Goal: Transaction & Acquisition: Book appointment/travel/reservation

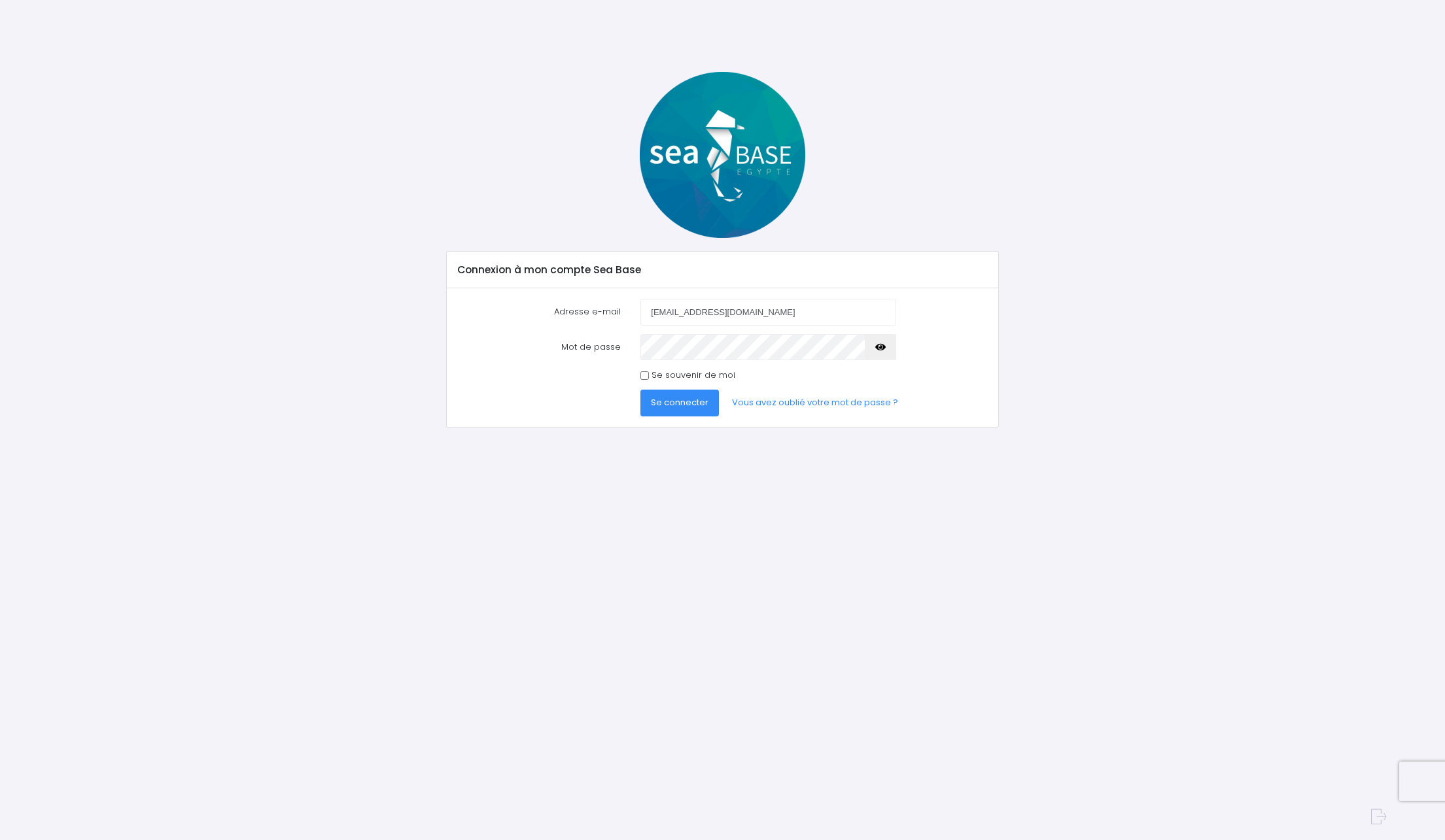
type input "kaywoklam@gmail.com"
click at [644, 377] on input "Se souvenir de moi" at bounding box center [645, 376] width 9 height 9
checkbox input "true"
click at [650, 396] on button "Se connecter" at bounding box center [680, 403] width 79 height 26
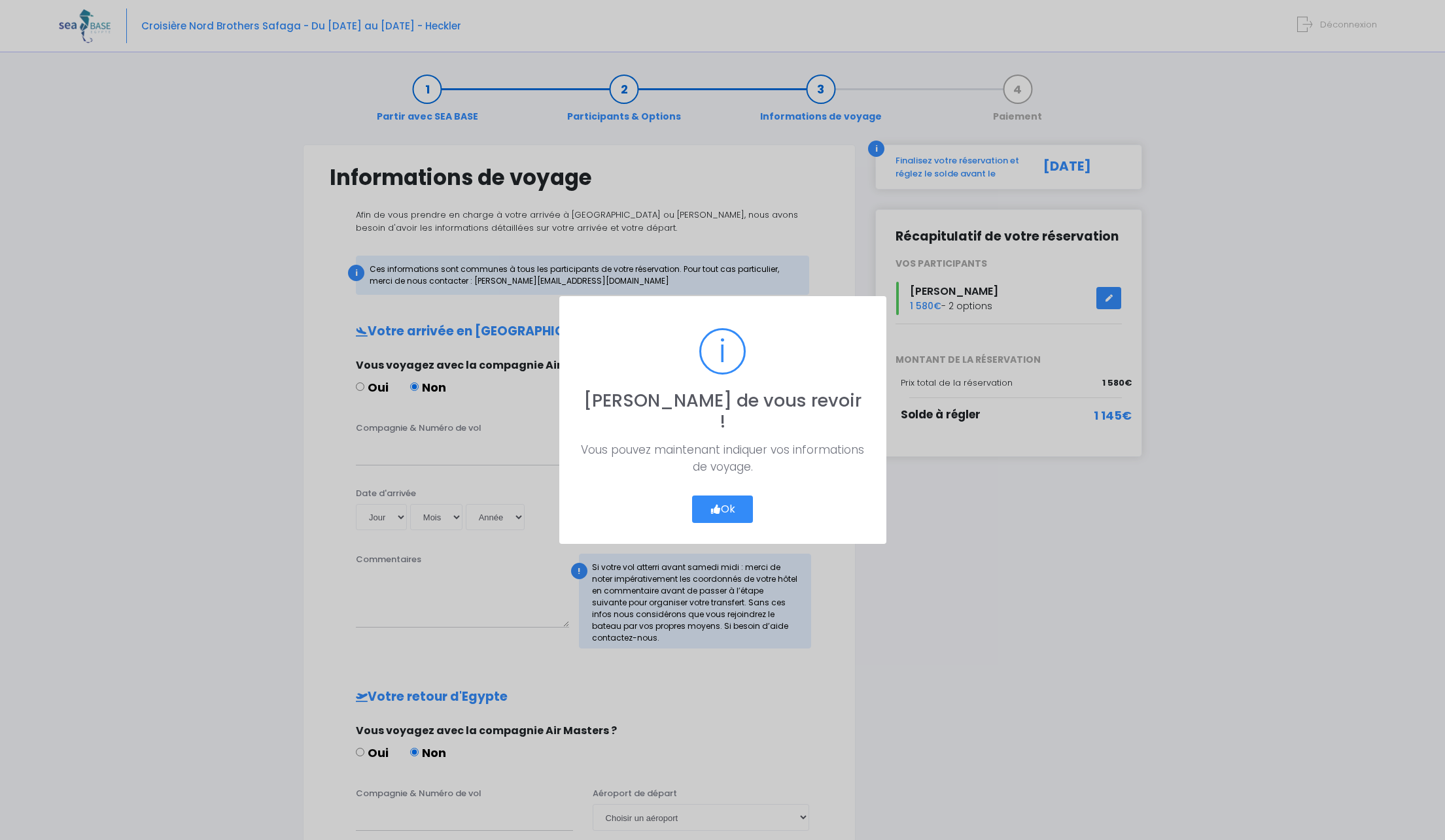
click at [734, 501] on button "Ok" at bounding box center [722, 509] width 61 height 28
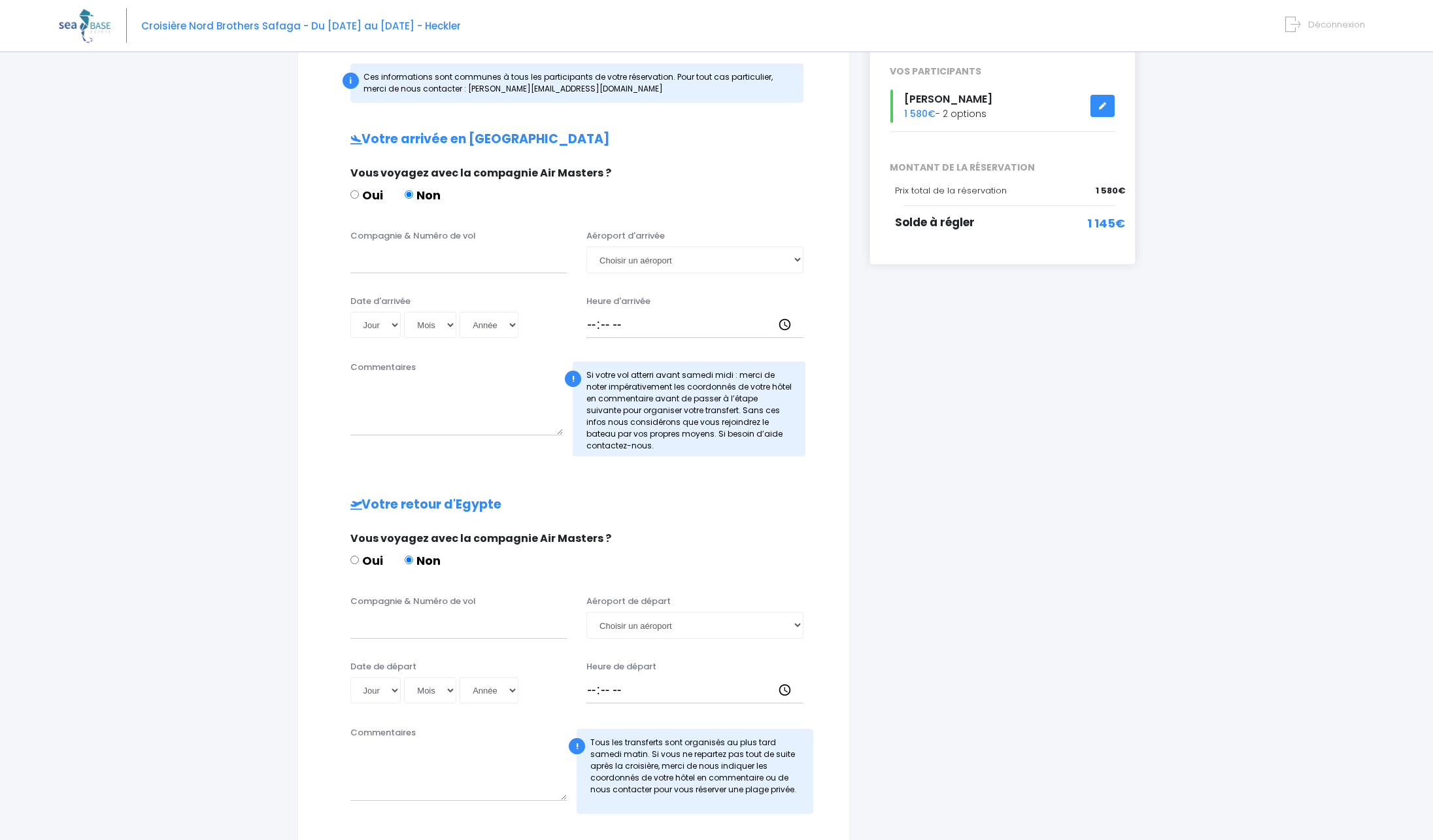
scroll to position [200, 0]
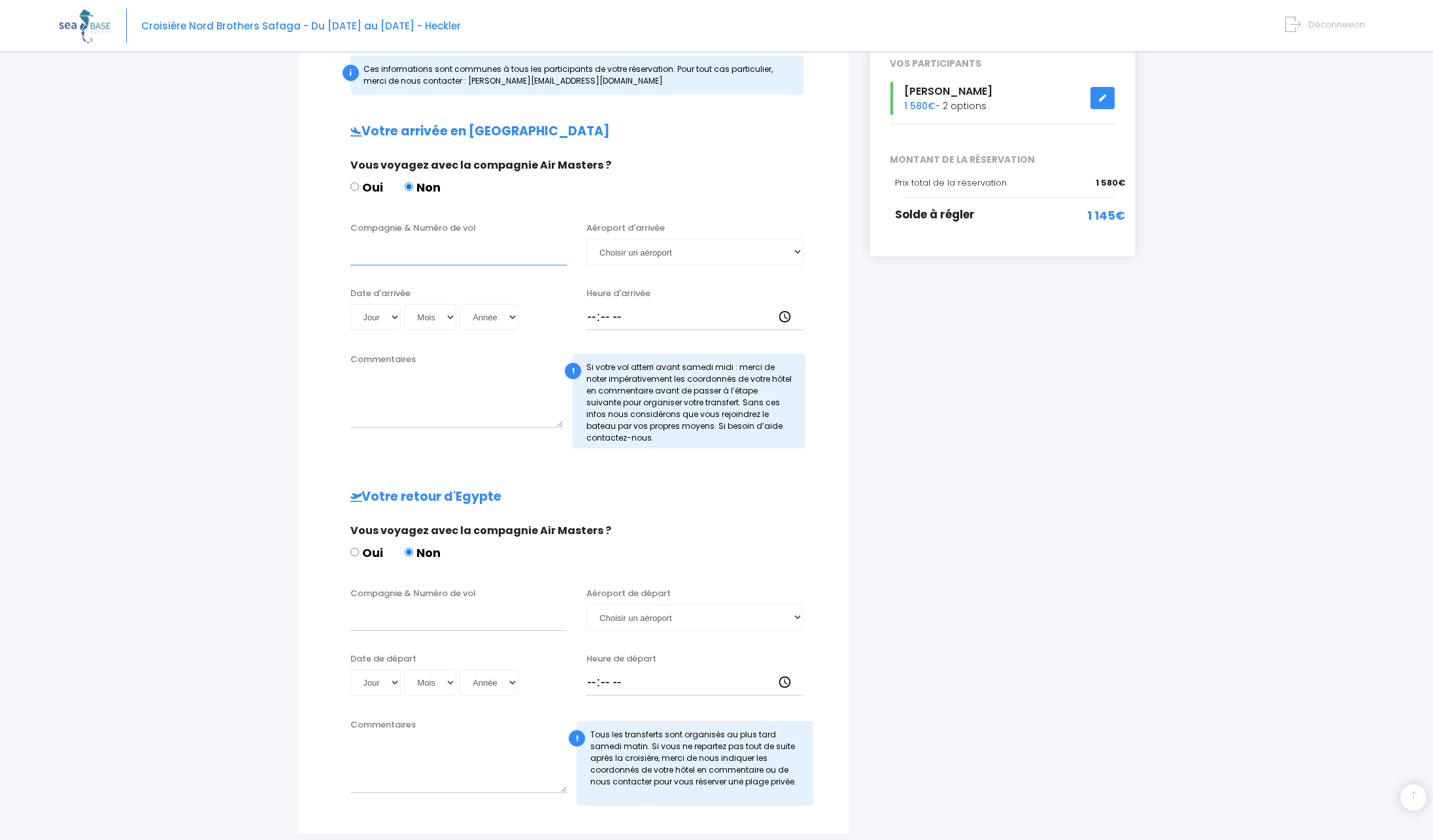
click at [421, 262] on input "Compagnie & Numéro de vol" at bounding box center [459, 252] width 217 height 26
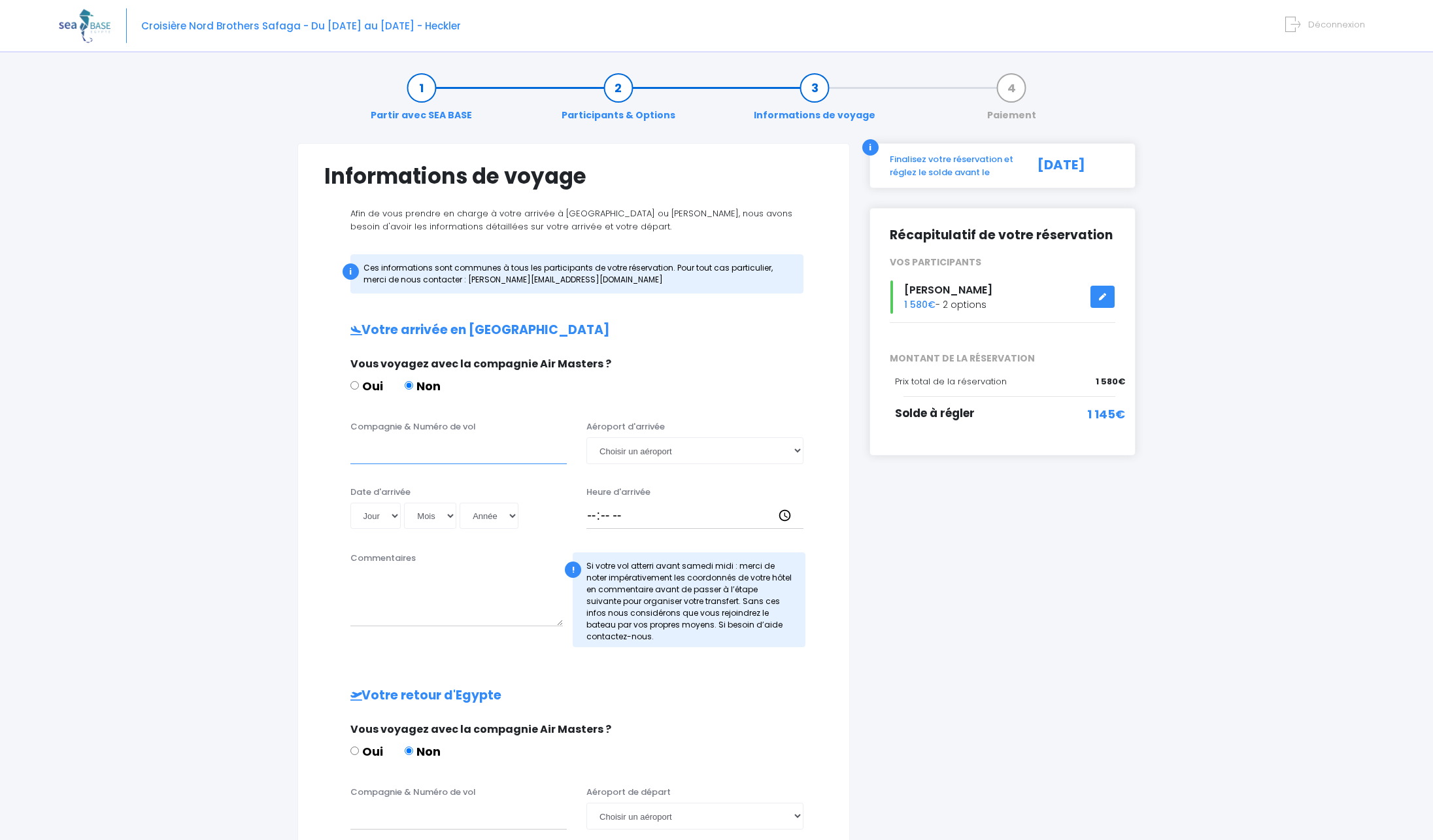
scroll to position [0, 0]
click at [468, 464] on input "Compagnie & Numéro de vol" at bounding box center [459, 452] width 217 height 26
click at [362, 452] on input "easy jet" at bounding box center [459, 452] width 217 height 26
click at [388, 447] on input "Easy jet" at bounding box center [459, 452] width 217 height 26
type input "Easy Jet"
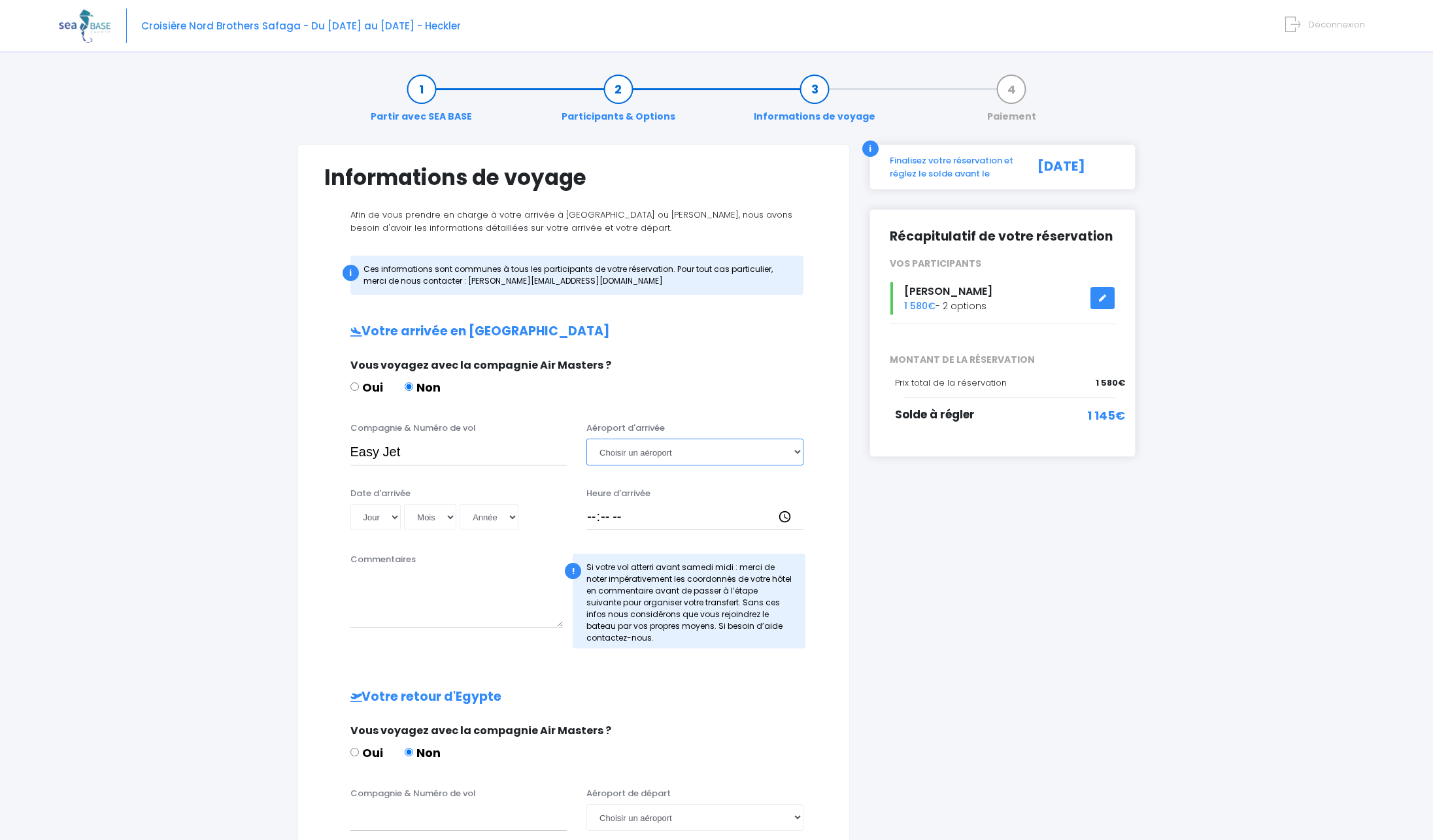
click at [586, 439] on select "Choisir un aéroport Hurghada Marsa Alam" at bounding box center [695, 452] width 217 height 26
select select "Hurghada"
click option "Hurghada" at bounding box center [0, 0] width 0 height 0
click at [518, 465] on input "Easy Jet" at bounding box center [459, 452] width 217 height 26
paste input "EJU4691"
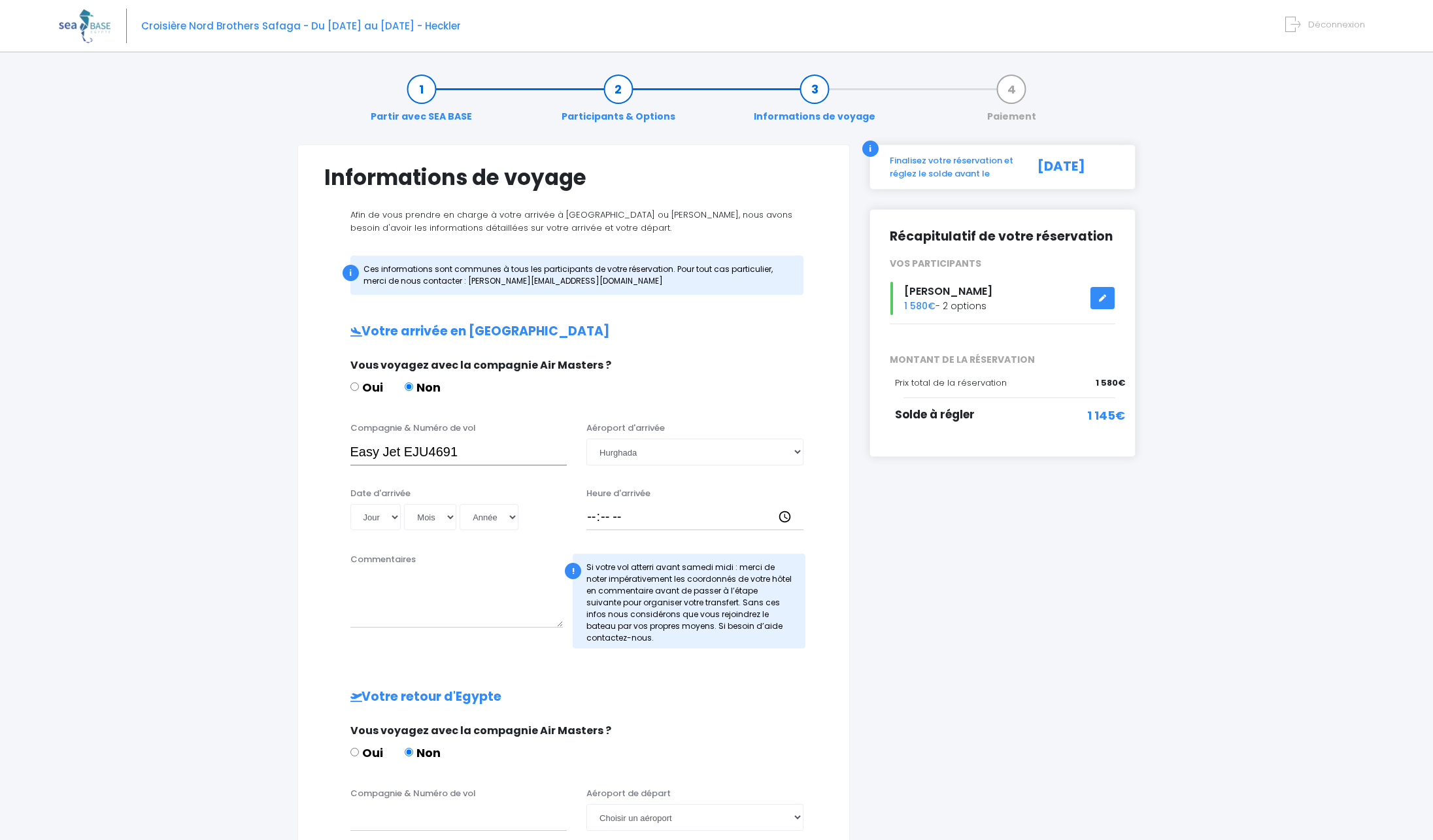
type input "Easy Jet EJU4691"
click at [351, 504] on select "Jour 01 02 03 04 05 06 07 08 09 10 11 12 13 14 15 16 17 18 19 20 21 22 23 24 25…" at bounding box center [376, 517] width 51 height 26
select select "22"
click option "22" at bounding box center [0, 0] width 0 height 0
click at [404, 504] on select "Mois 01 02 03 04 05 06 07 08 09 10 11 12" at bounding box center [431, 517] width 52 height 26
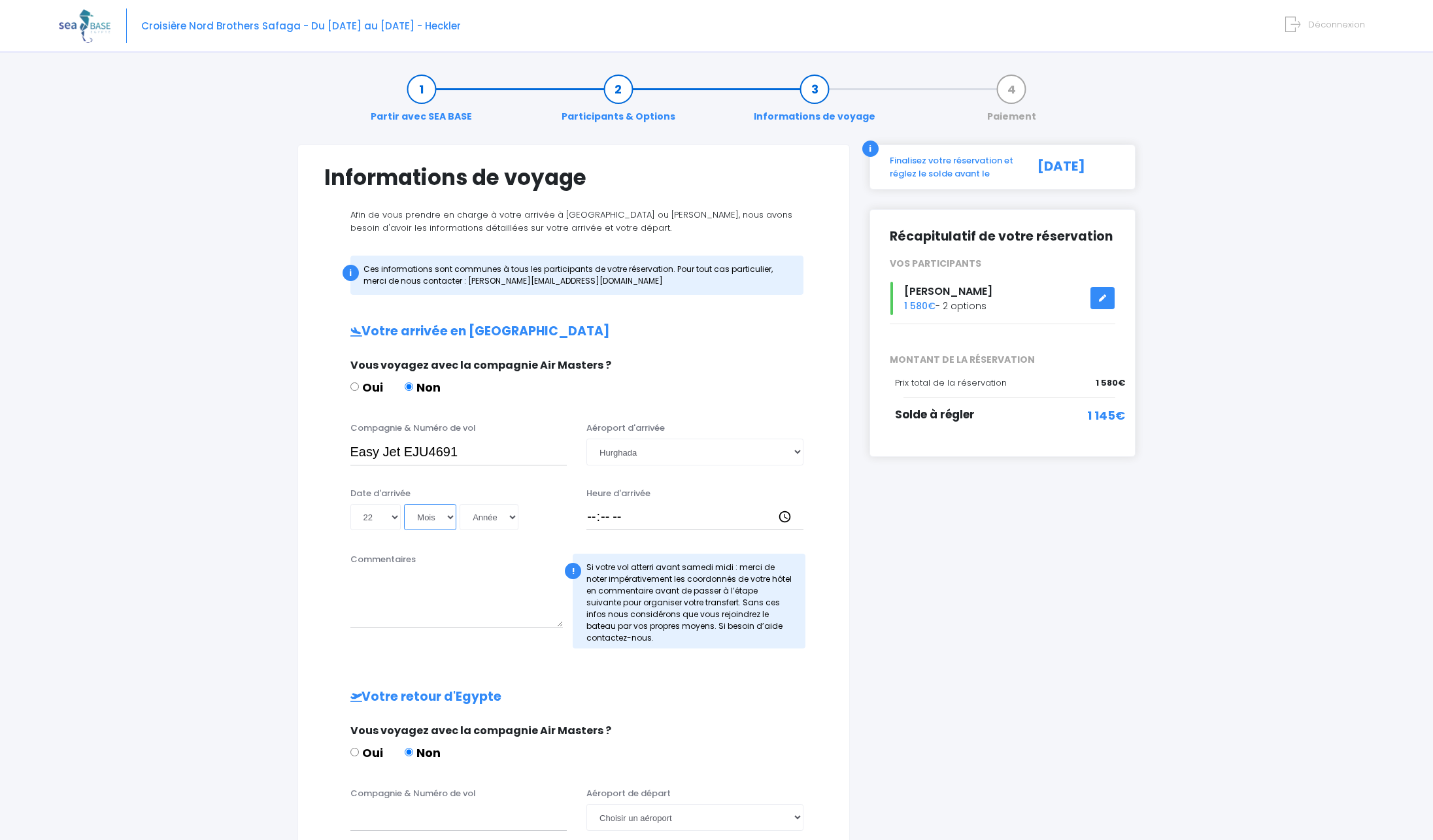
select select "11"
click option "11" at bounding box center [0, 0] width 0 height 0
click at [460, 504] on select "Année 2045 2044 2043 2042 2041 2040 2039 2038 2037 2036 2035 2034 2033 2032 203…" at bounding box center [489, 517] width 59 height 26
select select "2025"
click option "2025" at bounding box center [0, 0] width 0 height 0
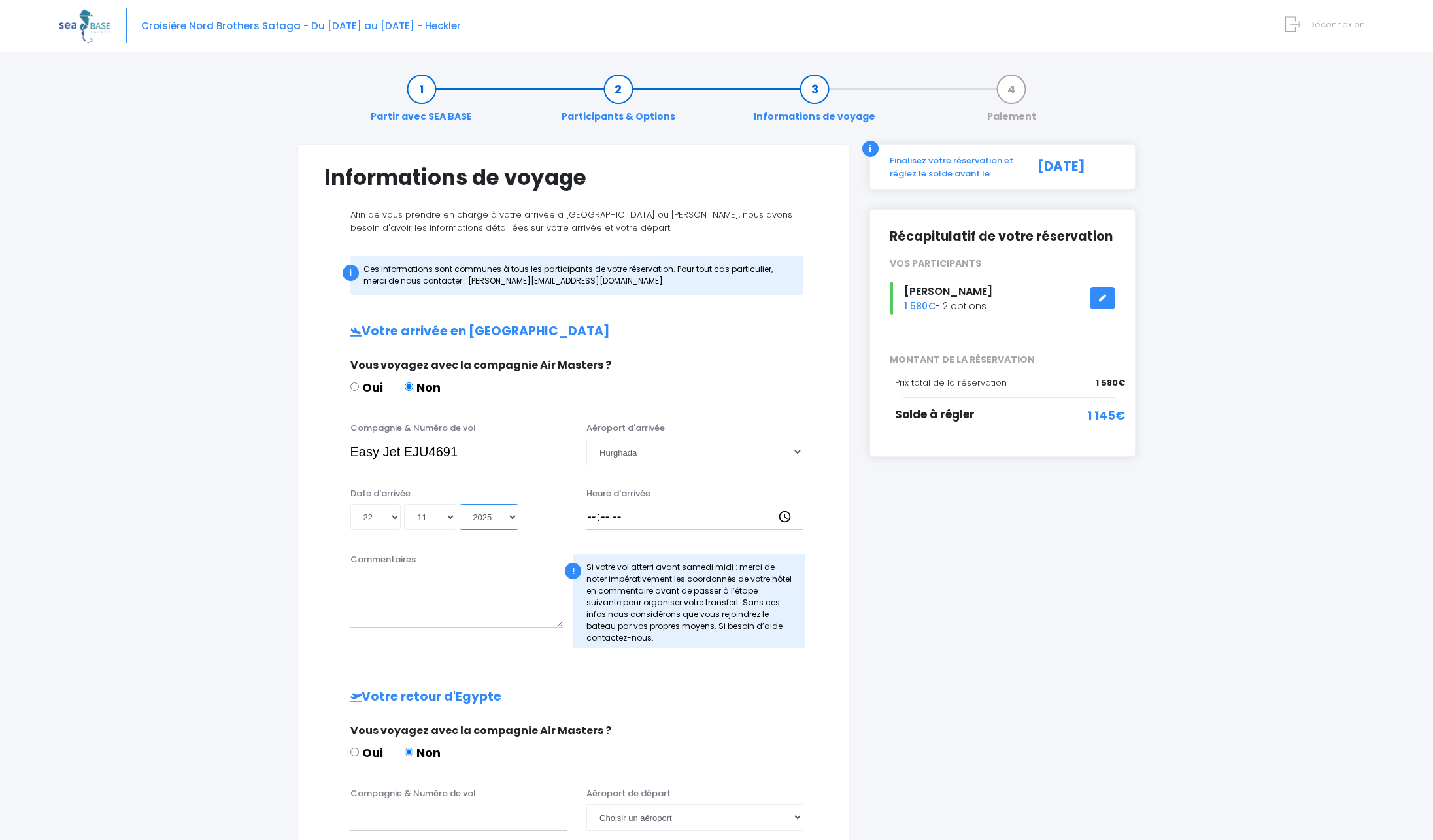
type input "2025-11-22"
click at [632, 512] on input "Heure d'arrivée" at bounding box center [695, 517] width 217 height 26
type input "20:00"
click at [946, 546] on div "i Finalisez votre réservation et réglez le solde avant le 23/09/2025 Récapitula…" at bounding box center [1003, 590] width 287 height 890
click at [978, 308] on div "Thomas MALKOWIAK 1 580€ - 2 options" at bounding box center [1003, 298] width 246 height 33
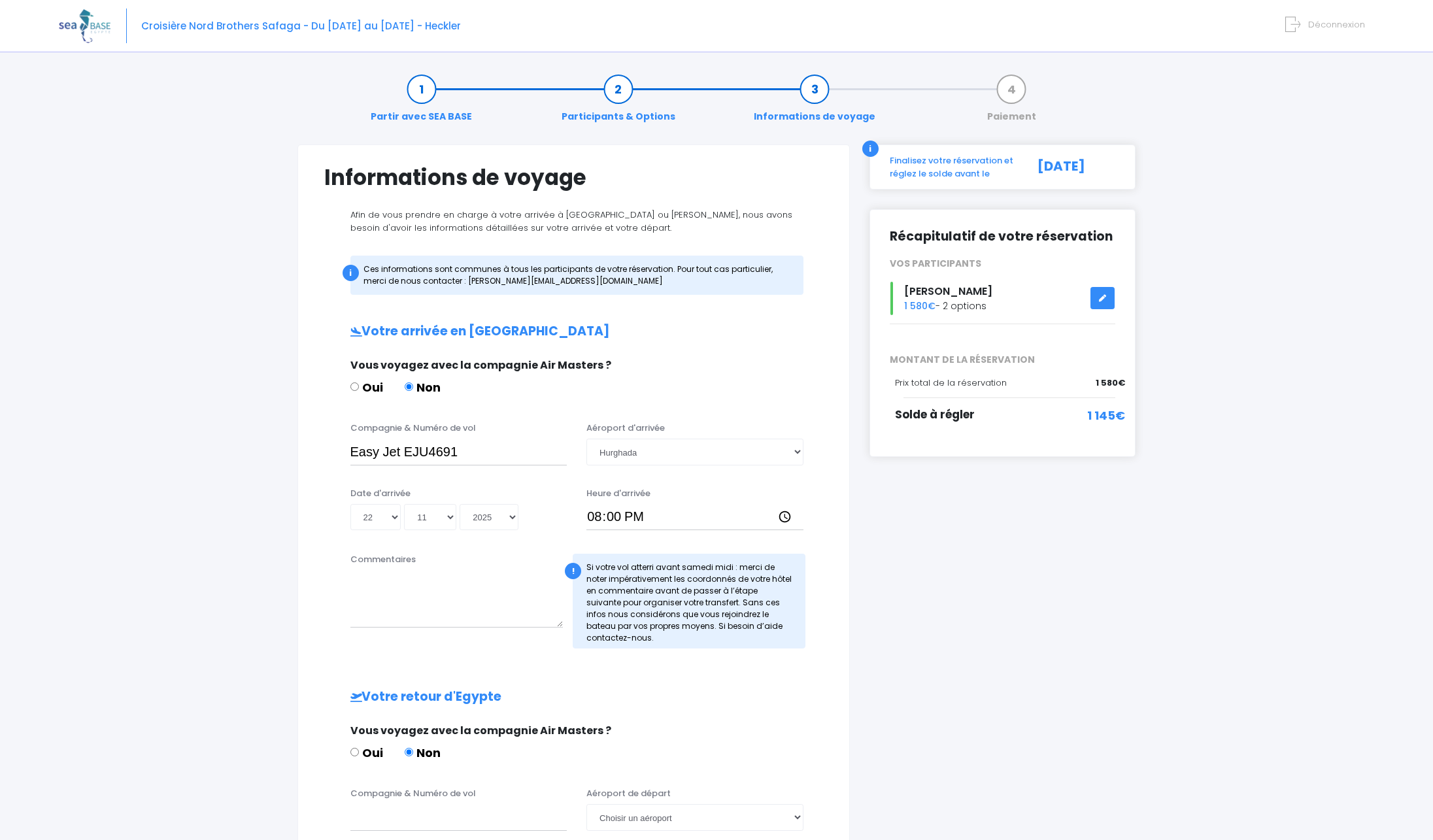
click at [1102, 298] on icon at bounding box center [1103, 298] width 9 height 0
click at [909, 559] on div "i Finalisez votre réservation et réglez le solde avant le 23/09/2025 Récapitula…" at bounding box center [1003, 590] width 287 height 890
click at [160, 356] on div "Partir avec SEA BASE Participants & Options Informations de voyage Paiement Inf…" at bounding box center [716, 605] width 1316 height 1088
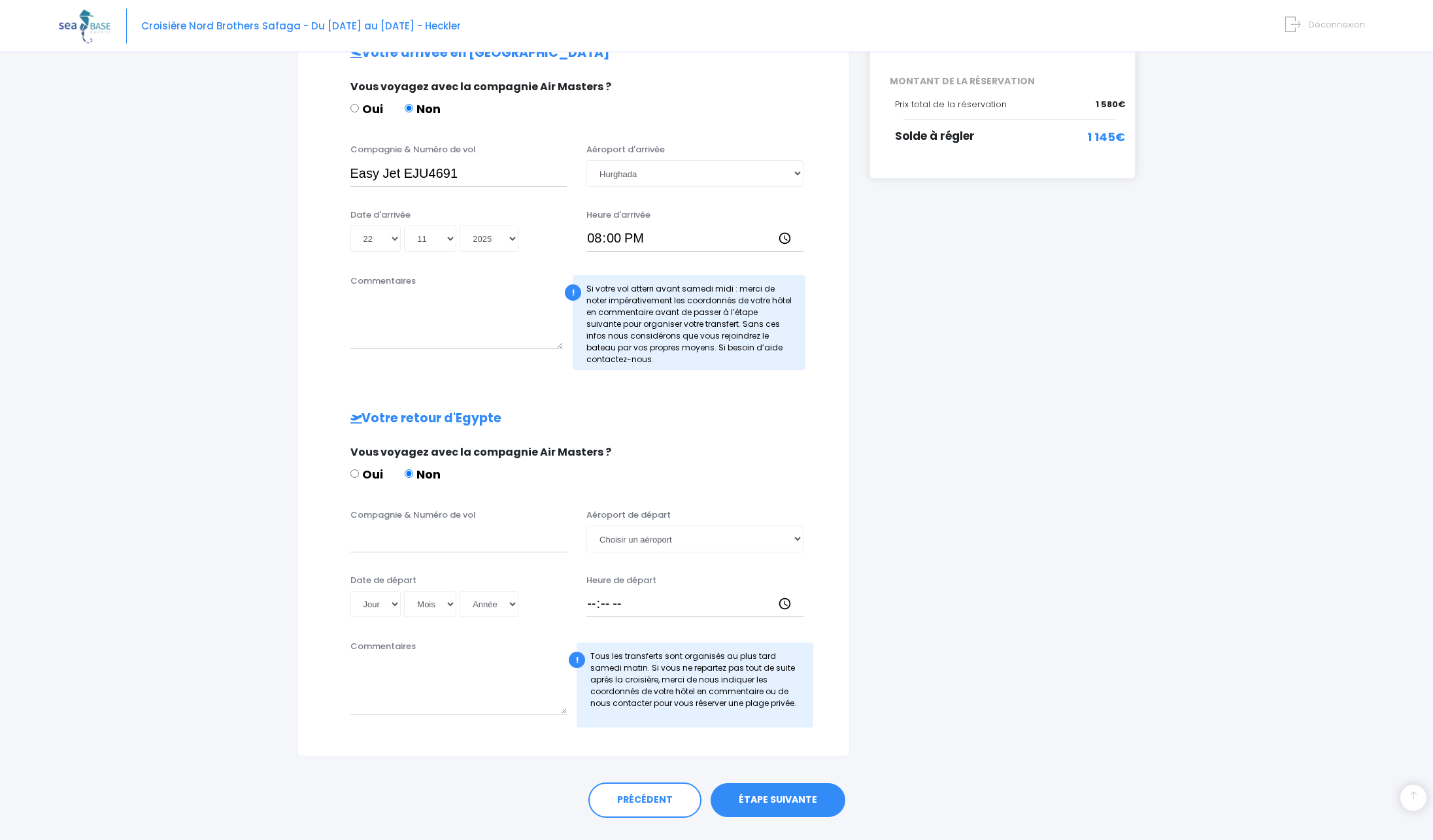
scroll to position [308, 0]
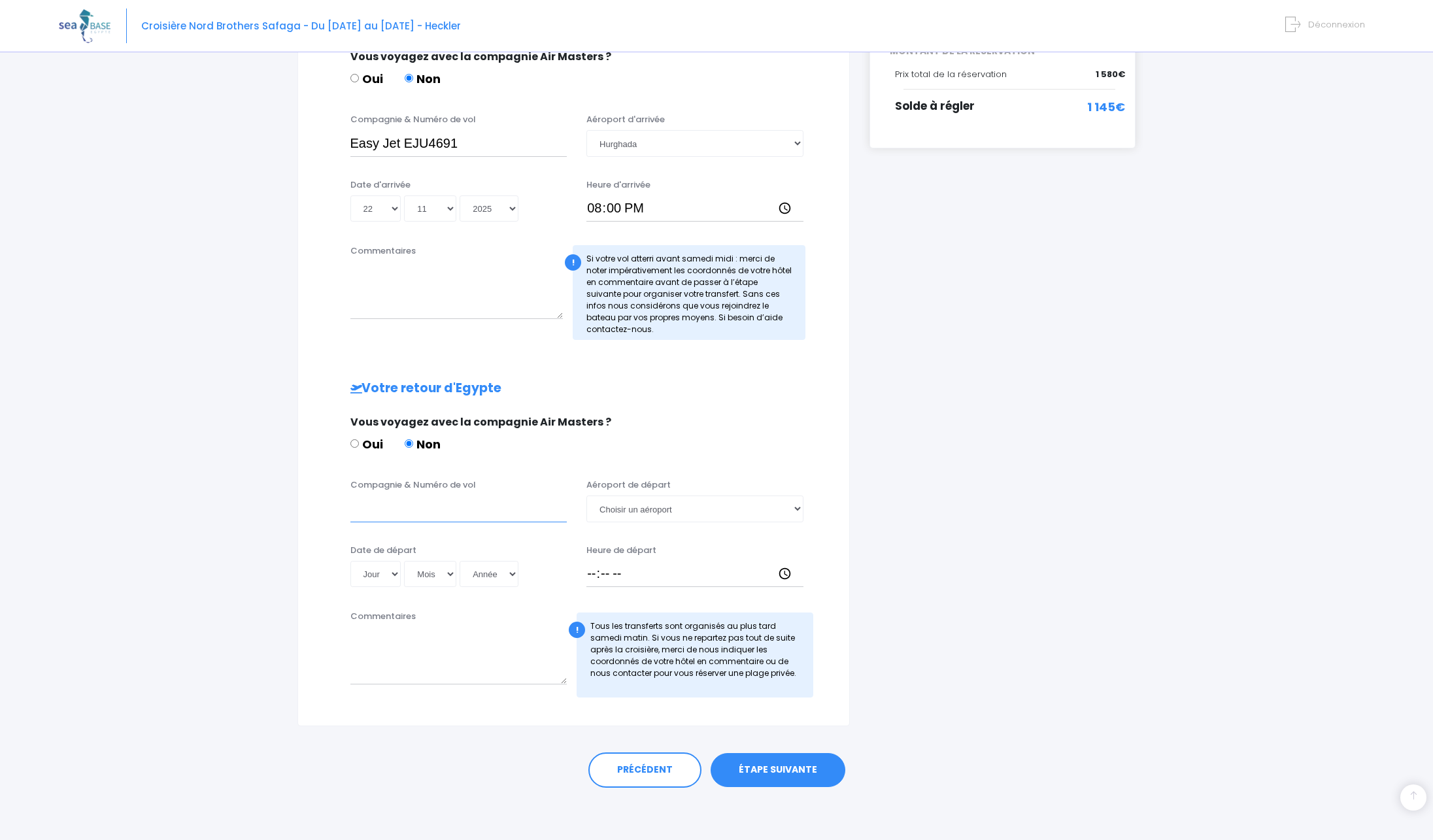
click at [385, 511] on input "Compagnie & Numéro de vol" at bounding box center [459, 508] width 217 height 26
paste input "EJU4692"
type input "Easy Jet EJU4692"
click at [351, 561] on select "Jour 01 02 03 04 05 06 07 08 09 10 11 12 13 14 15 16 17 18 19 20 21 22 23 24 25…" at bounding box center [376, 574] width 51 height 26
select select "29"
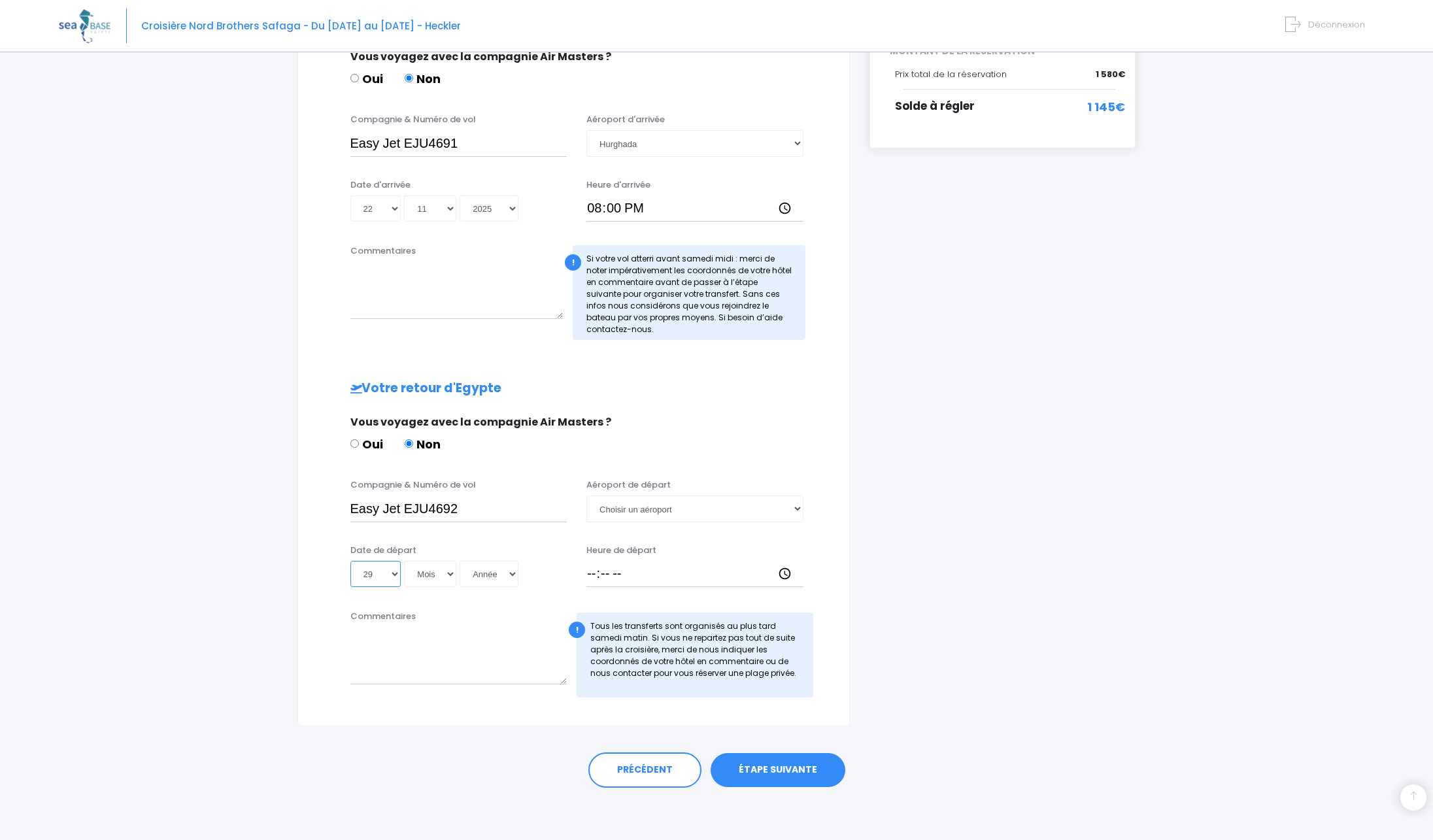
click option "29" at bounding box center [0, 0] width 0 height 0
click at [420, 588] on div "Date de départ Jour 01 02 03 04 05 06 07 08 09 10 11 12 13 14 15 16 17 18 19 20…" at bounding box center [458, 566] width 236 height 44
click at [404, 561] on select "Mois 01 02 03 04 05 06 07 08 09 10 11 12" at bounding box center [431, 574] width 52 height 26
select select "11"
click option "11" at bounding box center [0, 0] width 0 height 0
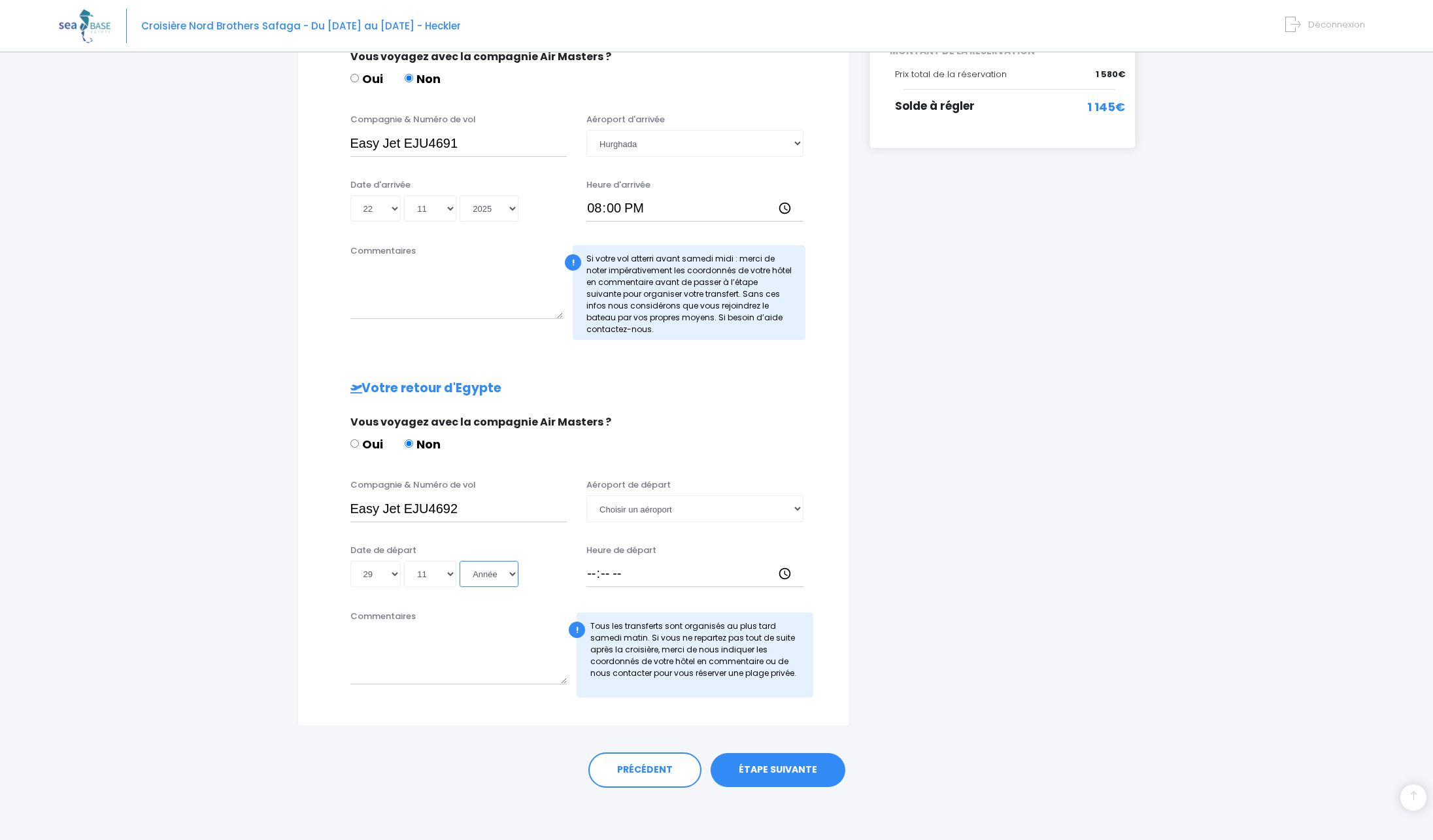
click at [460, 561] on select "Année 2045 2044 2043 2042 2041 2040 2039 2038 2037 2036 2035 2034 2033 2032 203…" at bounding box center [489, 574] width 59 height 26
select select "2025"
click option "2025" at bounding box center [0, 0] width 0 height 0
type input "2025-11-29"
click at [586, 495] on select "Choisir un aéroport Hurghada Marsa Alam" at bounding box center [695, 508] width 217 height 26
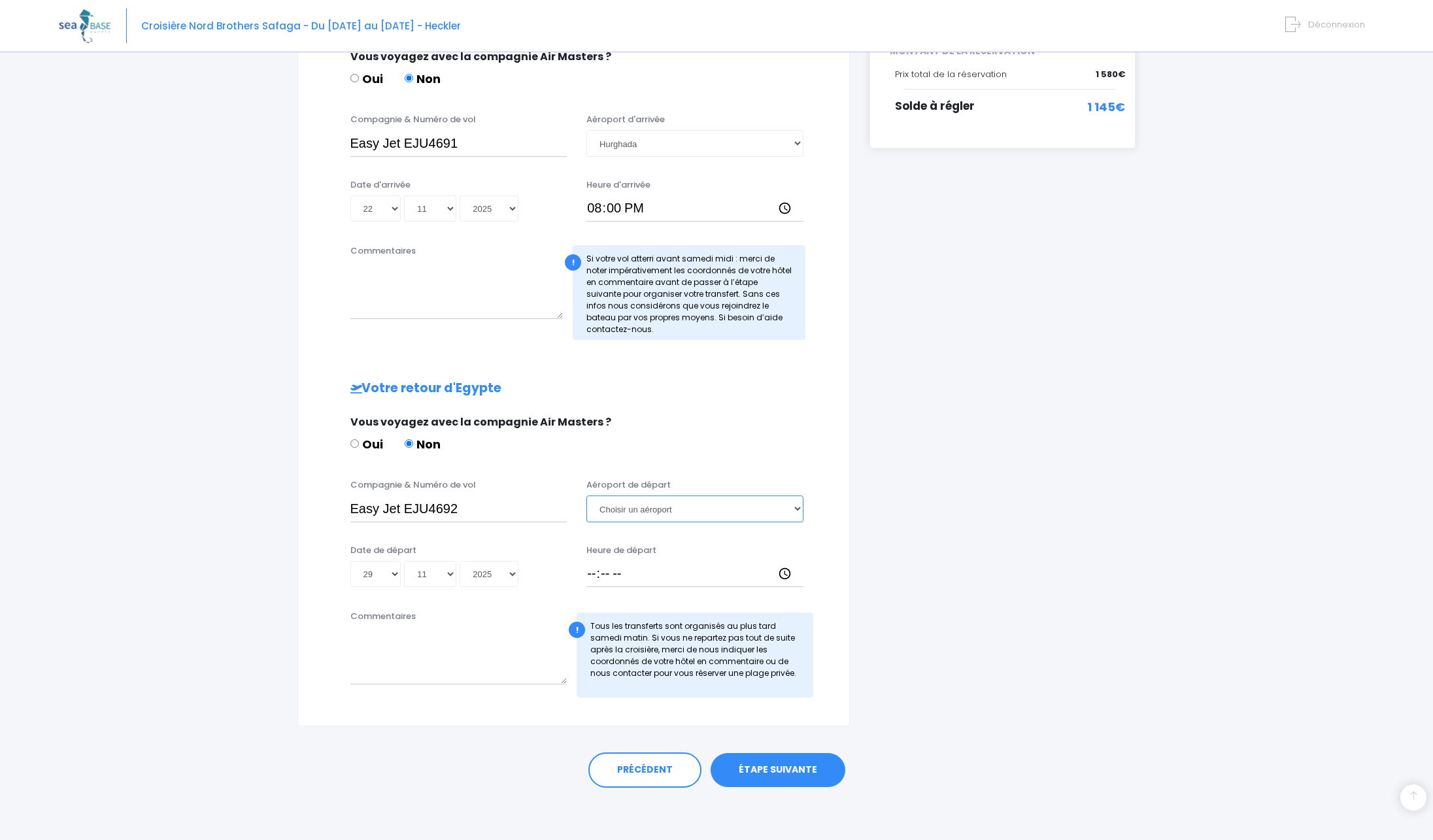
select select "Hurghada"
click option "Hurghada" at bounding box center [0, 0] width 0 height 0
click at [594, 579] on input "Heure de départ" at bounding box center [695, 574] width 217 height 26
click at [615, 571] on input "Heure de départ" at bounding box center [695, 574] width 217 height 26
click at [605, 574] on input "Heure de départ" at bounding box center [695, 574] width 217 height 26
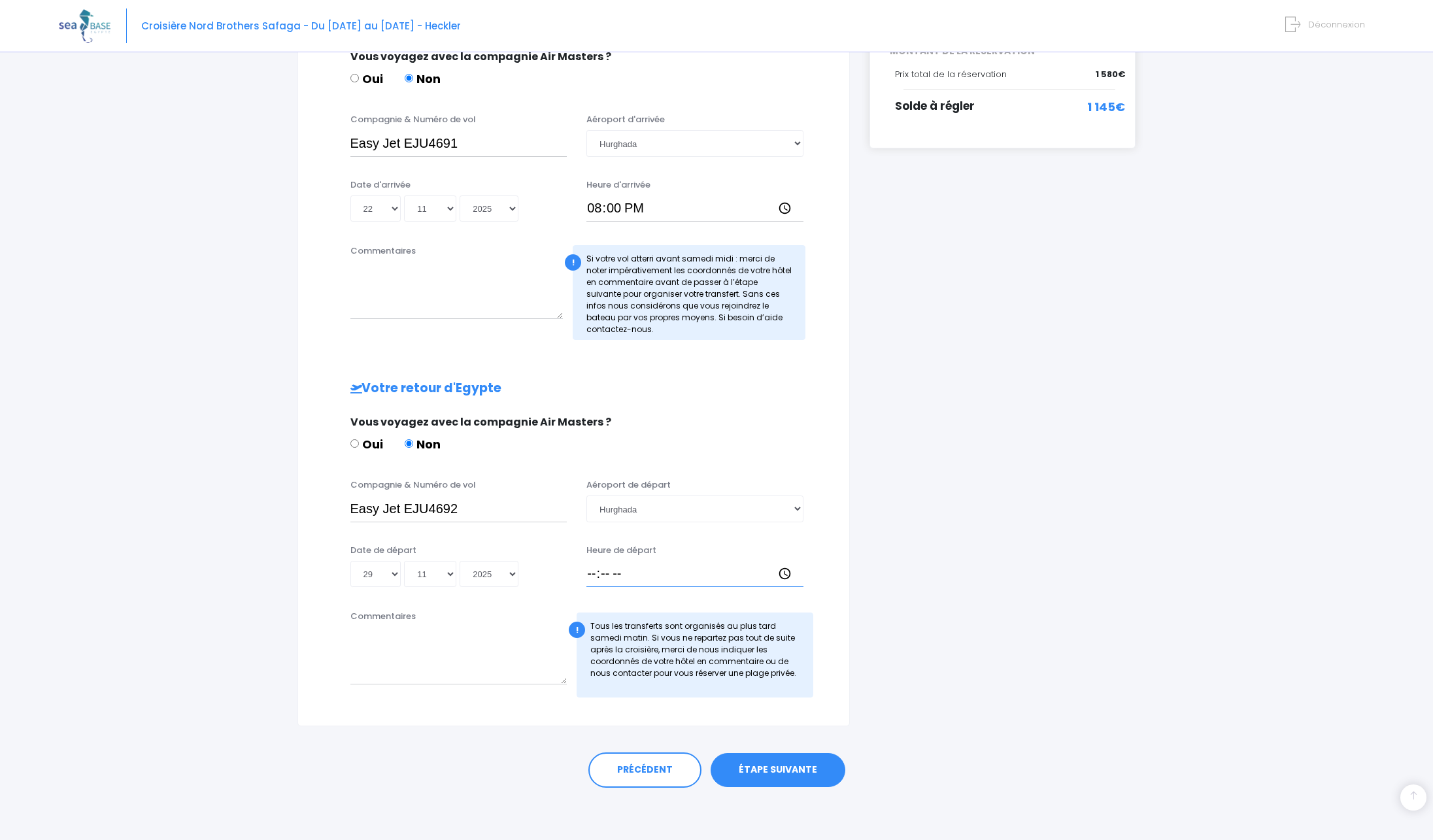
type input "17:15"
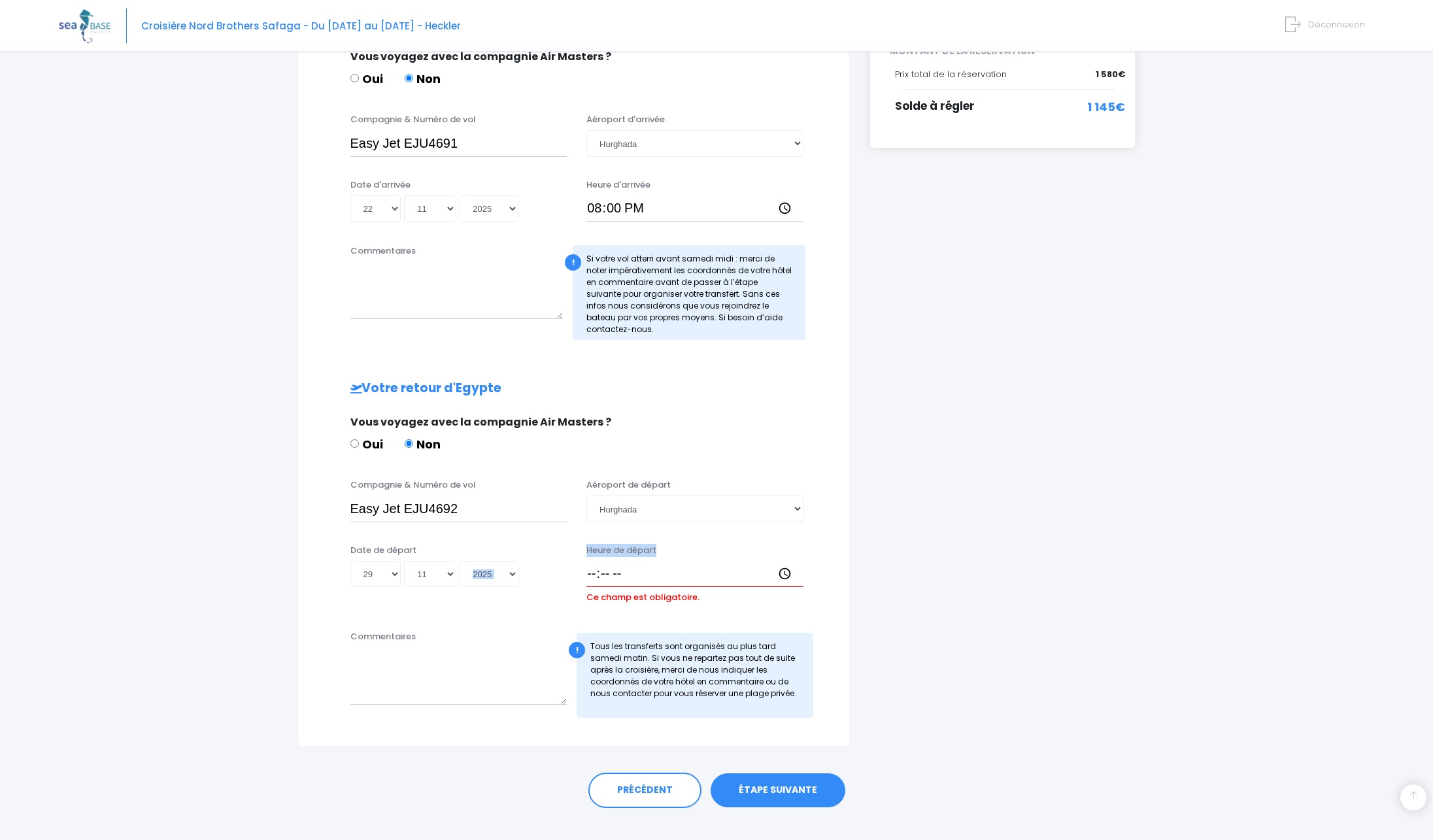
drag, startPoint x: 566, startPoint y: 577, endPoint x: 598, endPoint y: 576, distance: 32.0
click at [598, 576] on div "Date de départ Jour 01 02 03 04 05 06 07 08 09 10 11 12 13 14 15 16 17 18 19 20…" at bounding box center [573, 580] width 519 height 73
drag, startPoint x: 610, startPoint y: 572, endPoint x: 578, endPoint y: 580, distance: 33.0
click at [578, 580] on div "Heure de départ Ce champ est obligatoire." at bounding box center [695, 576] width 236 height 64
click at [592, 580] on input "Heure de départ" at bounding box center [695, 574] width 217 height 26
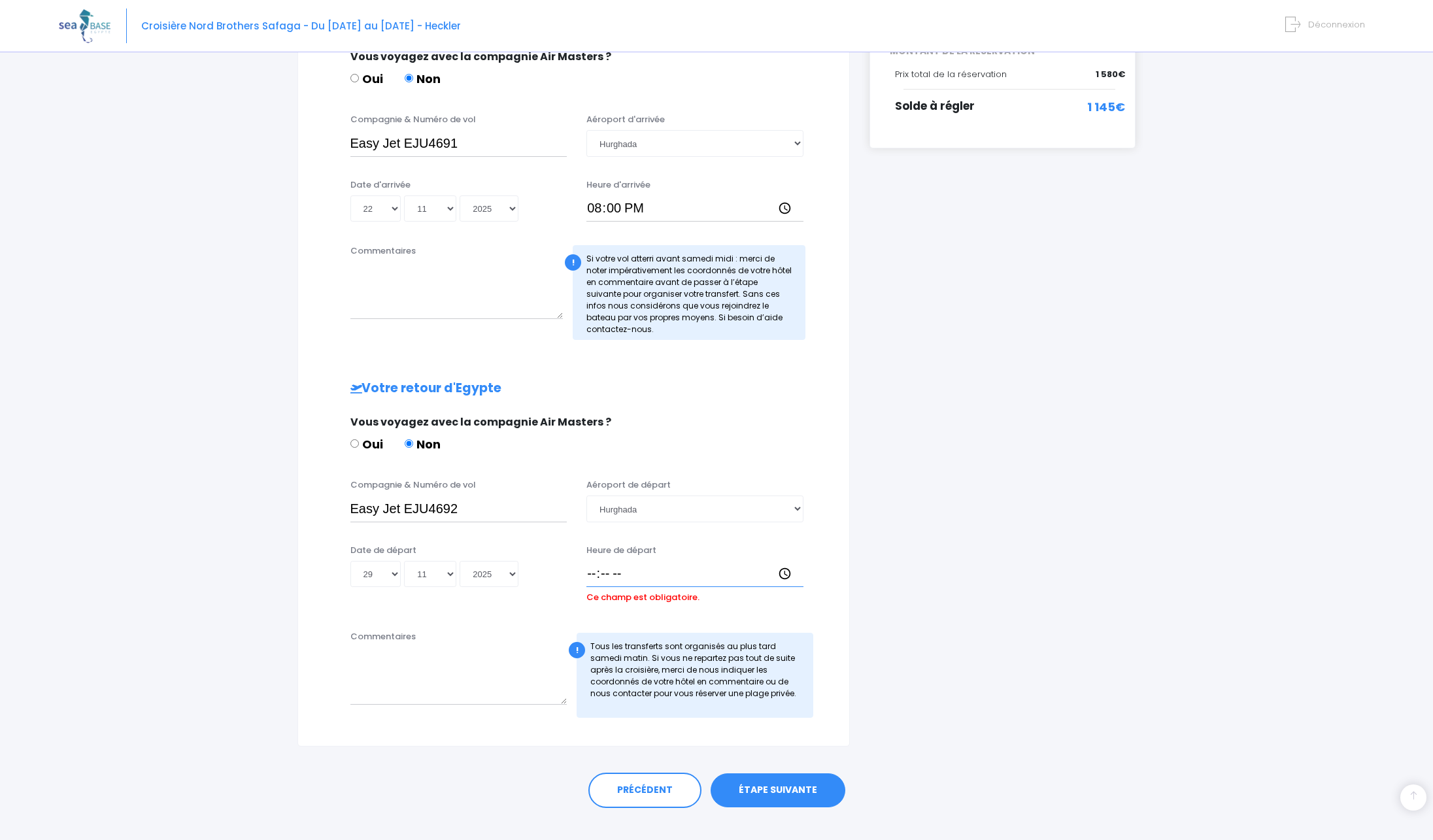
type input "10:00"
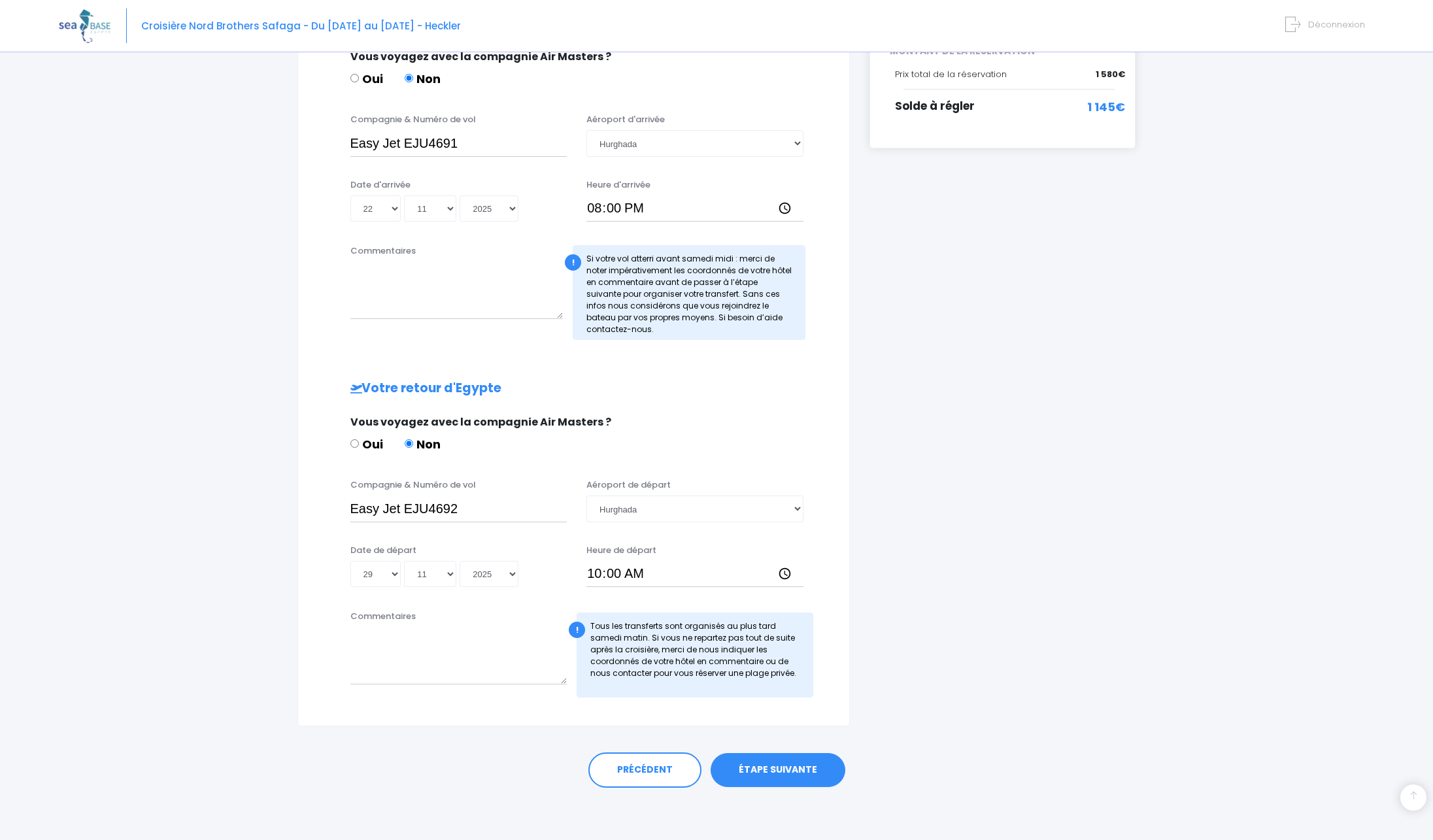
click at [1065, 463] on div "i Finalisez votre réservation et réglez le solde avant le 23/09/2025 Récapitula…" at bounding box center [1003, 281] width 287 height 890
drag, startPoint x: 592, startPoint y: 213, endPoint x: 698, endPoint y: 218, distance: 106.1
click at [698, 218] on input "20:00" at bounding box center [695, 209] width 217 height 26
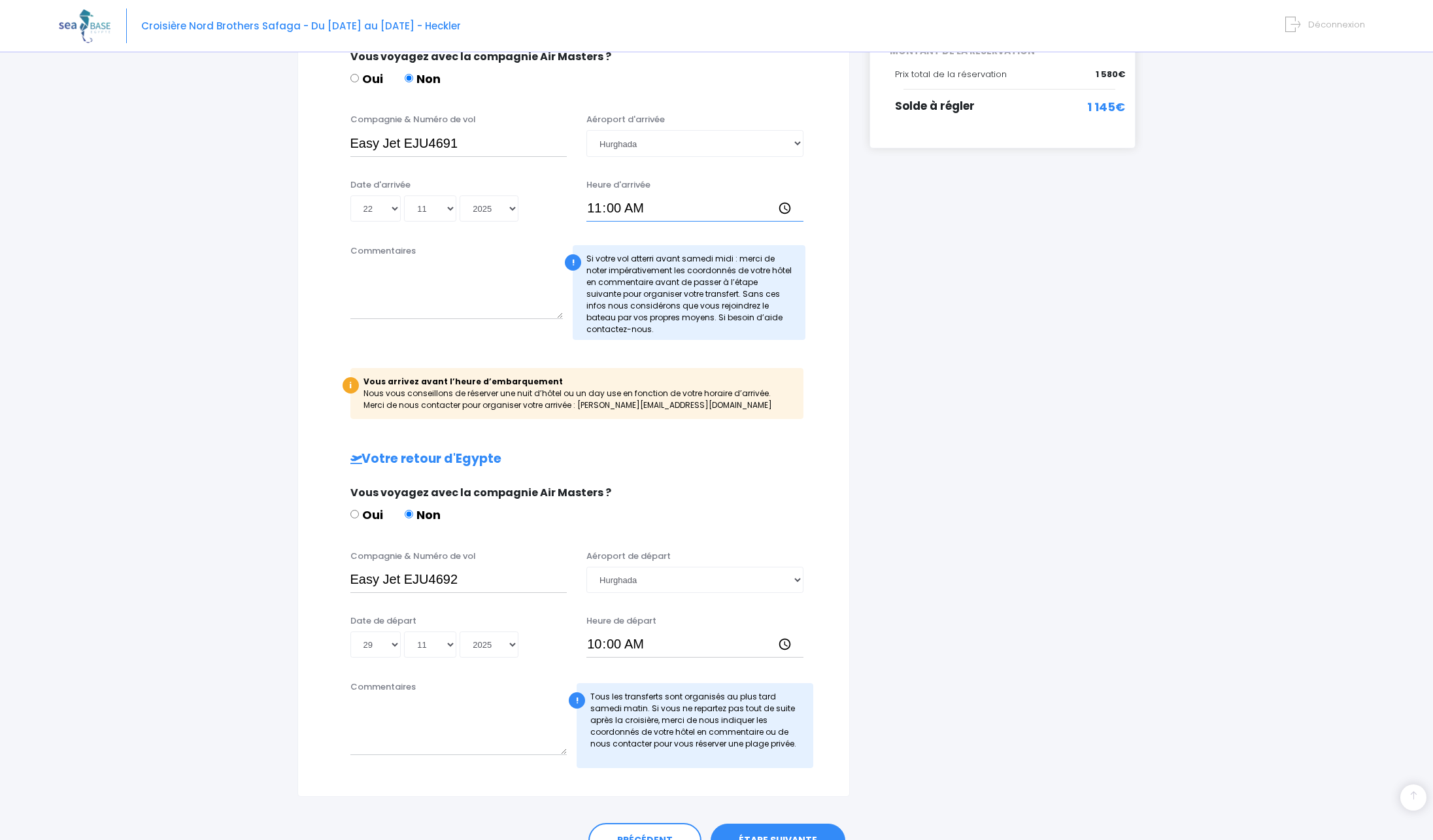
type input "11:20"
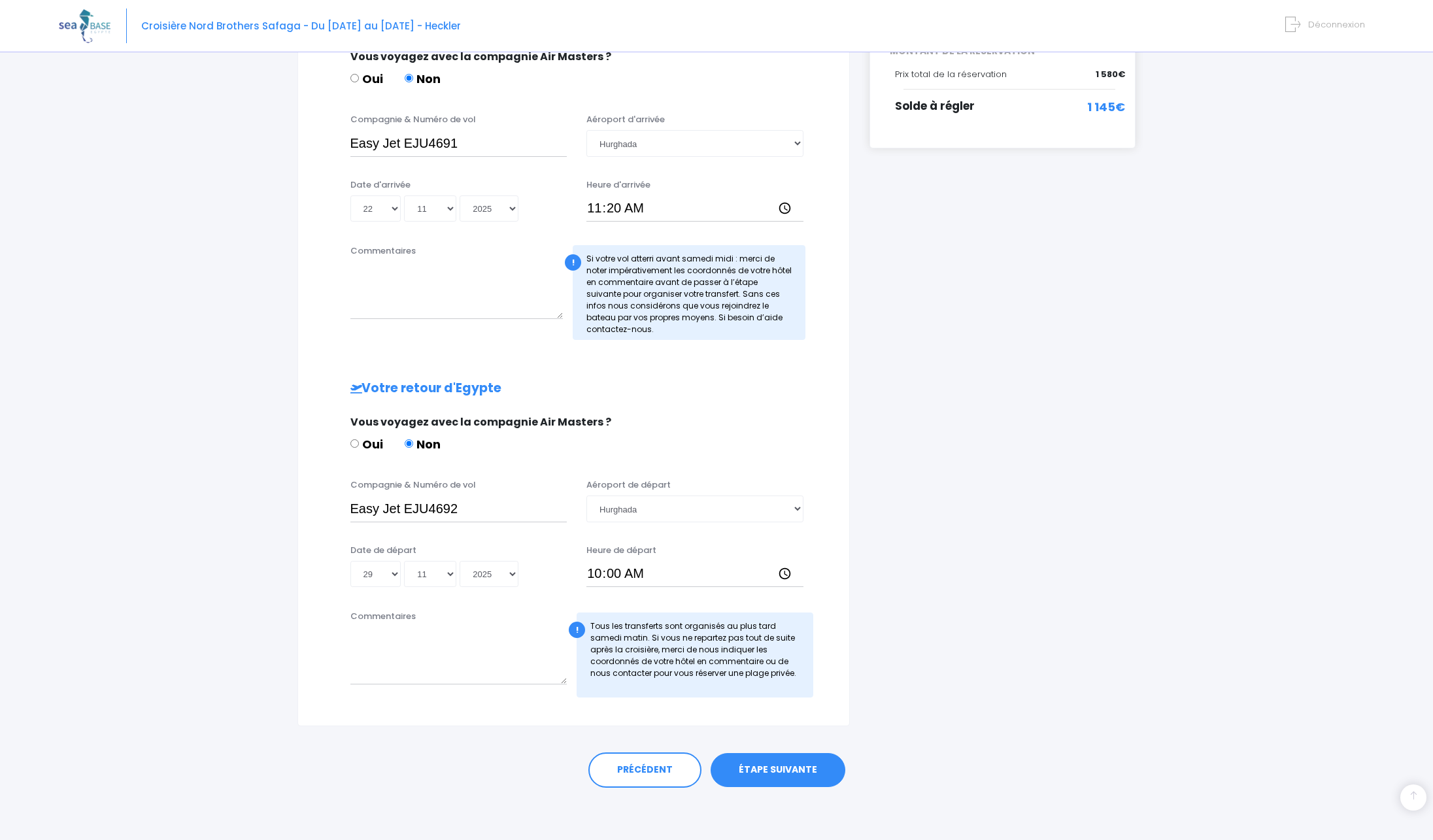
drag, startPoint x: 961, startPoint y: 318, endPoint x: 962, endPoint y: 340, distance: 22.0
click at [962, 340] on div "i Finalisez votre réservation et réglez le solde avant le 23/09/2025 Récapitula…" at bounding box center [1003, 281] width 287 height 890
drag, startPoint x: 583, startPoint y: 572, endPoint x: 623, endPoint y: 591, distance: 44.3
click at [623, 591] on div "Date de départ Jour 01 02 03 04 05 06 07 08 09 10 11 12 13 14 15 16 17 18 19 20…" at bounding box center [573, 570] width 519 height 52
click at [582, 576] on div "Heure de départ 10:00" at bounding box center [695, 566] width 236 height 44
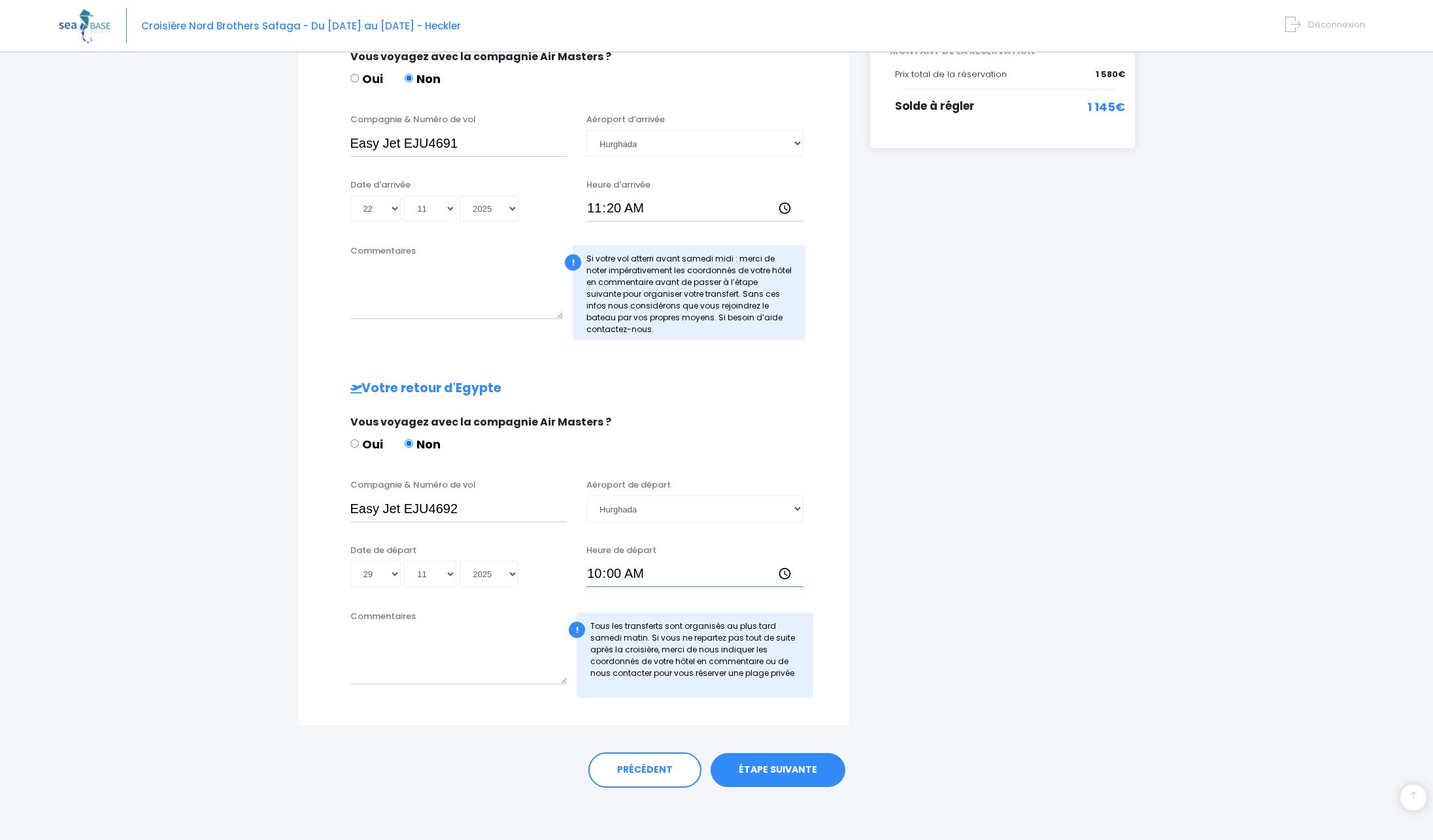
click at [594, 575] on input "10:00" at bounding box center [695, 574] width 217 height 26
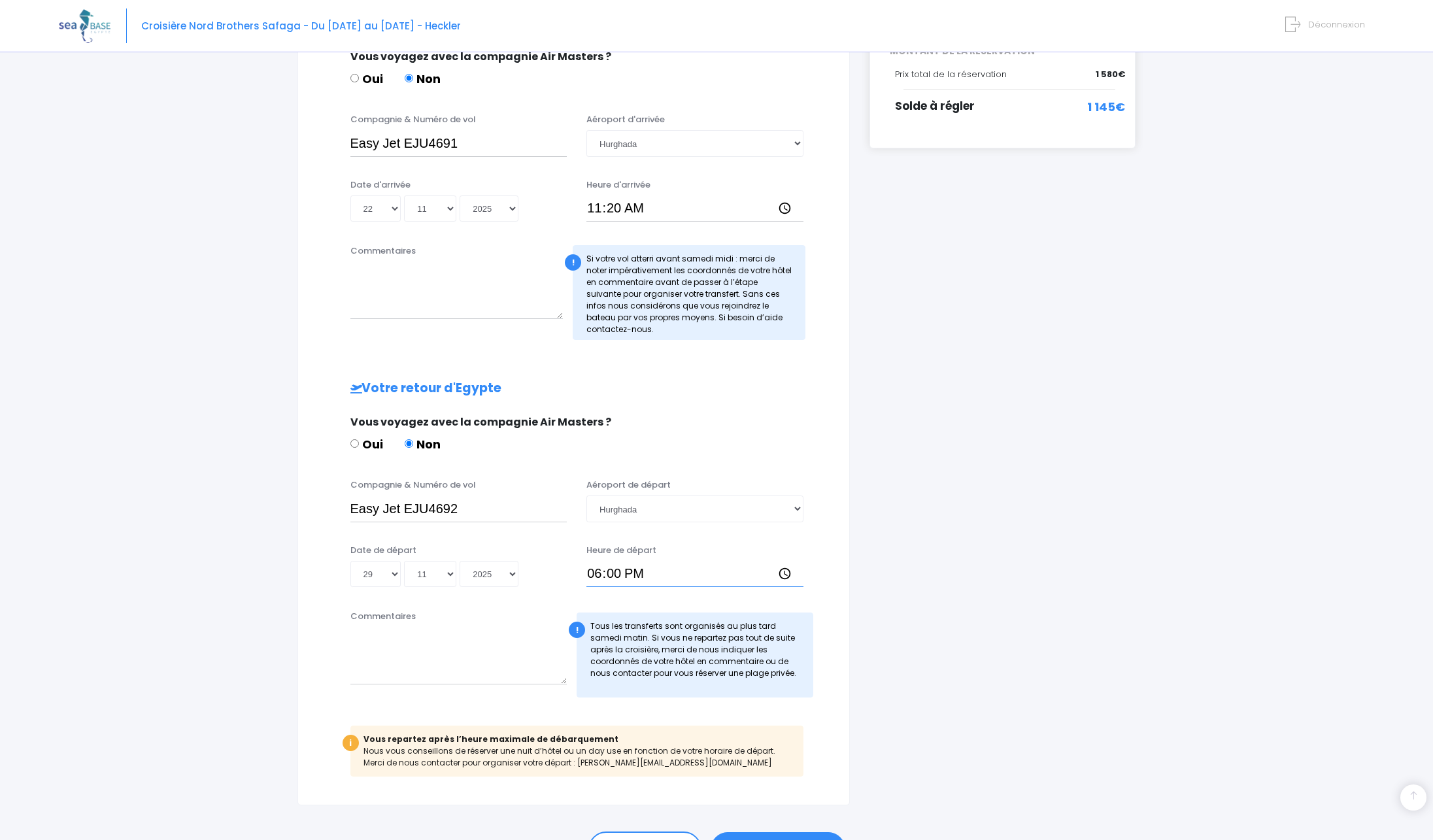
type input "18:10"
click at [1321, 521] on div "Partir avec SEA BASE Participants & Options Informations de voyage Paiement Inf…" at bounding box center [716, 335] width 1316 height 1167
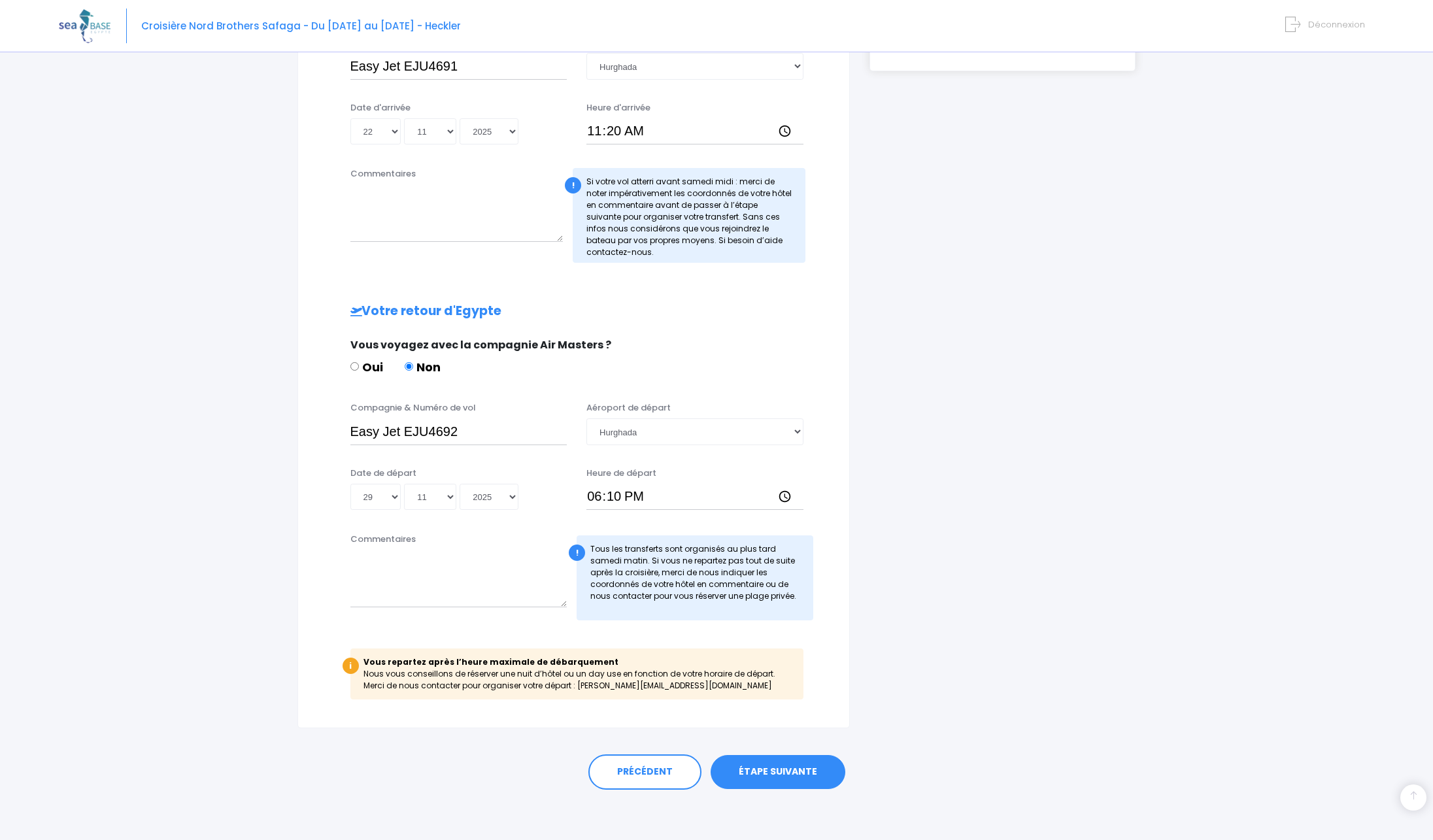
scroll to position [388, 0]
click at [362, 660] on div "i Vous repartez après l’heure maximale de débarquement Nous vous conseillons de…" at bounding box center [577, 672] width 453 height 51
click at [751, 767] on link "ÉTAPE SUIVANTE" at bounding box center [778, 770] width 135 height 34
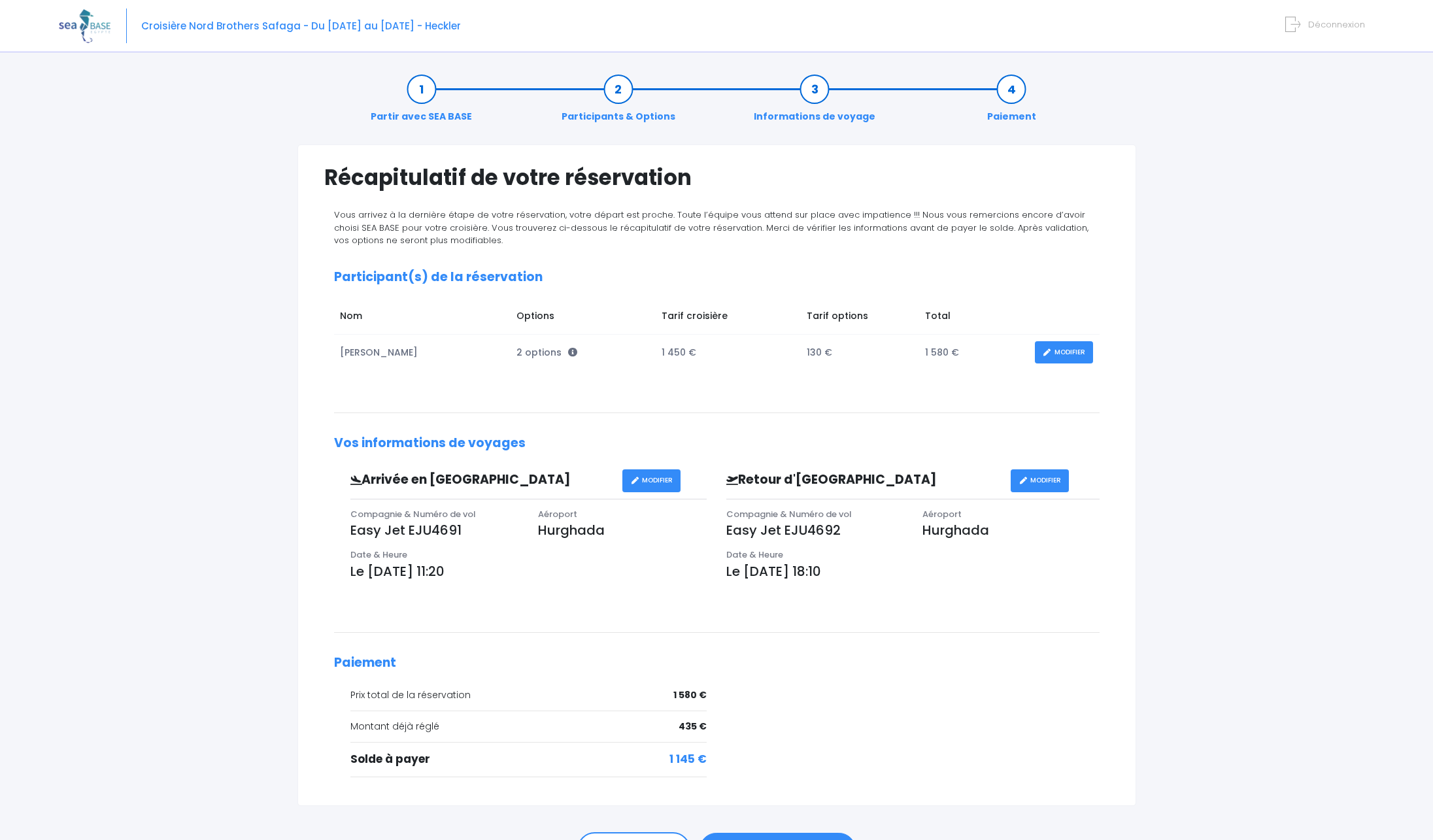
click at [166, 333] on div "Partir avec SEA BASE Participants & Options Informations de voyage Paiement Réc…" at bounding box center [716, 490] width 1316 height 858
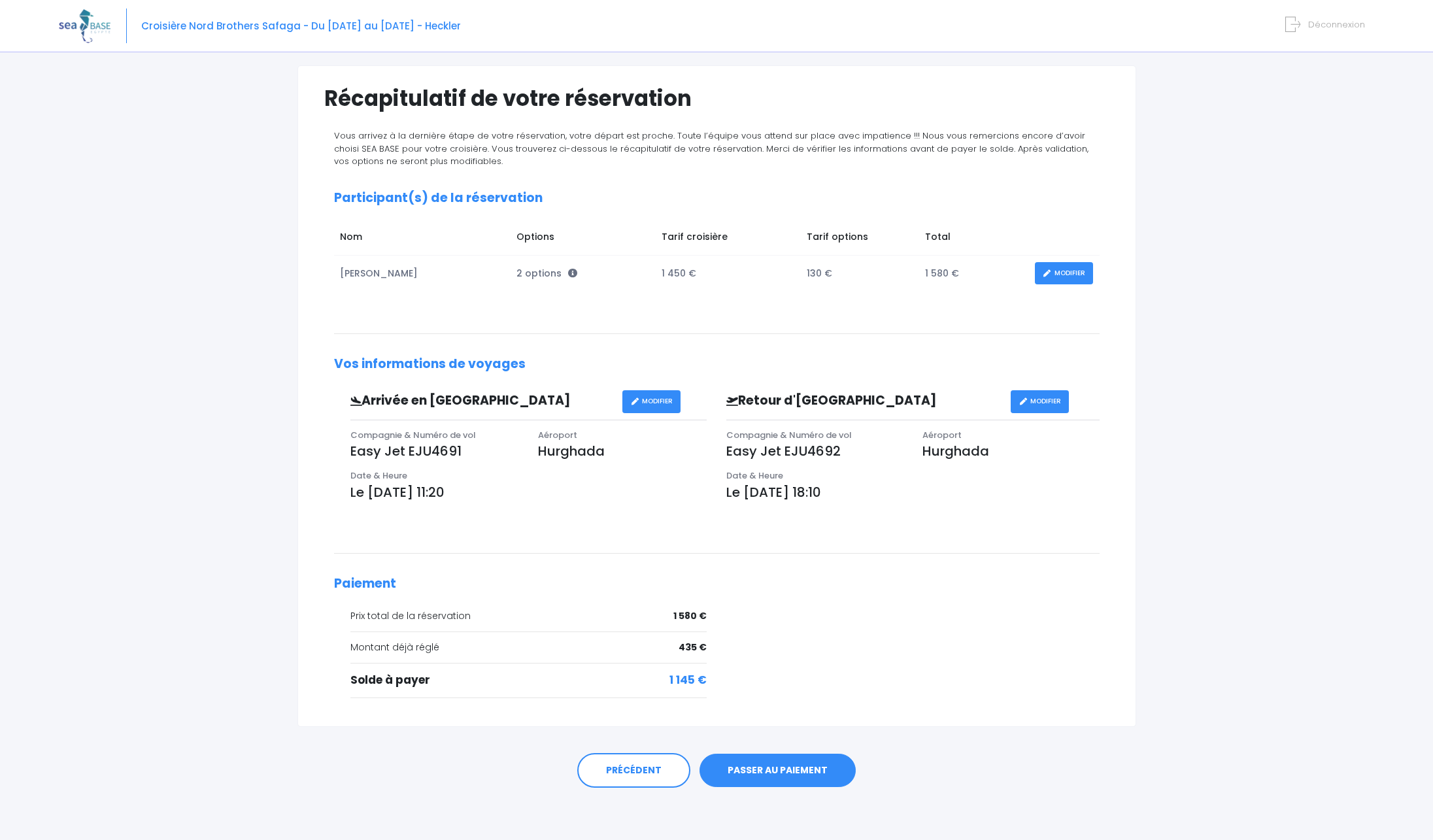
click at [779, 766] on link "PASSER AU PAIEMENT" at bounding box center [778, 770] width 156 height 34
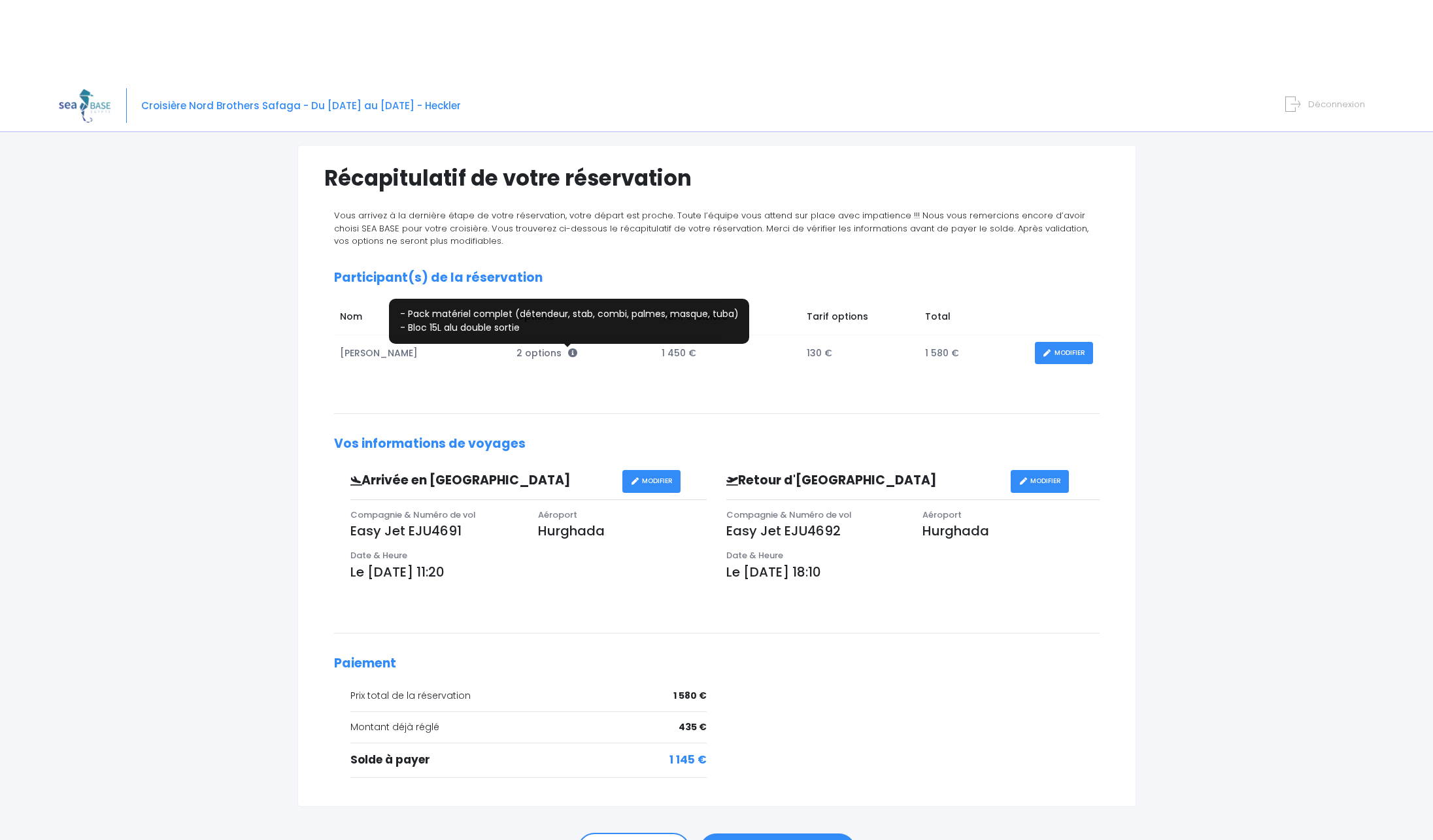
scroll to position [0, 0]
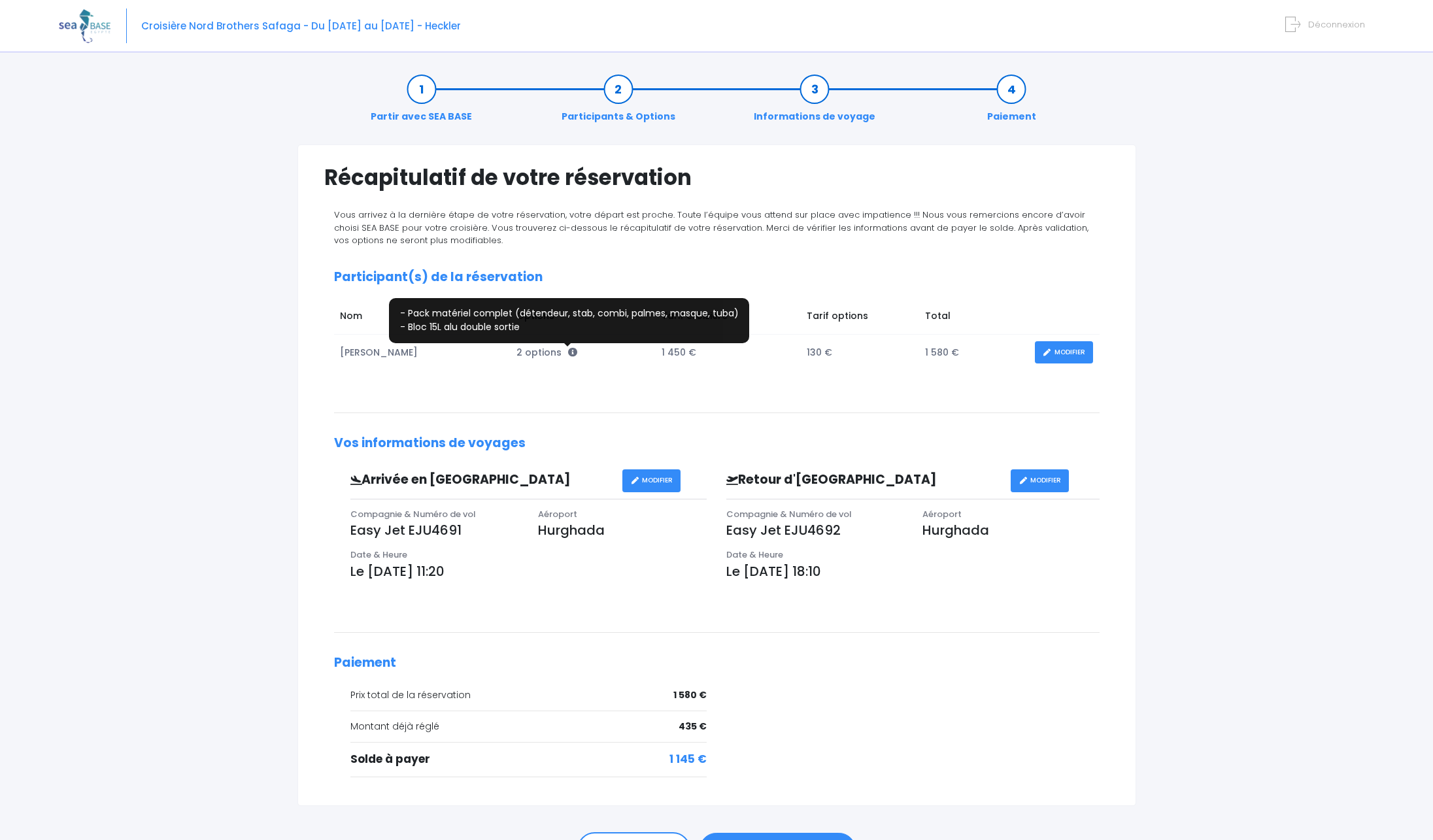
click at [568, 350] on icon at bounding box center [572, 352] width 9 height 9
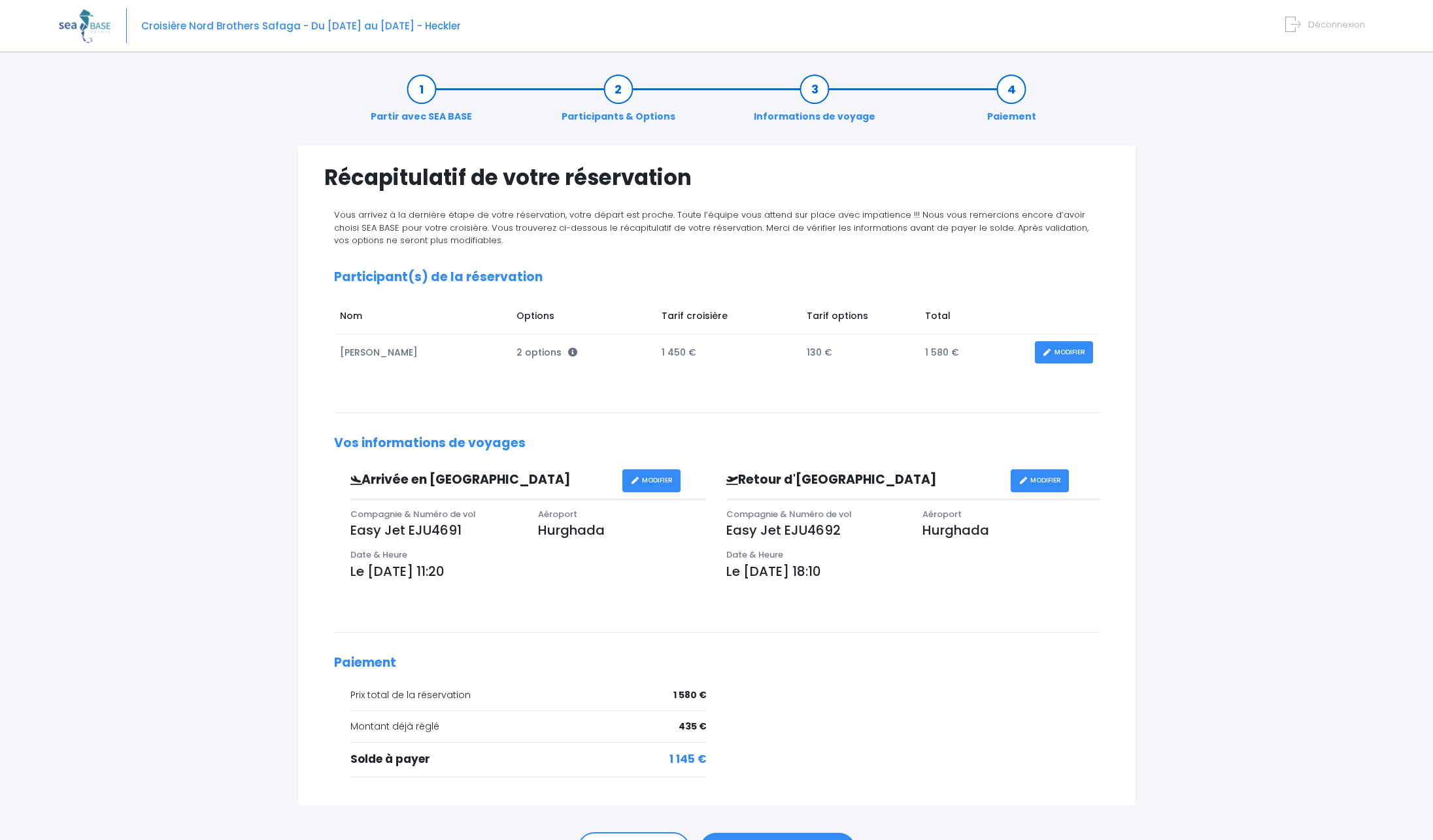
click at [815, 411] on div "Vous arrivez à la dernière étape de votre réservation, votre départ est proche.…" at bounding box center [717, 497] width 786 height 577
click at [1074, 350] on link "MODIFIER" at bounding box center [1064, 352] width 58 height 23
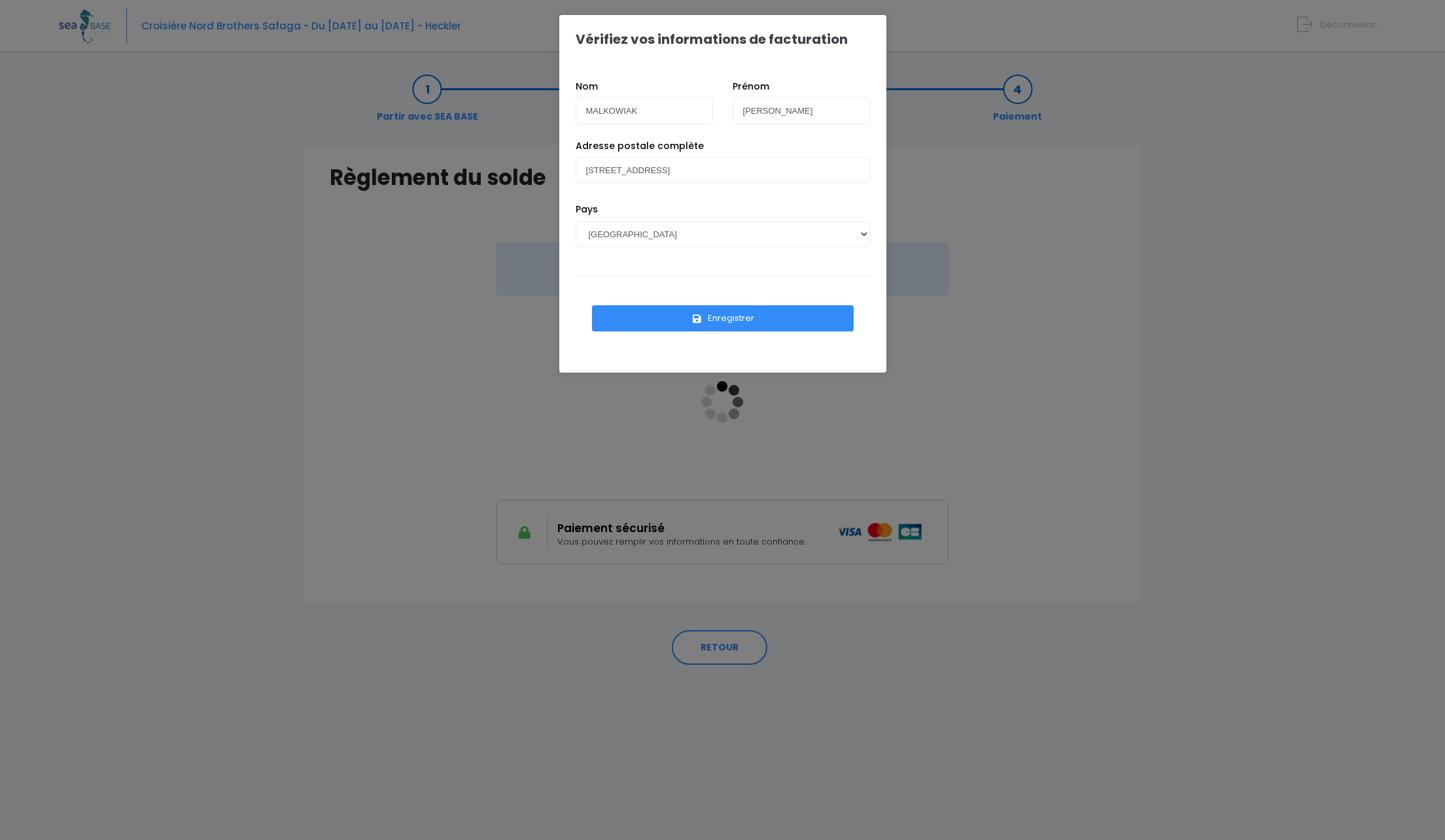
click at [1162, 319] on div "Vérifiez vos informations de facturation Nom MALKOWIAK Prénom Thomas Pays AFGHA…" at bounding box center [722, 420] width 1445 height 840
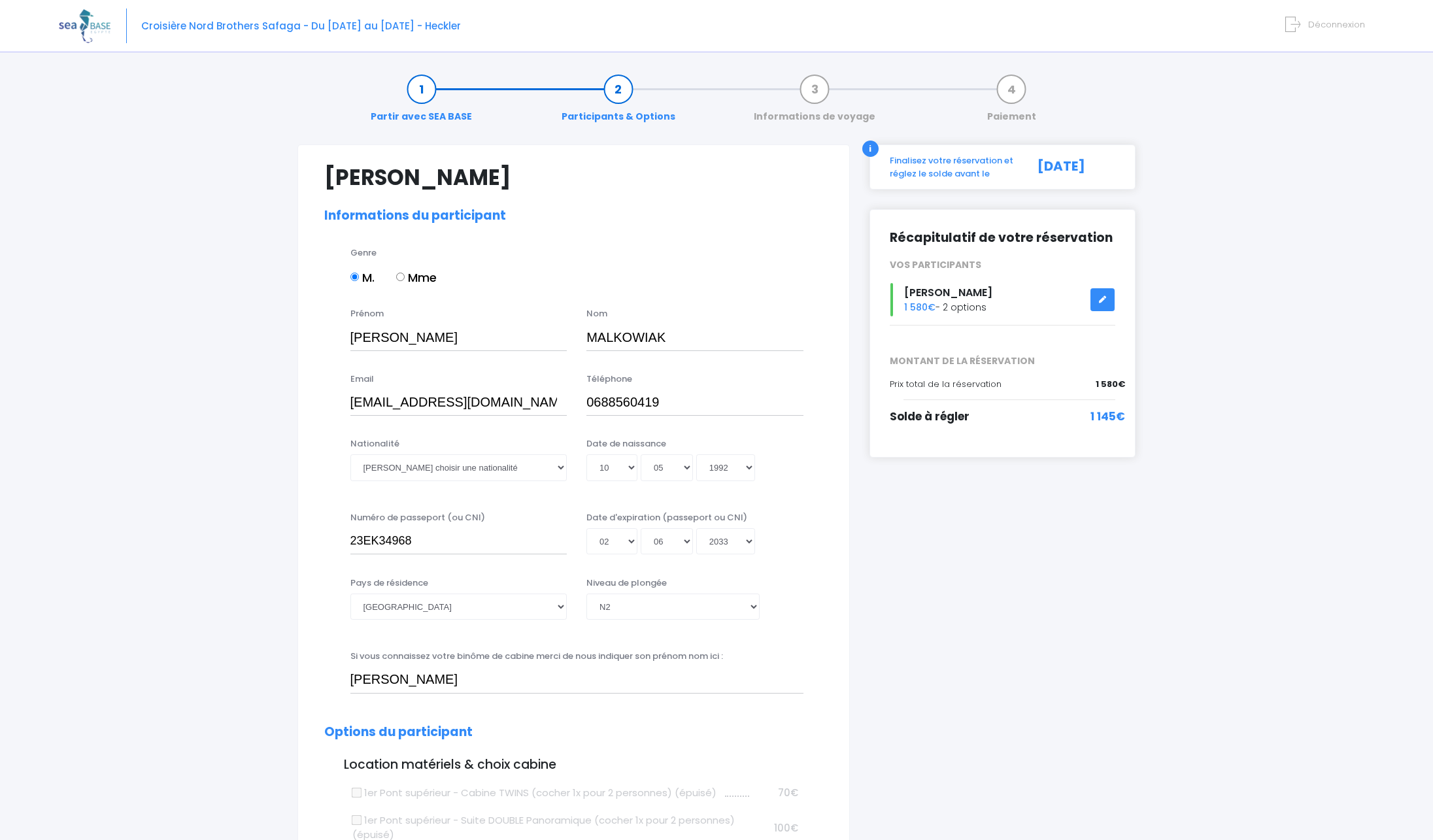
select select "N2"
select select "42/43"
select select "S"
click at [1100, 300] on icon at bounding box center [1103, 300] width 9 height 0
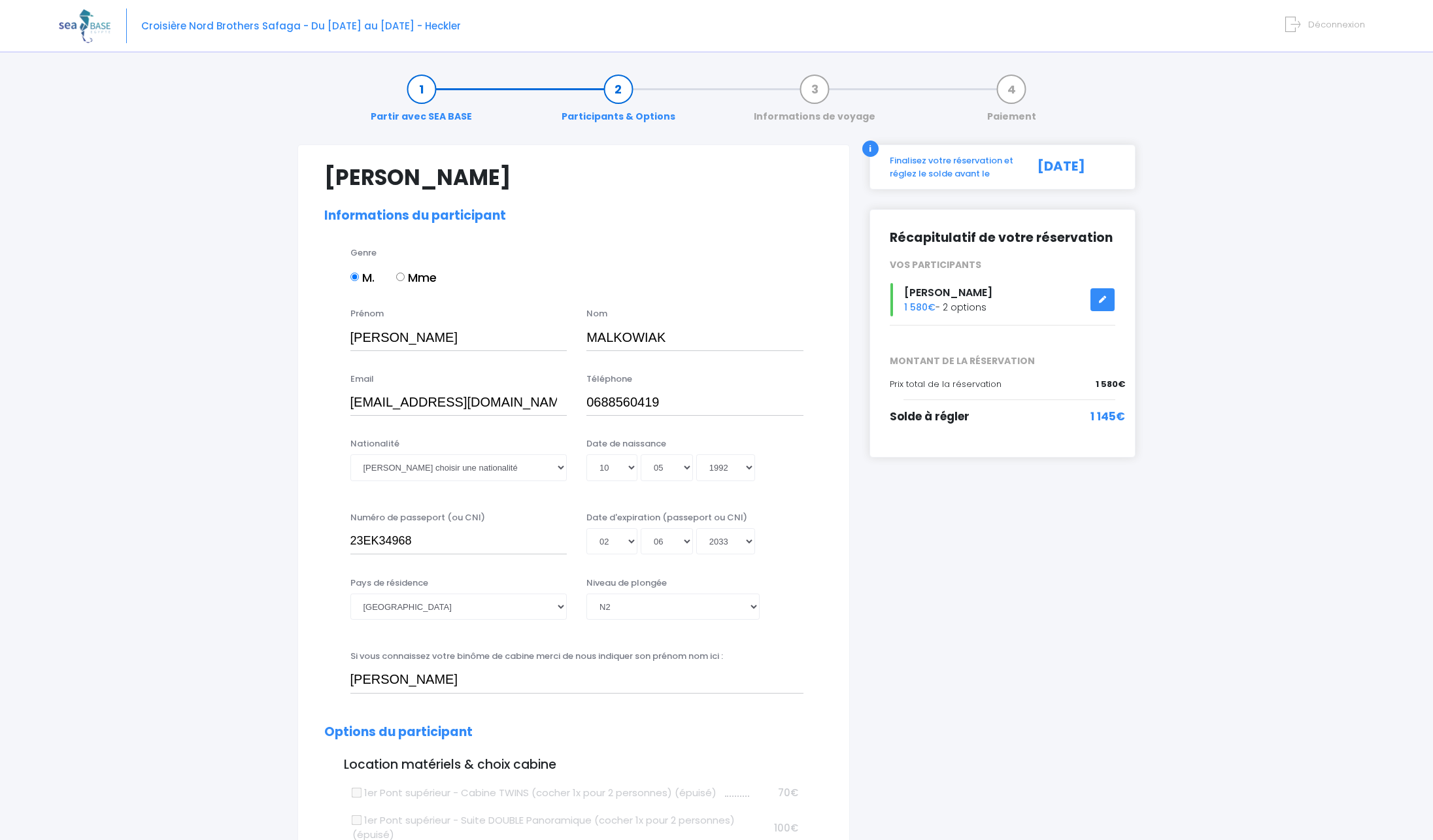
select select "N2"
select select "42/43"
select select "S"
click at [1013, 95] on link "Paiement" at bounding box center [1011, 103] width 62 height 41
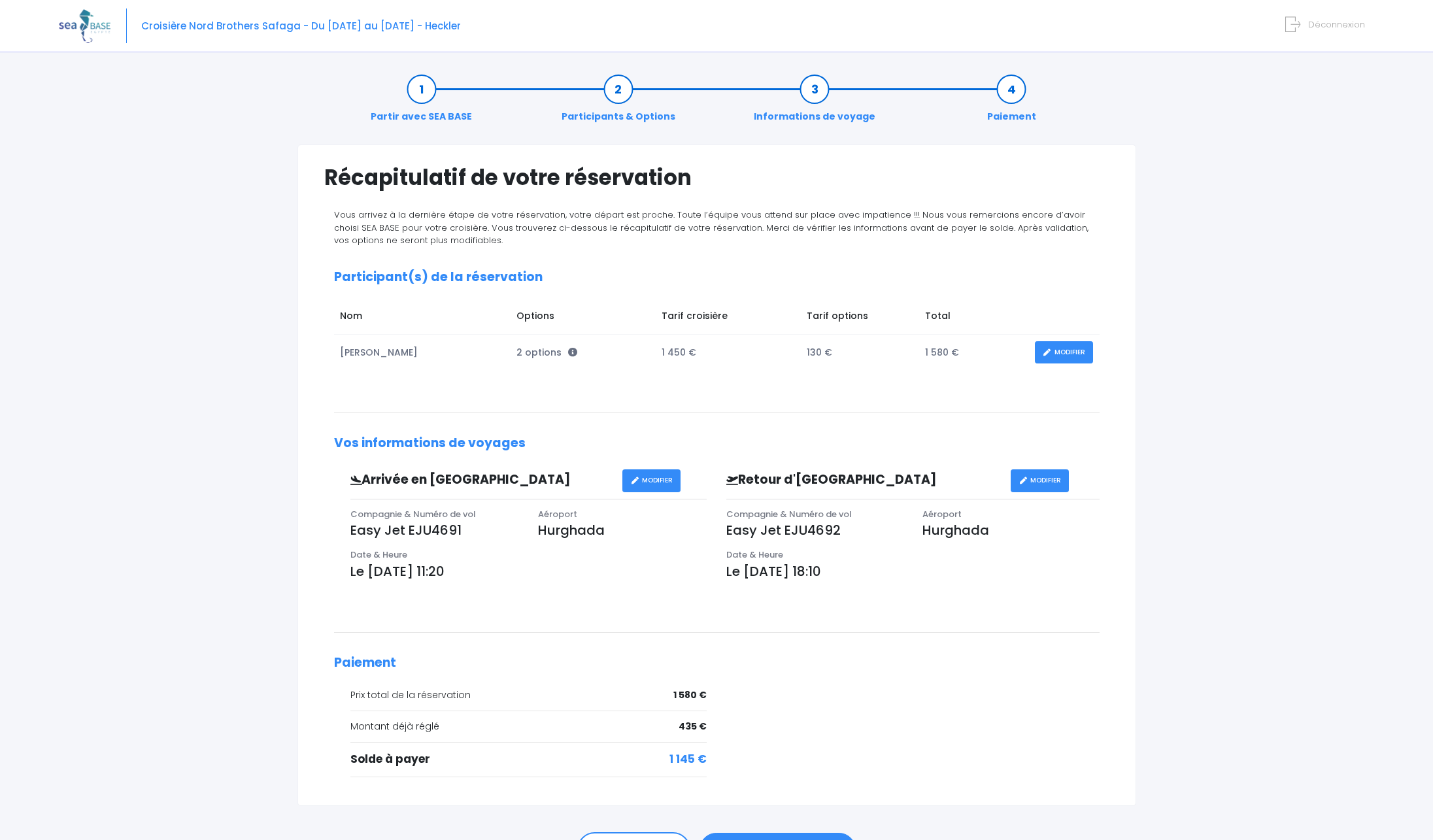
scroll to position [80, 0]
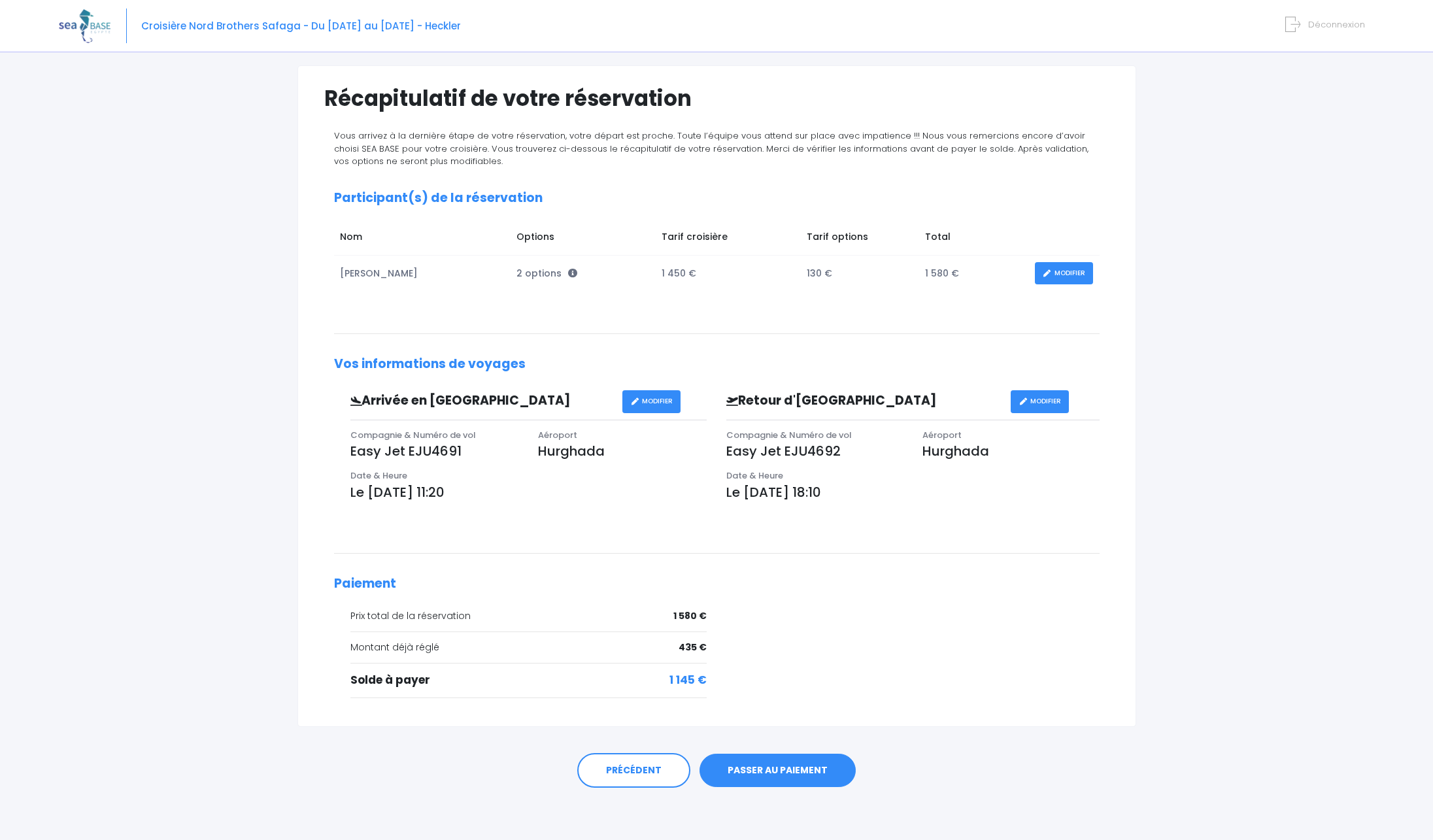
click at [781, 766] on link "PASSER AU PAIEMENT" at bounding box center [778, 770] width 156 height 34
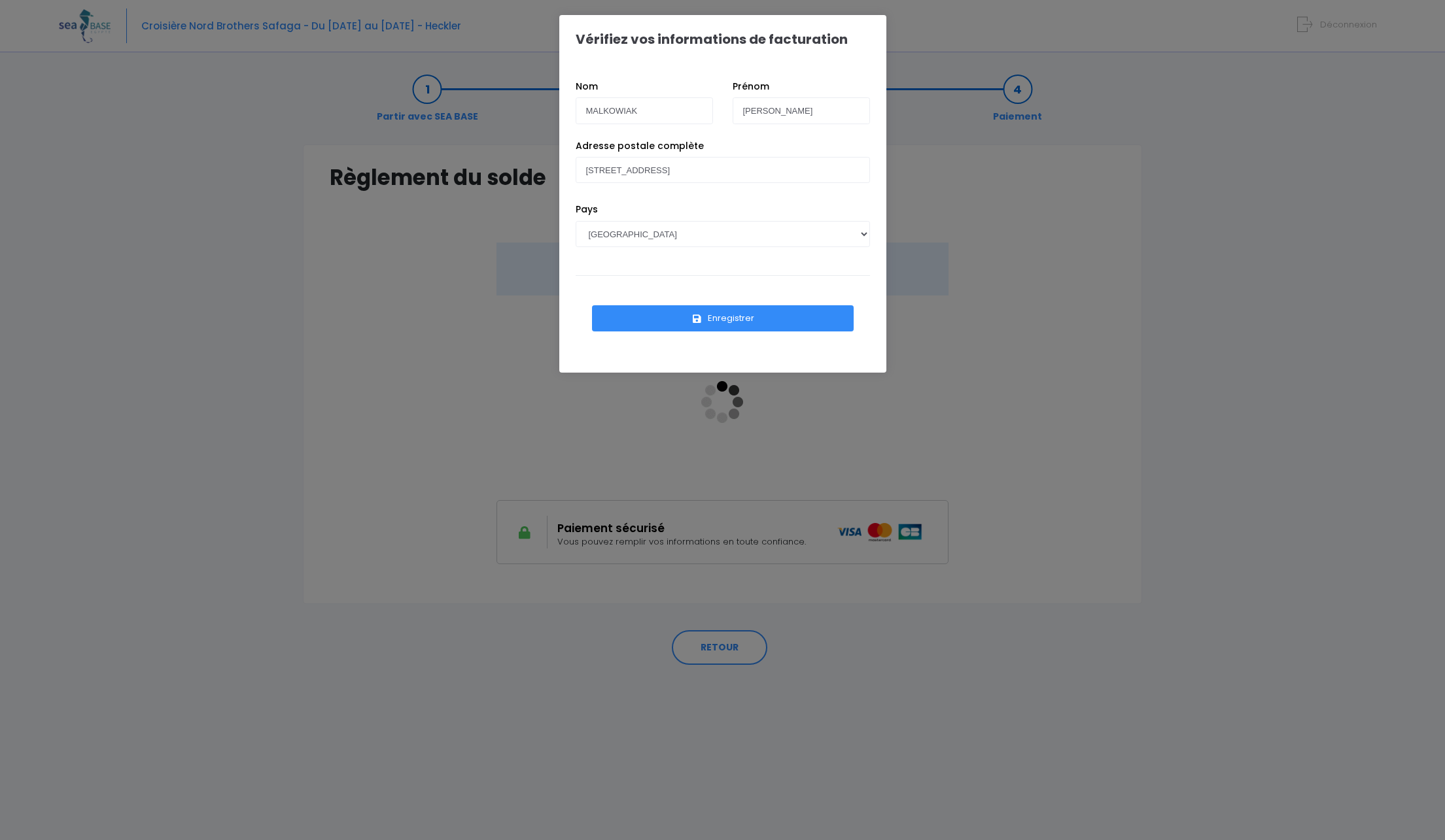
click at [709, 326] on button "Enregistrer" at bounding box center [722, 319] width 262 height 26
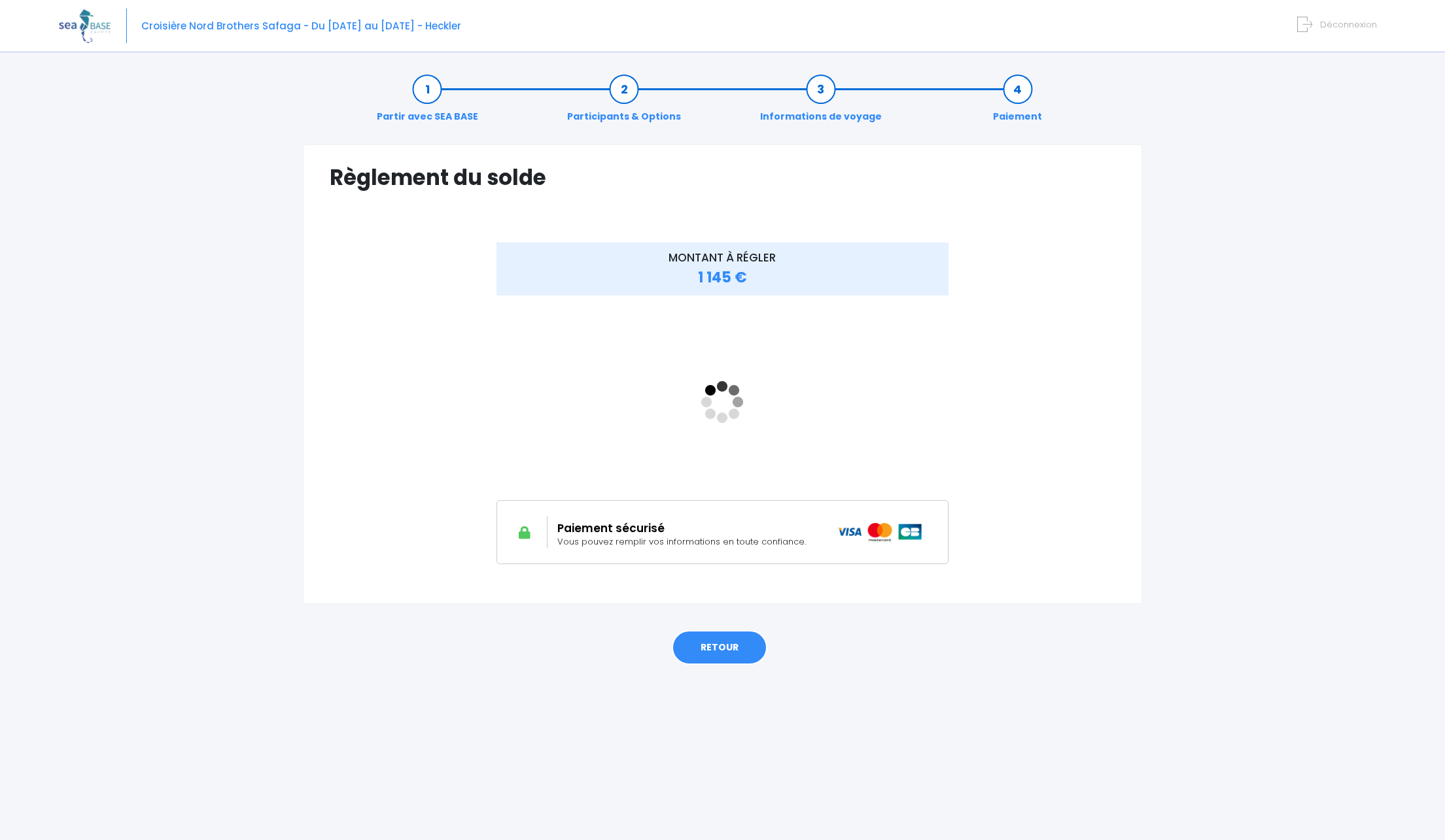
click at [729, 648] on link "RETOUR" at bounding box center [719, 648] width 95 height 36
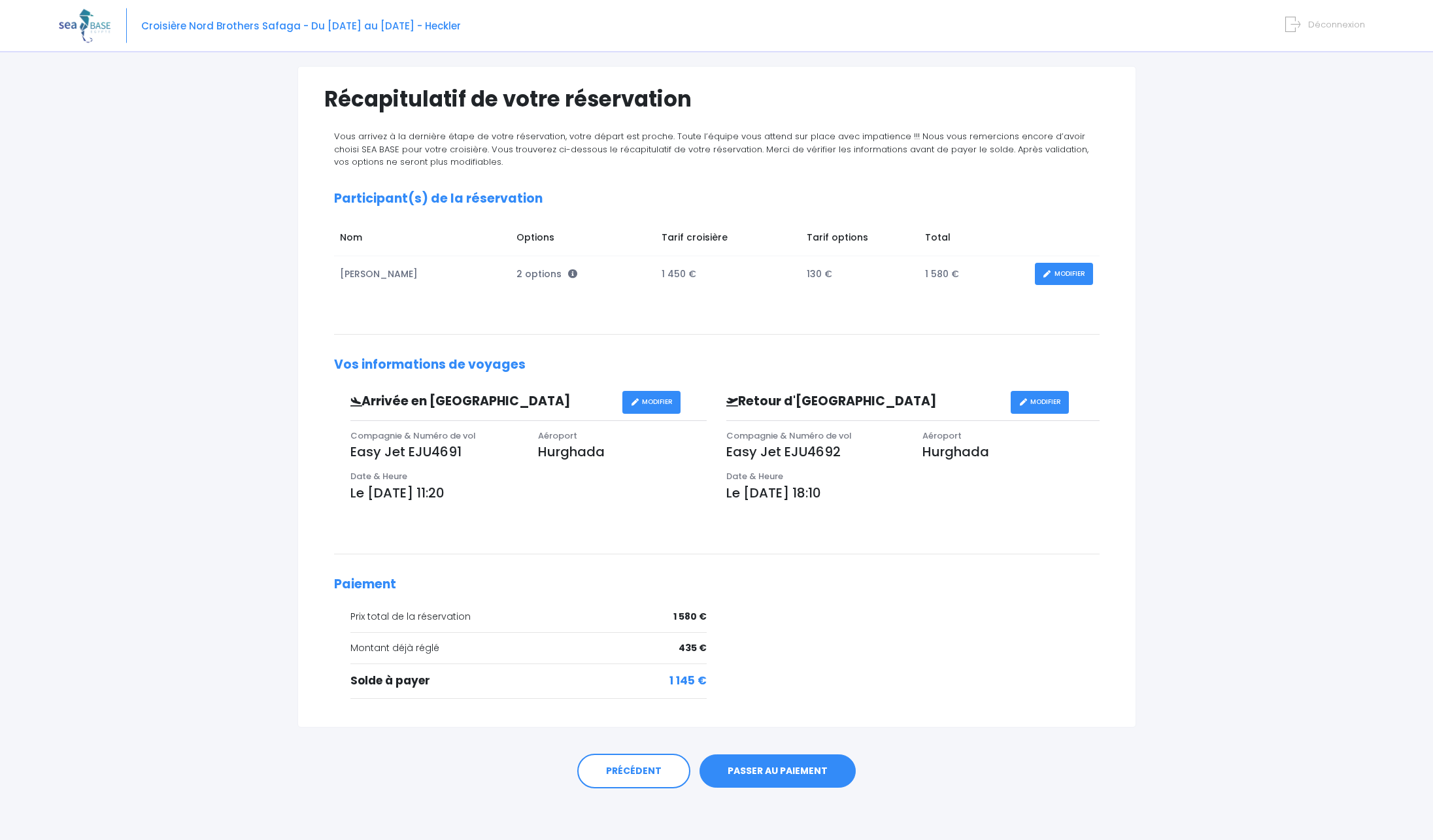
scroll to position [80, 0]
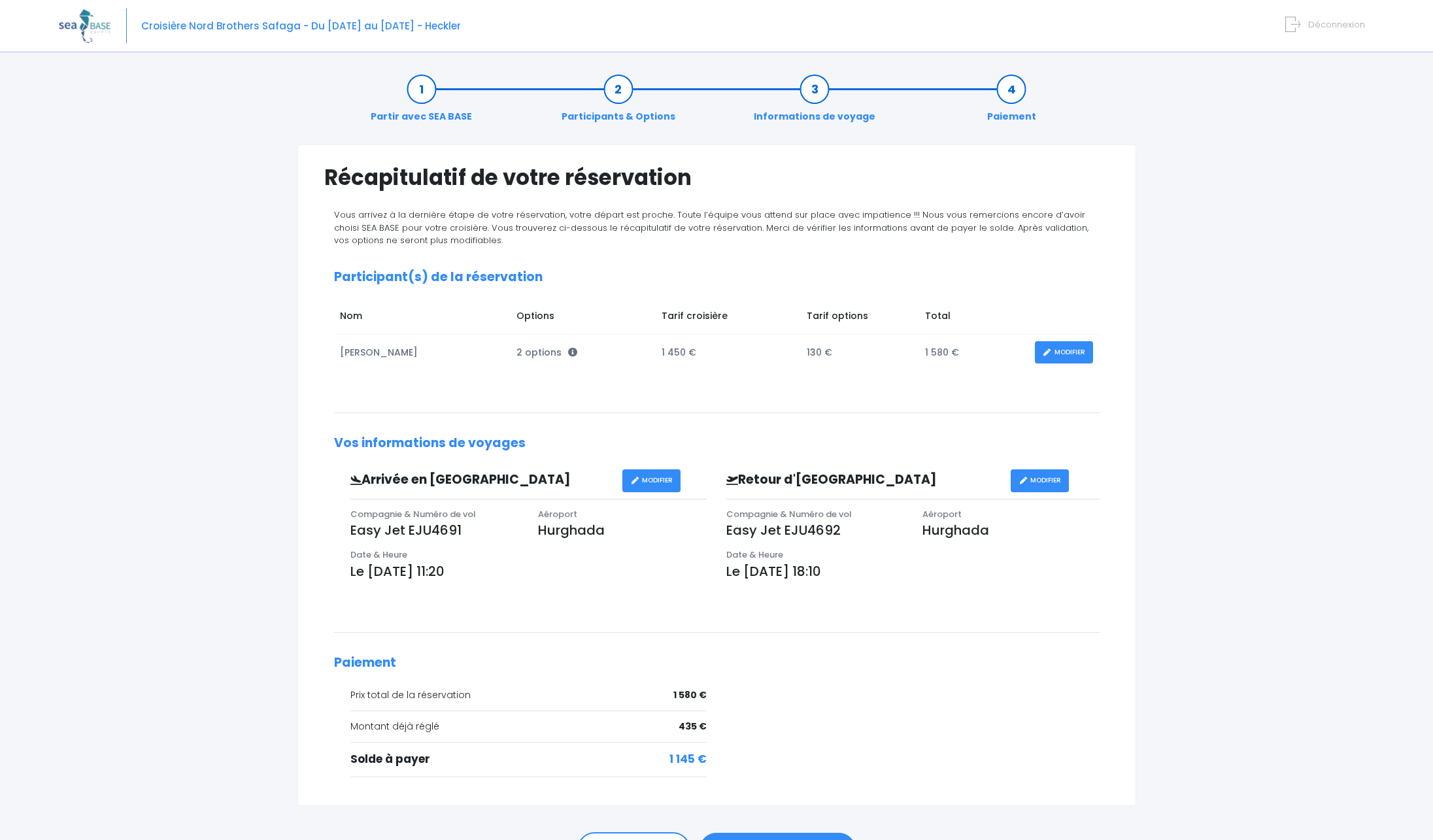
scroll to position [80, 0]
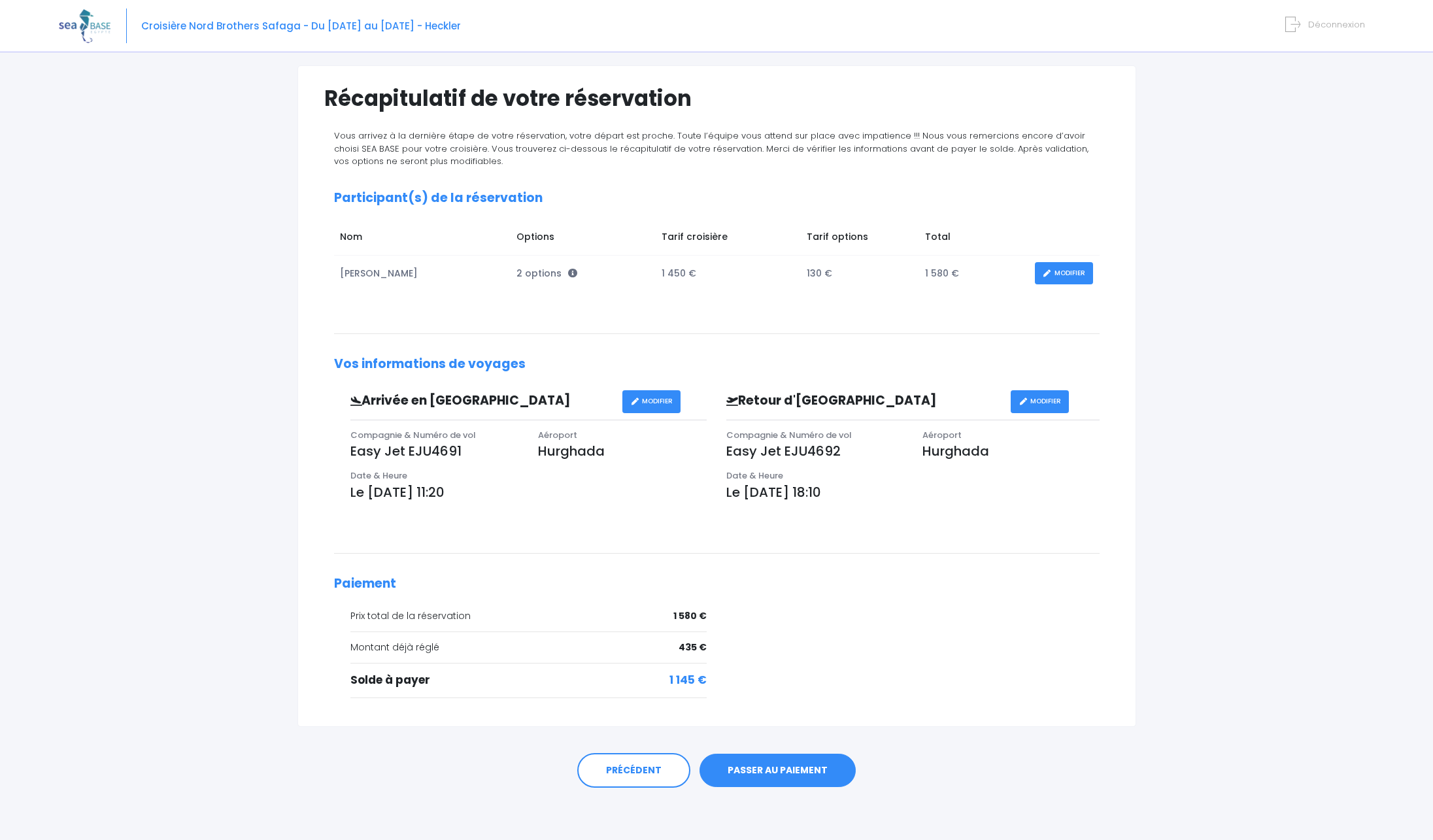
click at [895, 604] on div "Vous arrivez à la dernière étape de votre réservation, votre départ est proche.…" at bounding box center [717, 418] width 786 height 577
click at [779, 779] on link "PASSER AU PAIEMENT" at bounding box center [778, 770] width 156 height 34
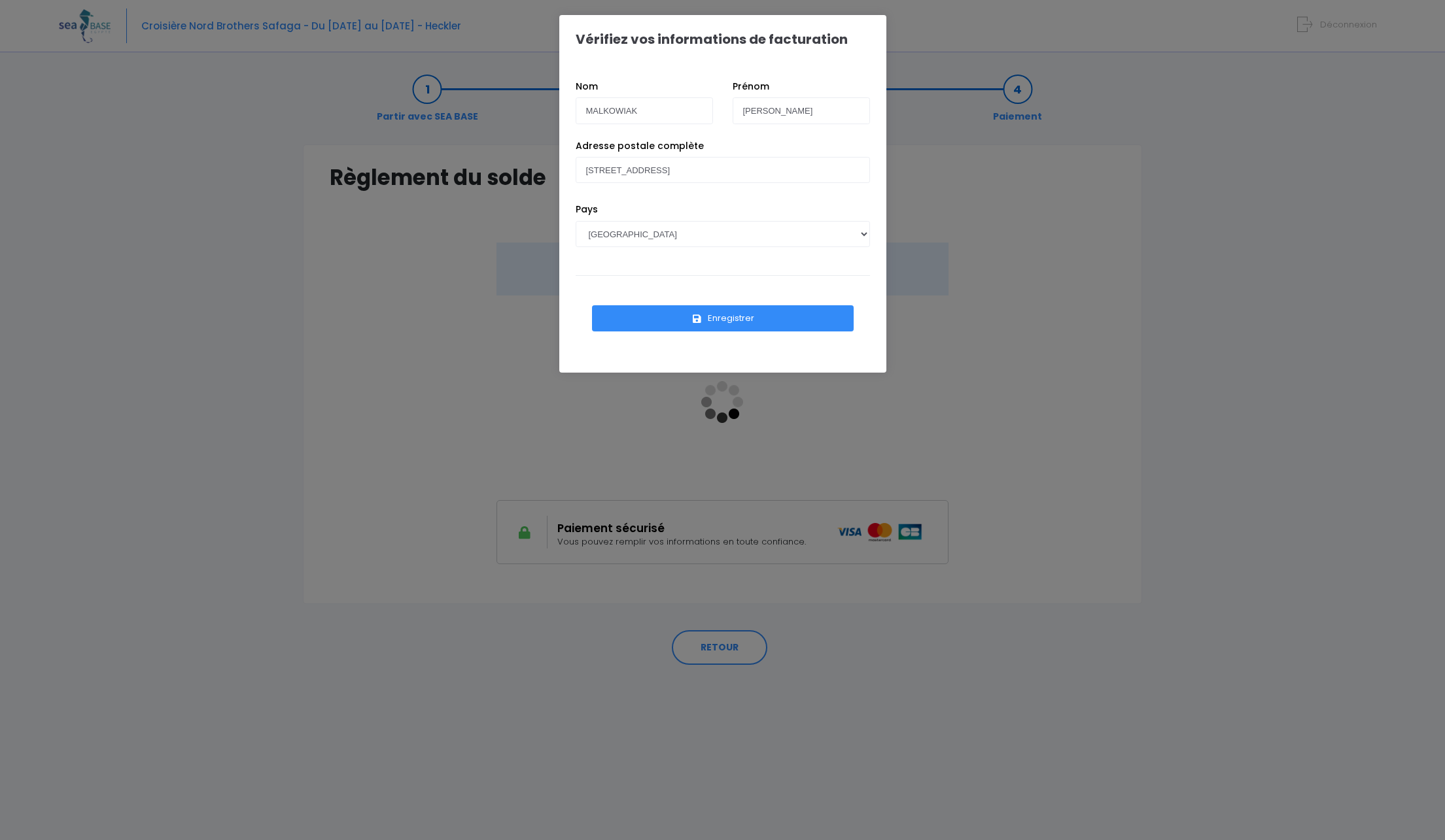
click at [766, 321] on button "Enregistrer" at bounding box center [722, 319] width 262 height 26
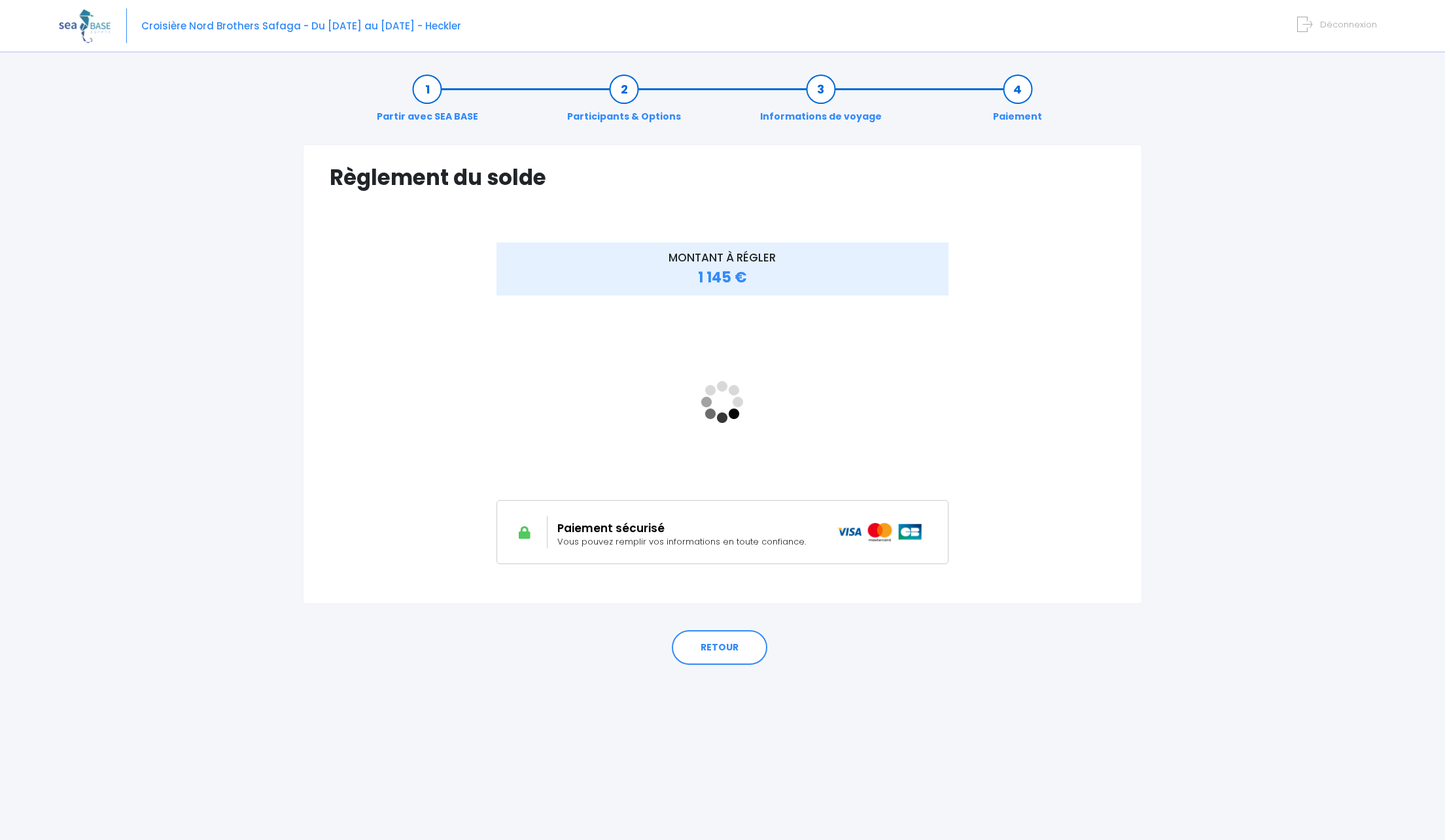
click at [1203, 288] on div "Partir avec SEA BASE Participants & Options Informations de voyage Paiement Règ…" at bounding box center [722, 450] width 1327 height 779
click at [747, 664] on link "RETOUR" at bounding box center [719, 648] width 95 height 36
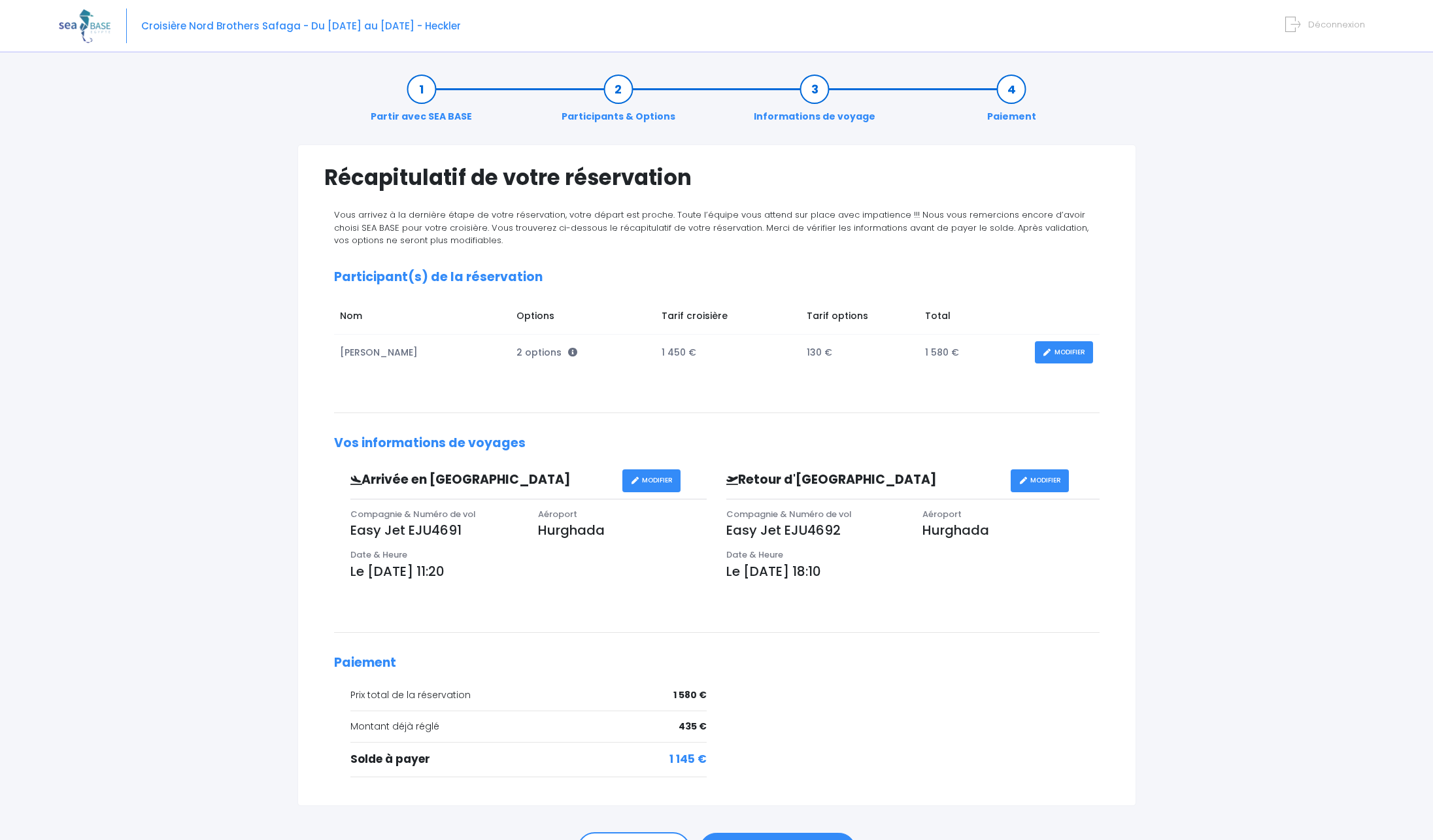
scroll to position [80, 0]
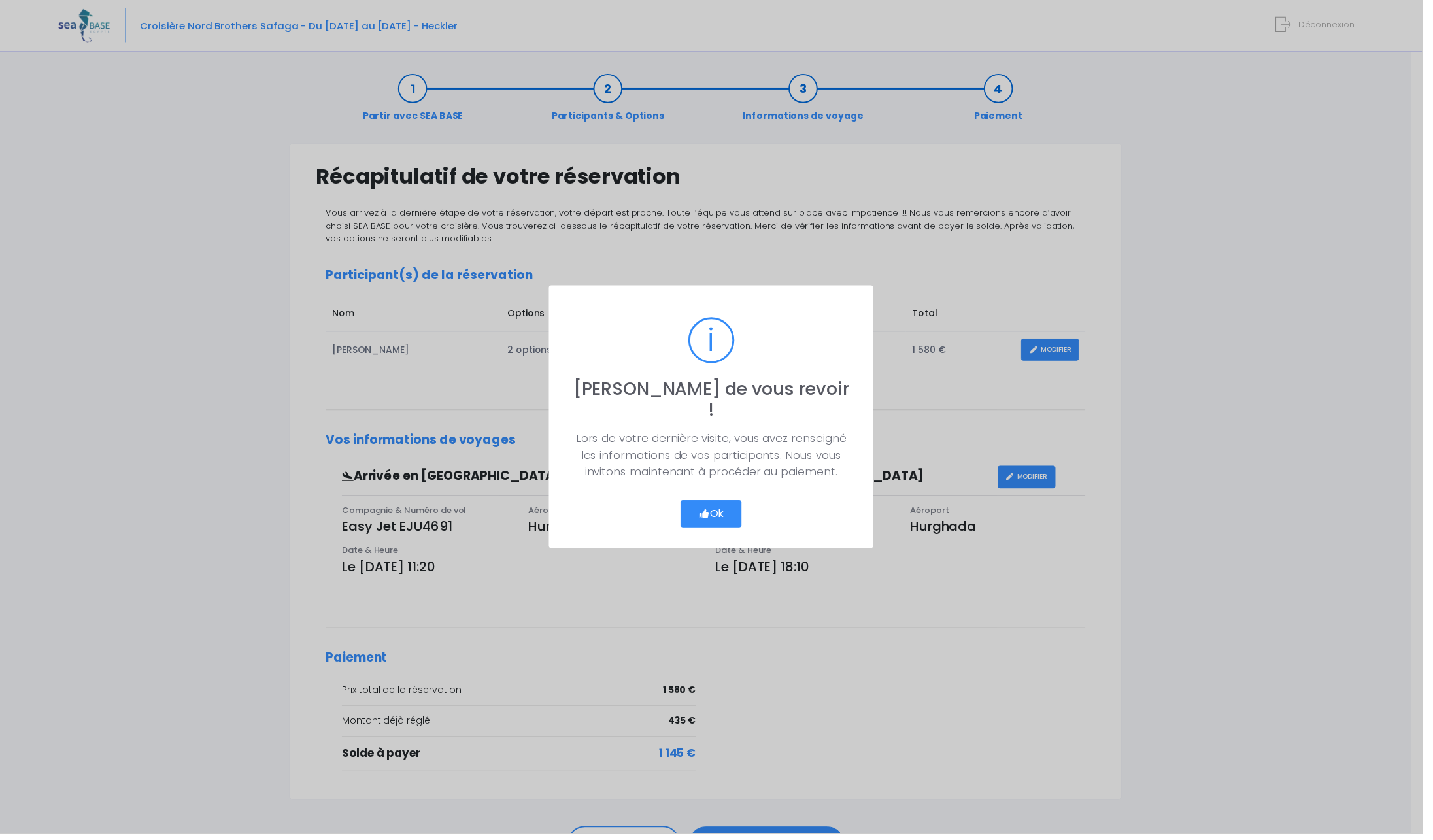
click at [721, 504] on button "Ok" at bounding box center [716, 518] width 61 height 28
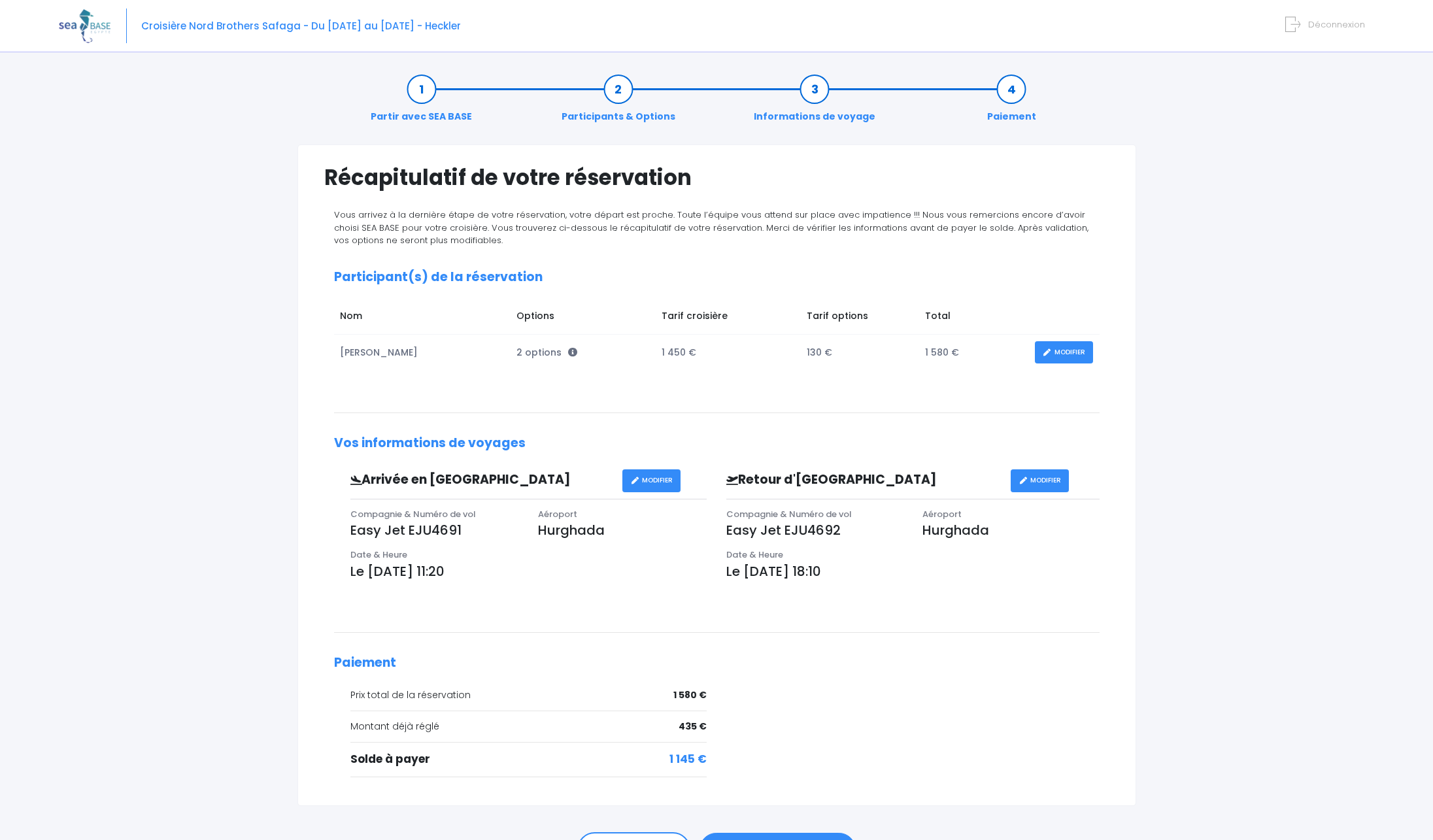
scroll to position [80, 0]
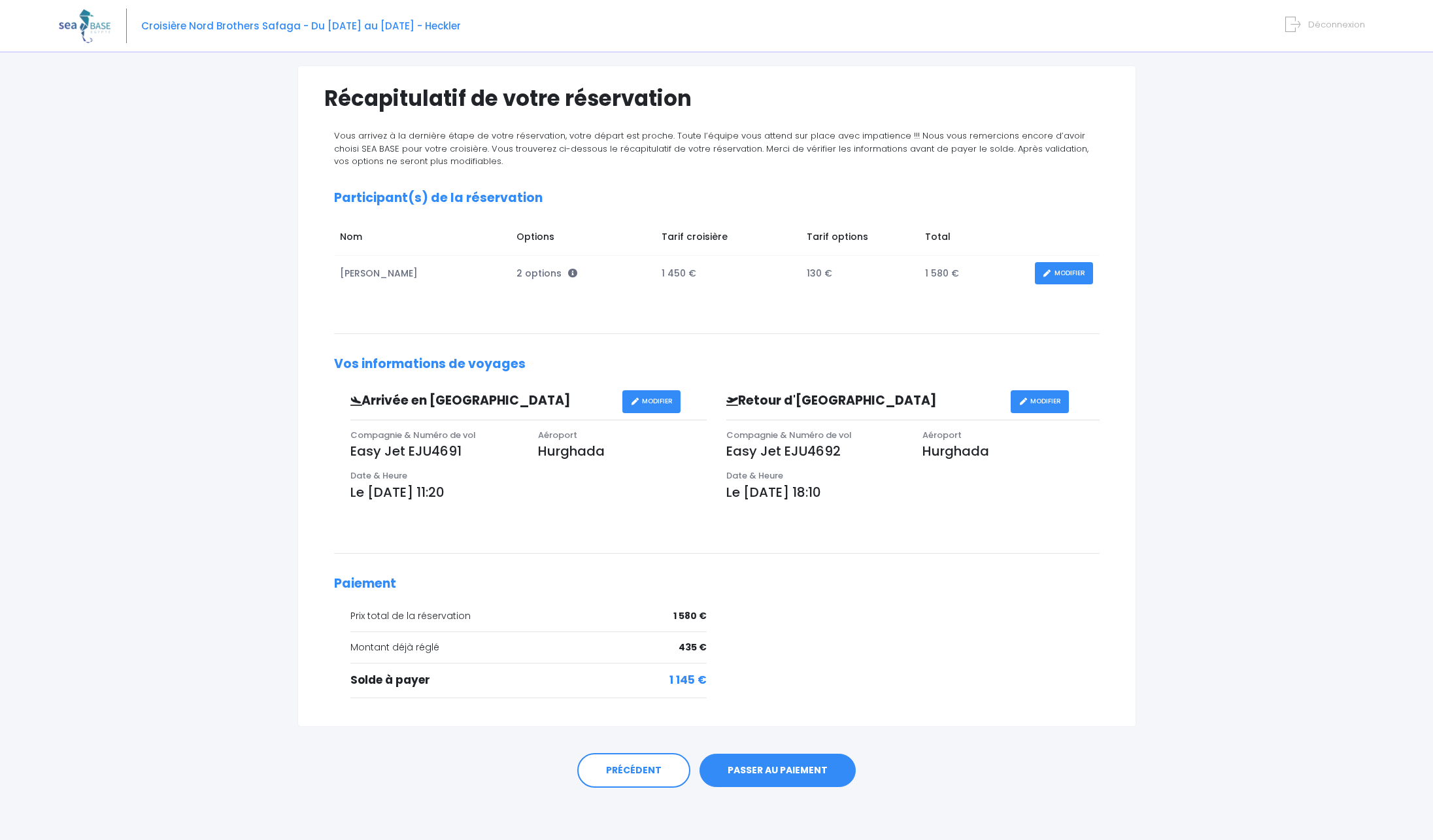
click at [639, 406] on link "MODIFIER" at bounding box center [652, 401] width 58 height 23
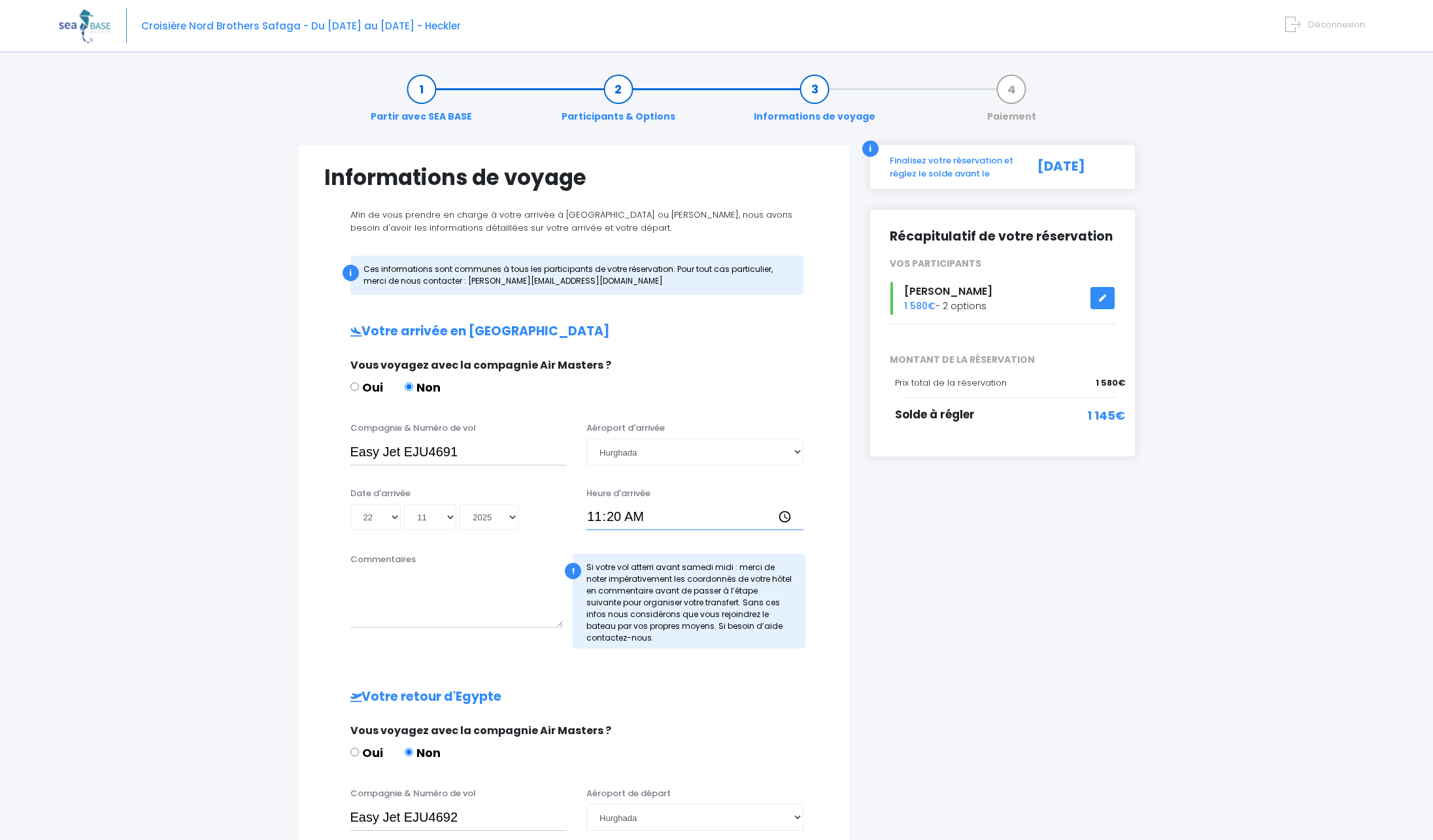
click at [609, 519] on input "11:20" at bounding box center [695, 517] width 217 height 26
click at [604, 518] on input "11:20" at bounding box center [695, 517] width 217 height 26
click at [420, 95] on link "Partir avec SEA BASE" at bounding box center [421, 103] width 114 height 41
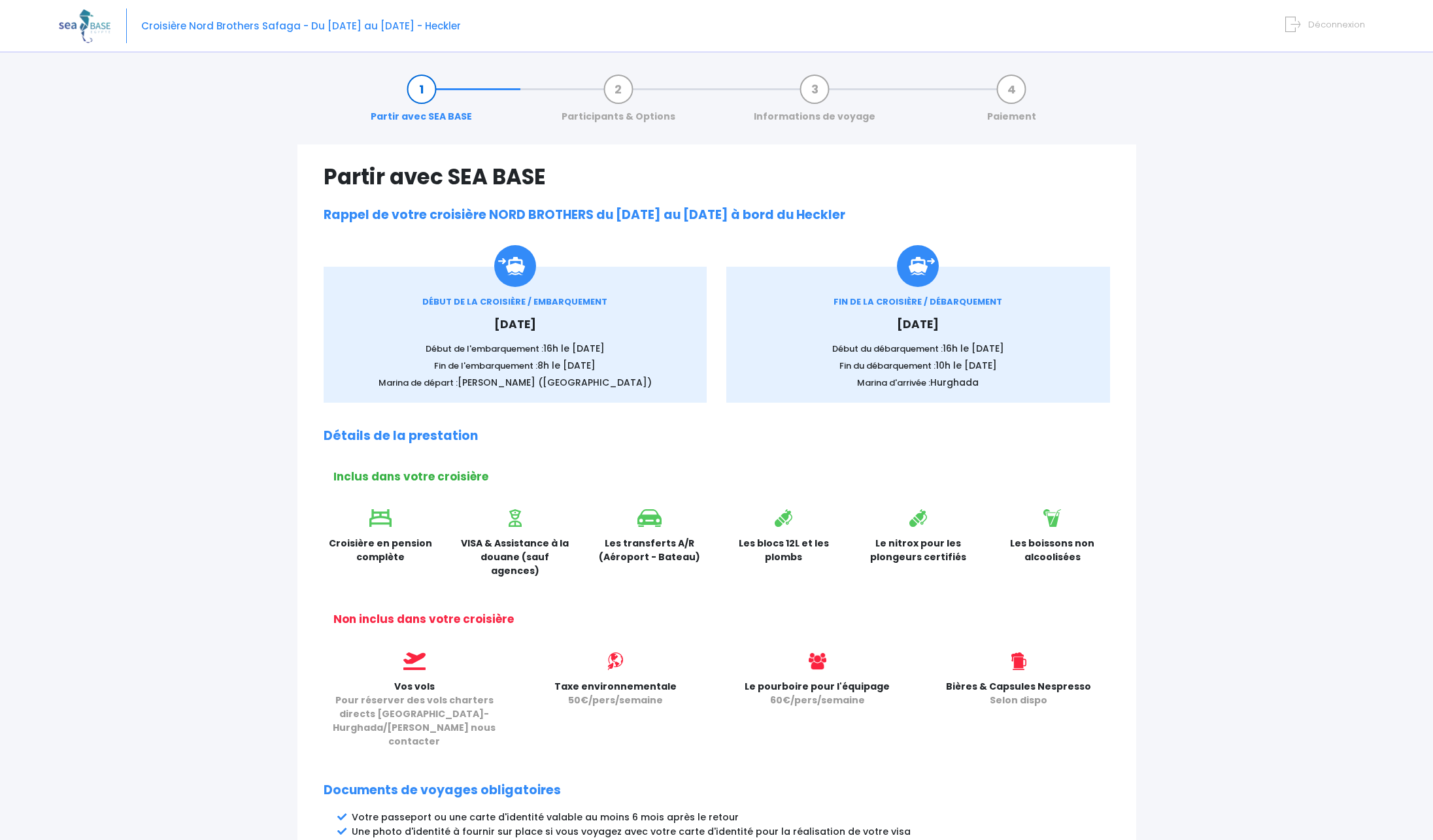
click at [1013, 97] on link "Paiement" at bounding box center [1011, 103] width 62 height 41
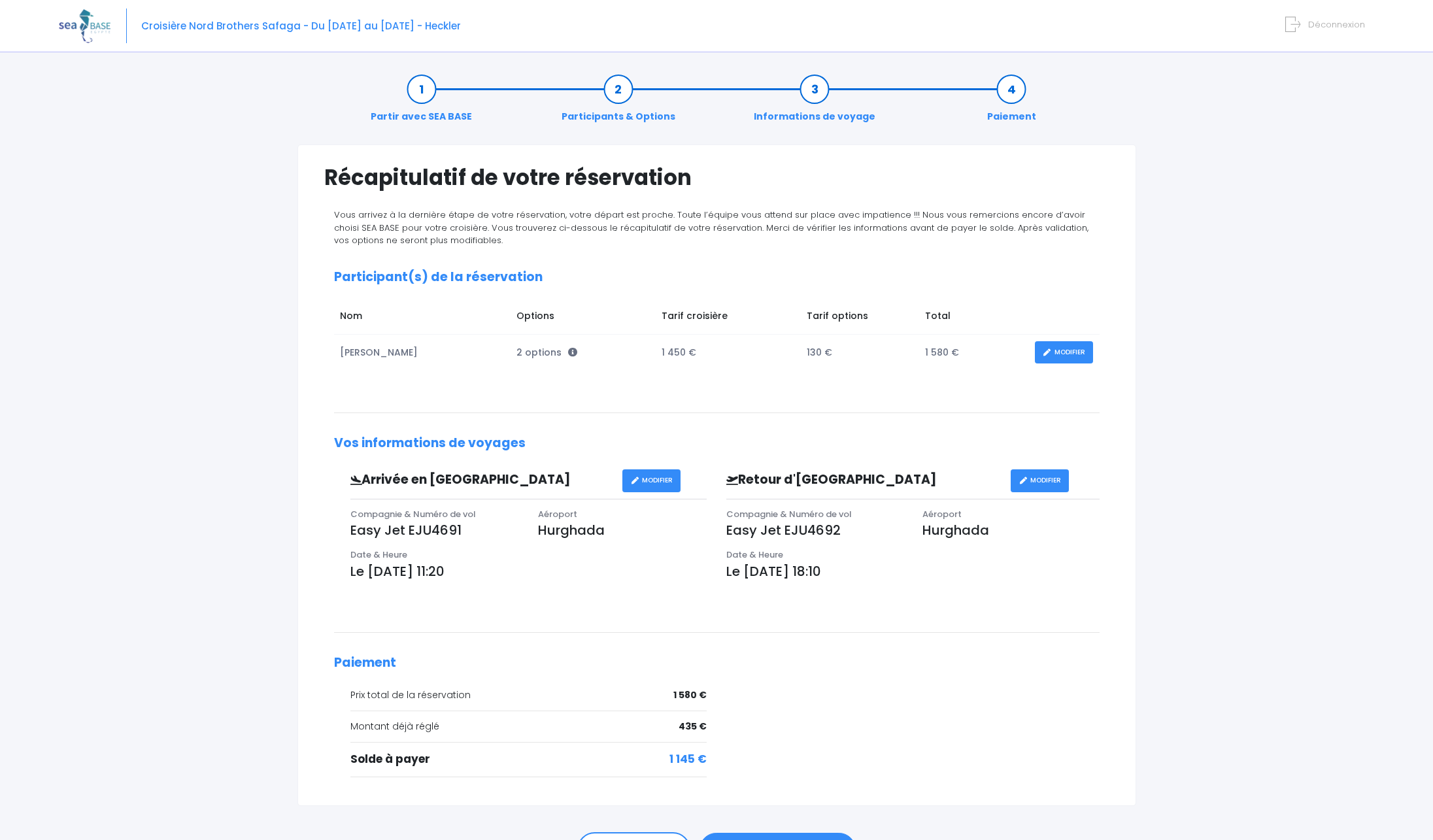
click at [798, 93] on link "Informations de voyage" at bounding box center [814, 103] width 135 height 41
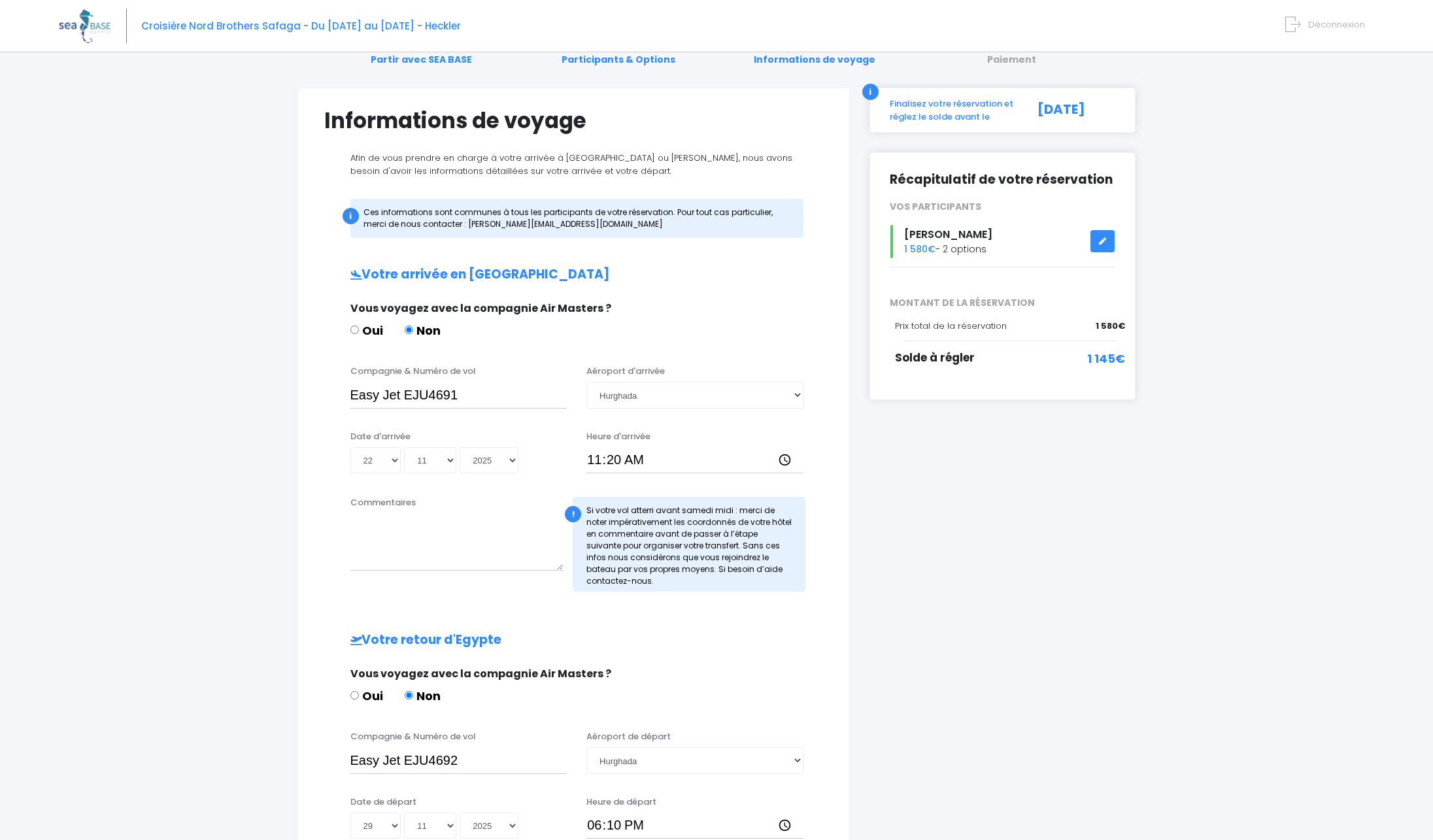
scroll to position [67, 0]
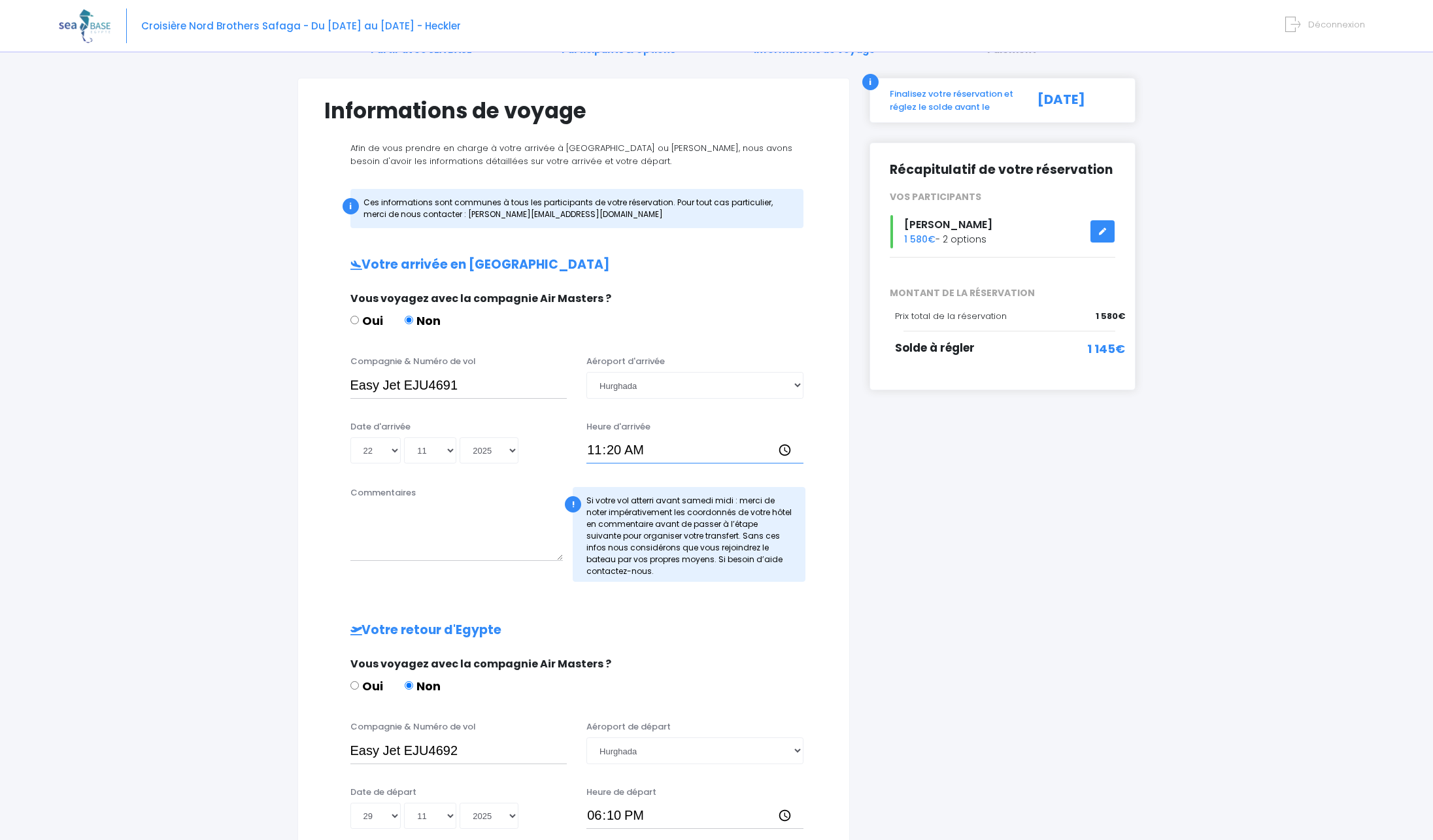
click at [608, 443] on input "11:20" at bounding box center [695, 450] width 217 height 26
type input "17:15"
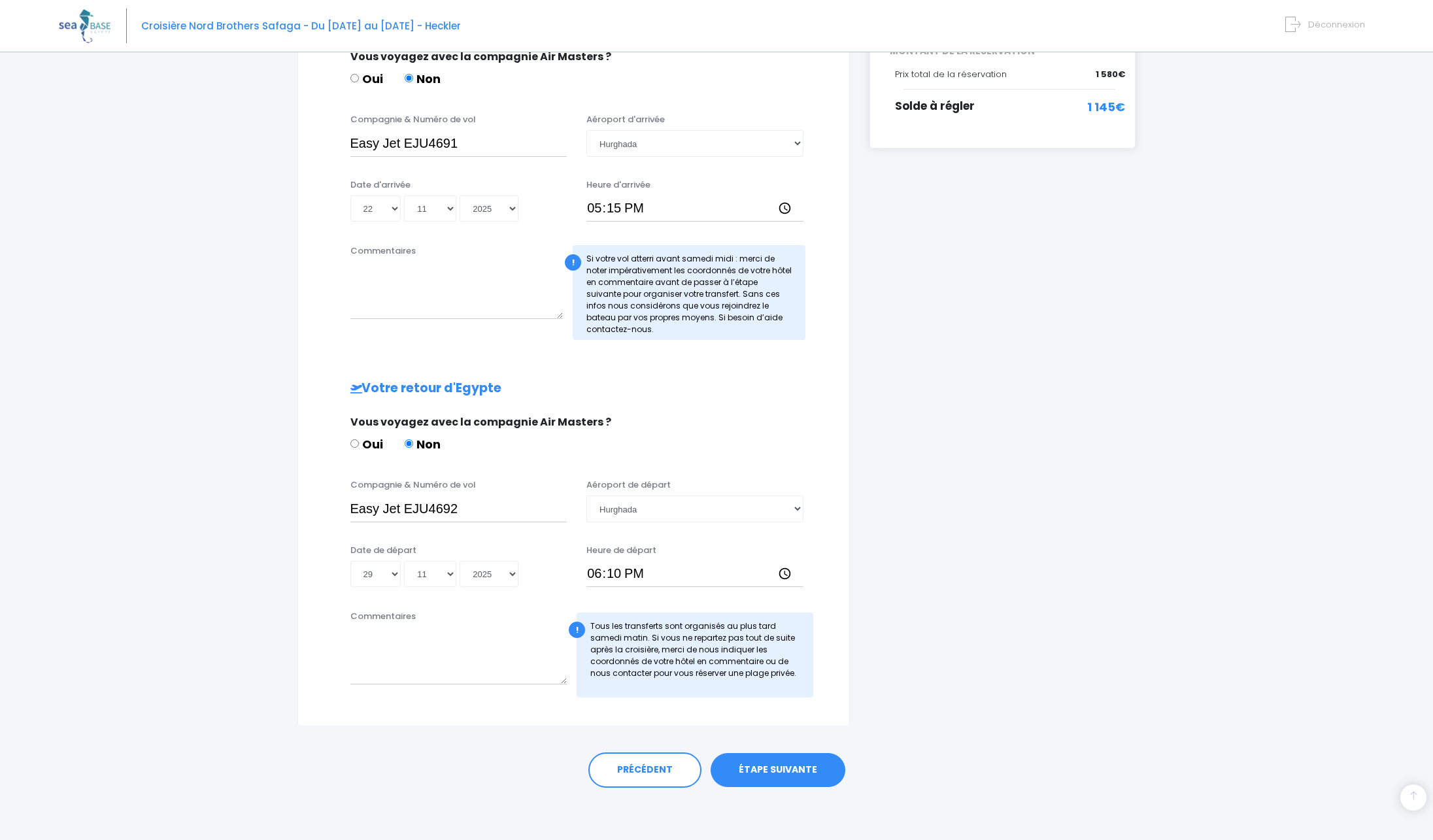
click at [919, 438] on div "i Finalisez votre réservation et réglez le solde avant le 23/09/2025 Récapitula…" at bounding box center [1003, 281] width 287 height 890
click at [900, 498] on div "i Finalisez votre réservation et réglez le solde avant le 23/09/2025 Récapitula…" at bounding box center [1003, 281] width 287 height 890
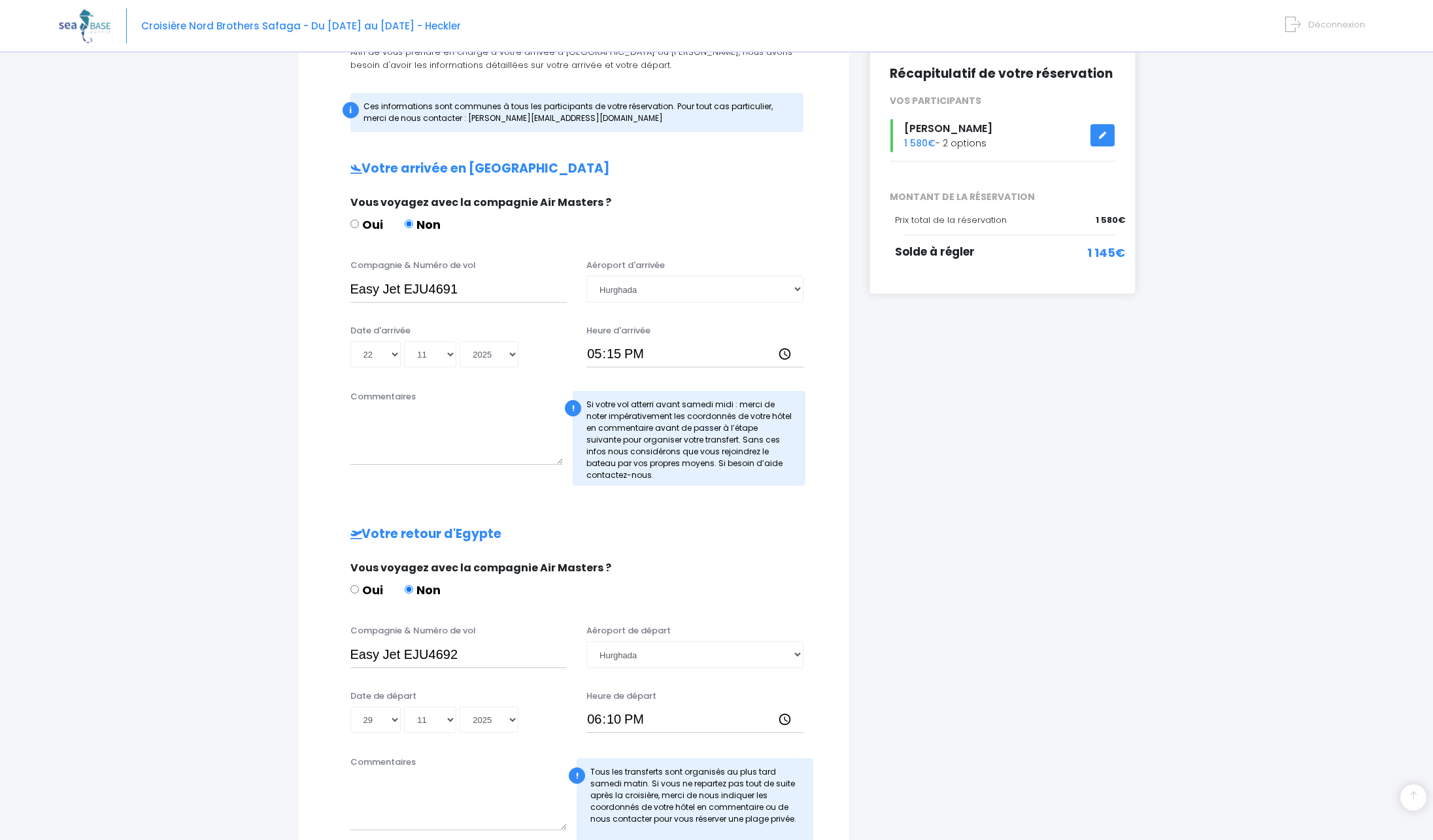
scroll to position [0, 0]
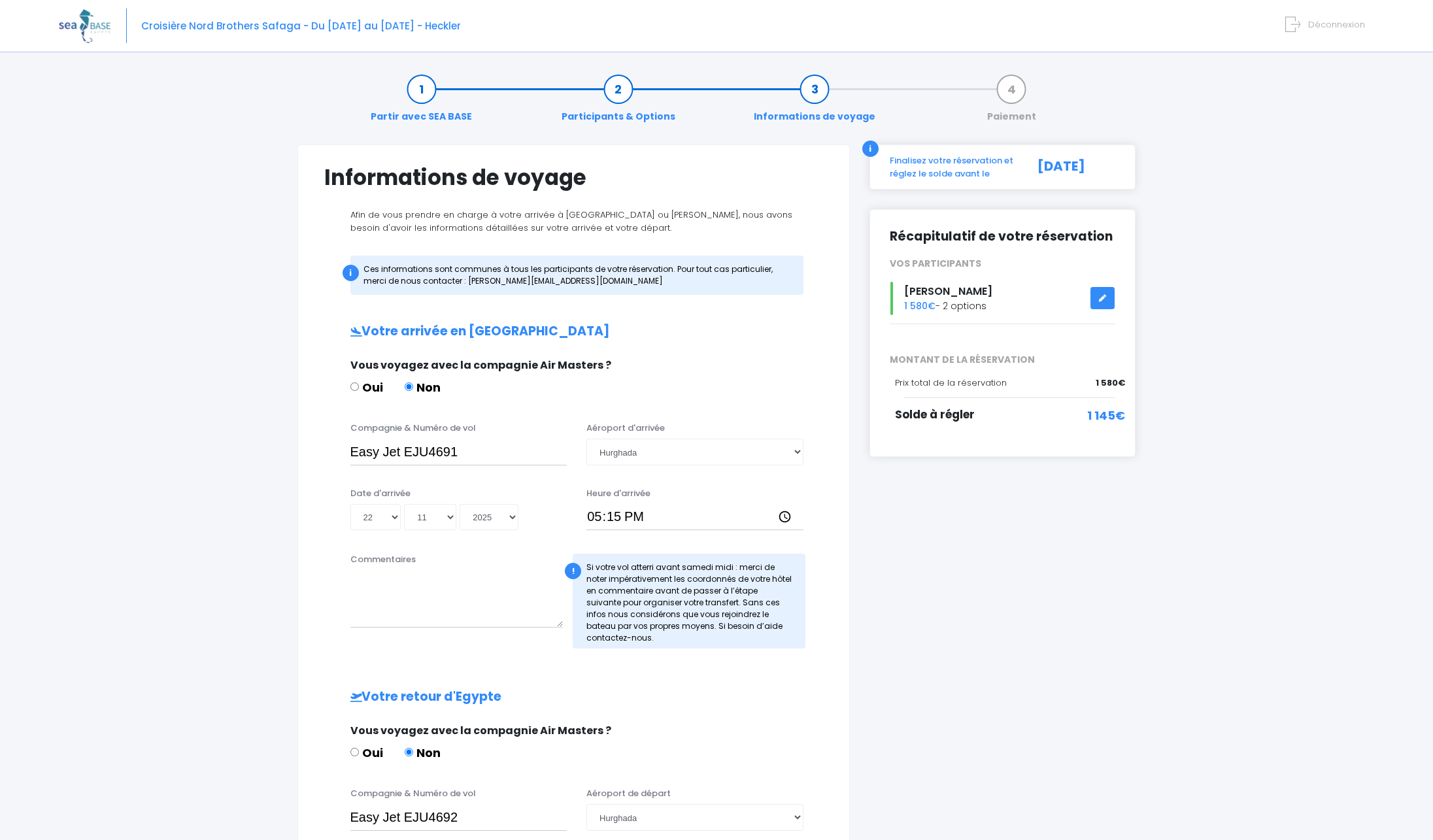
click at [428, 96] on link "Partir avec SEA BASE" at bounding box center [421, 103] width 114 height 41
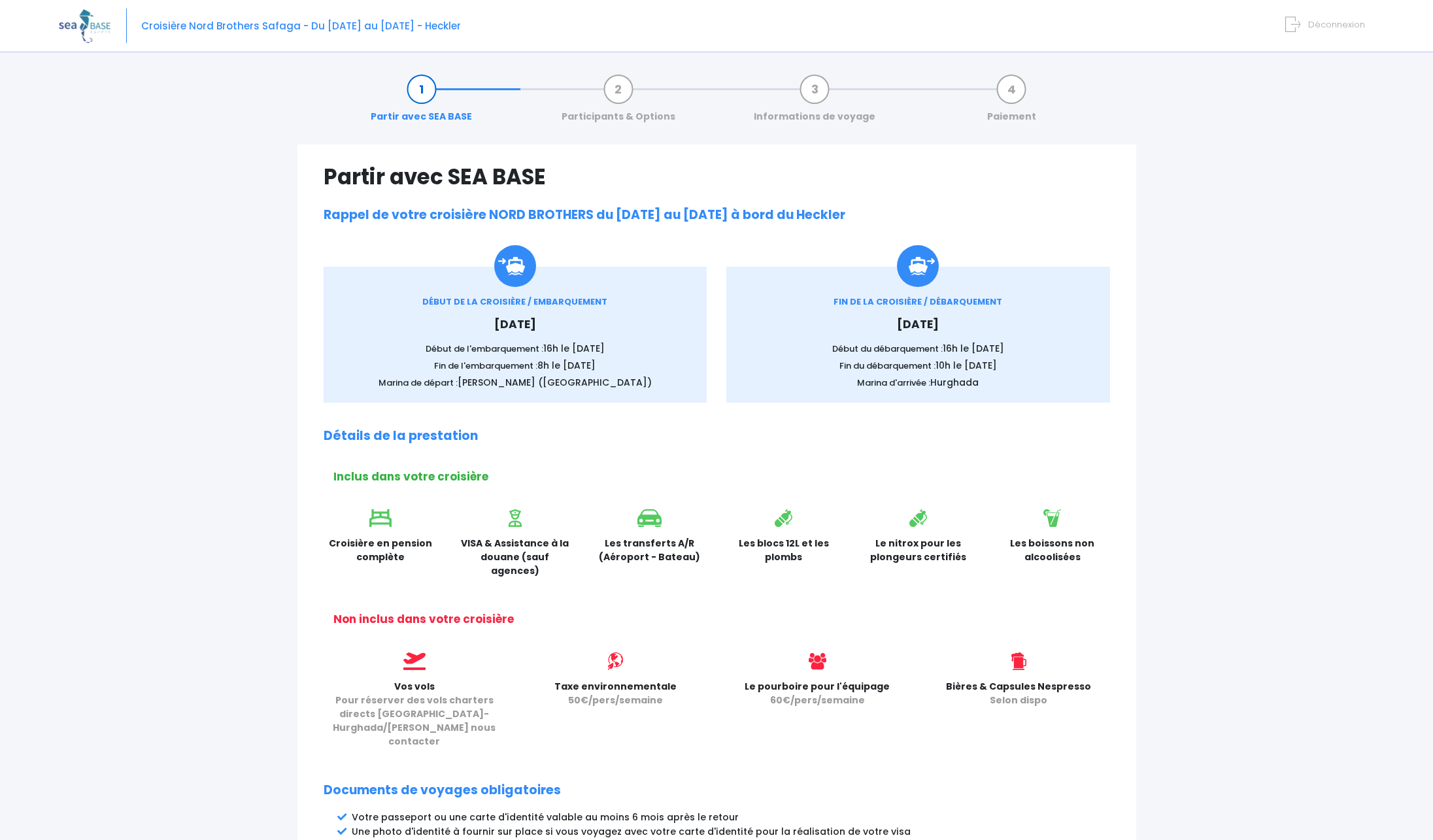
click at [615, 96] on link "Participants & Options" at bounding box center [618, 103] width 127 height 41
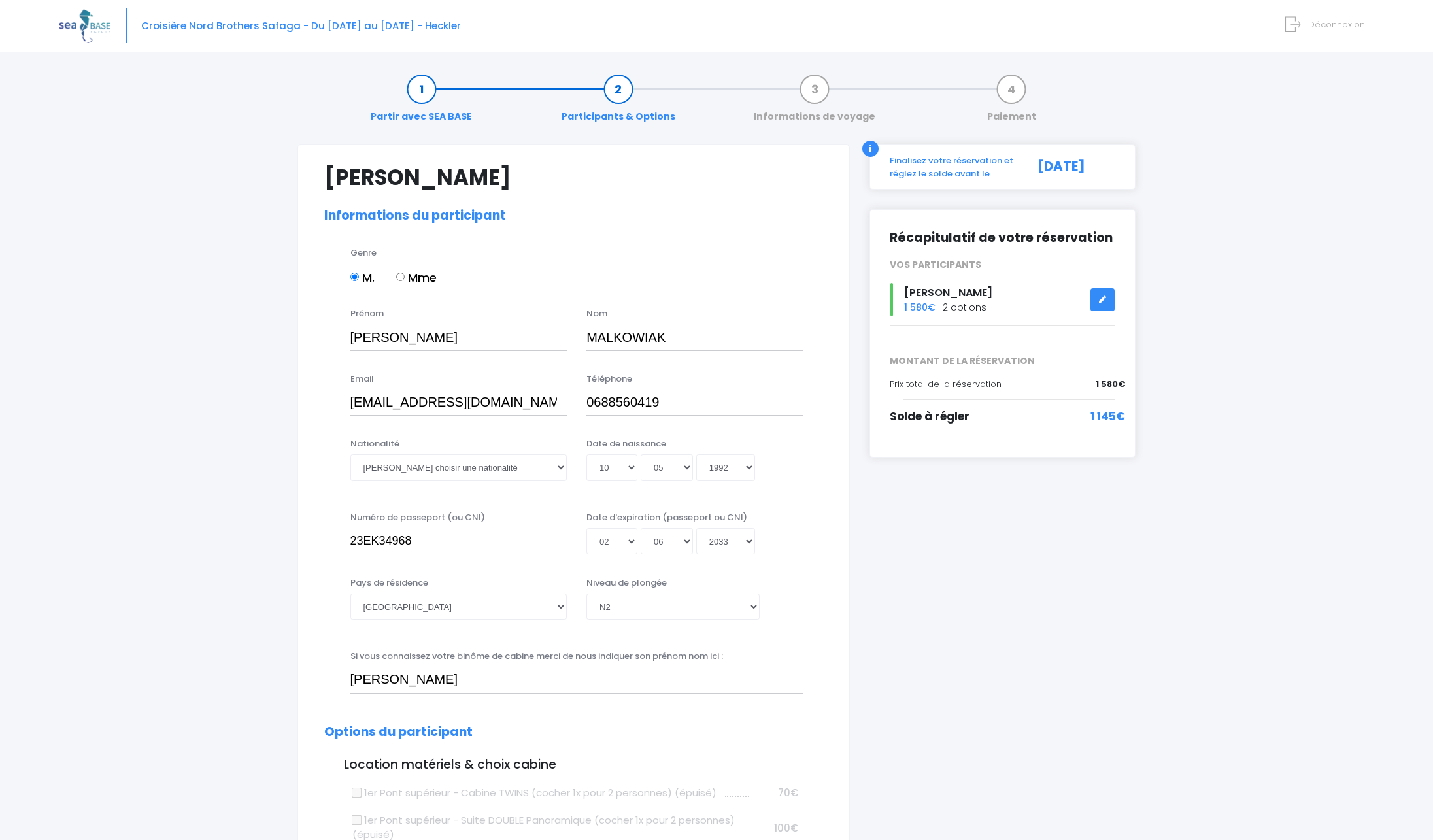
select select "N2"
select select "42/43"
select select "S"
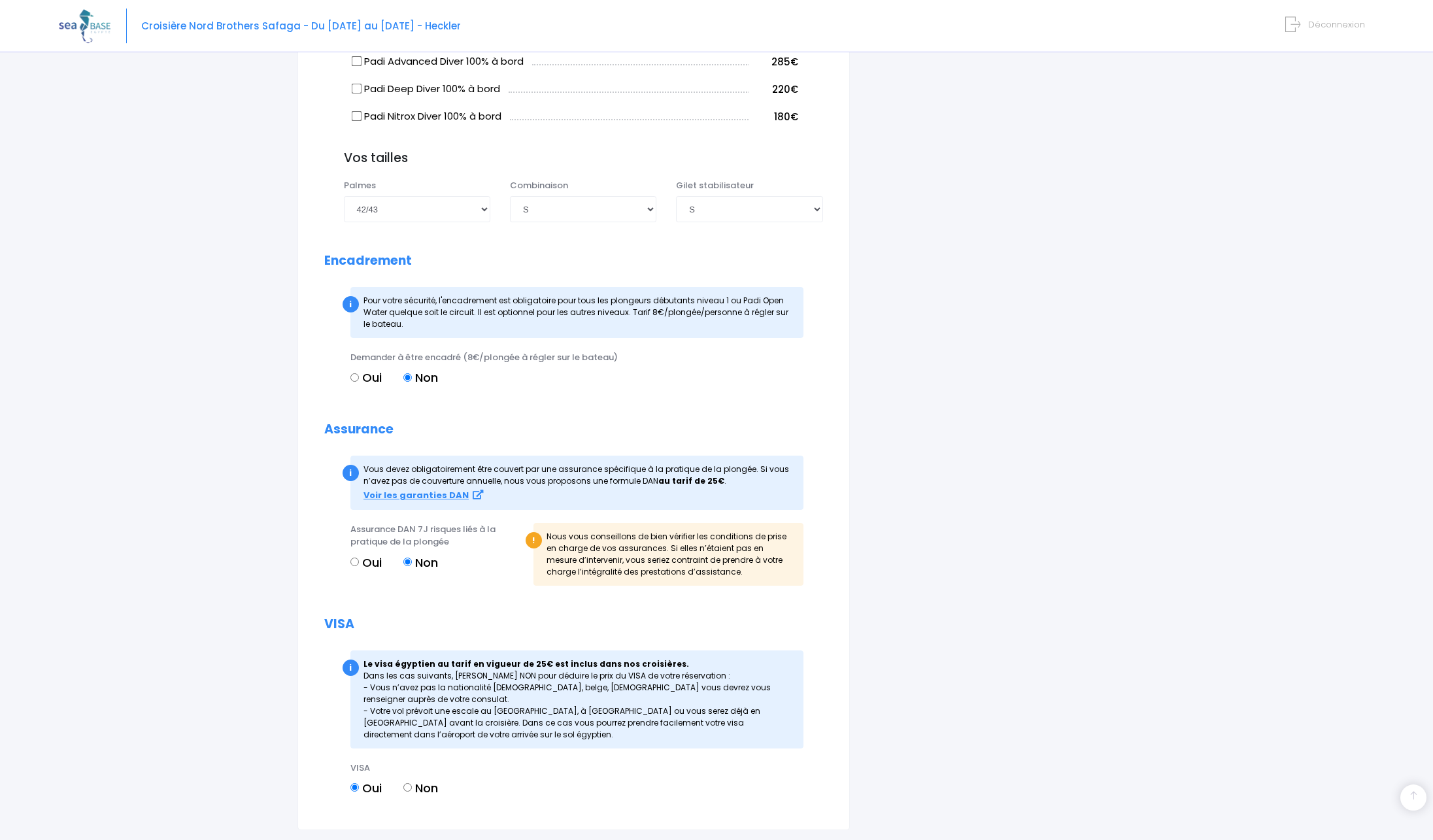
scroll to position [1305, 0]
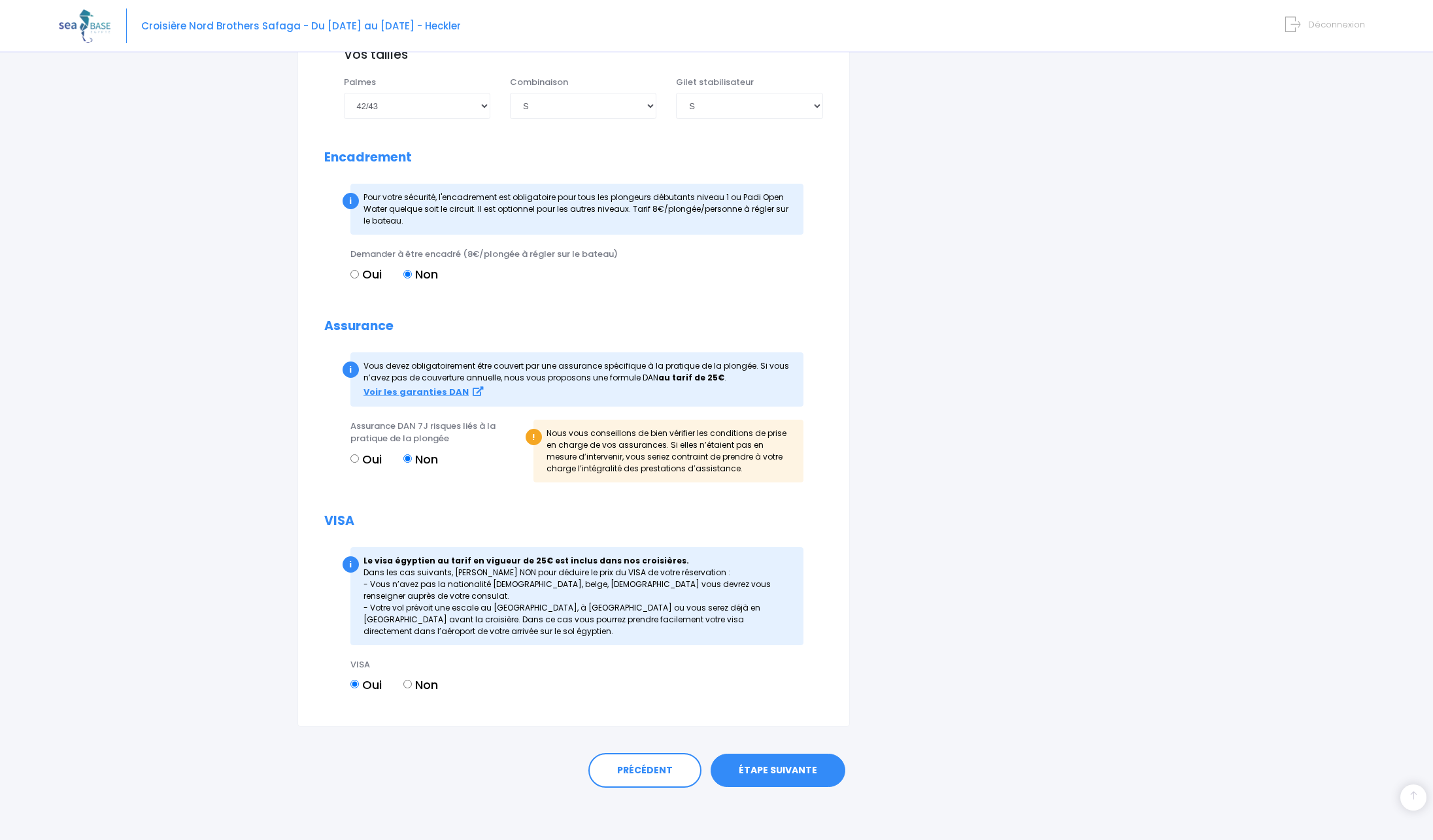
click at [738, 779] on link "ÉTAPE SUIVANTE" at bounding box center [778, 770] width 135 height 34
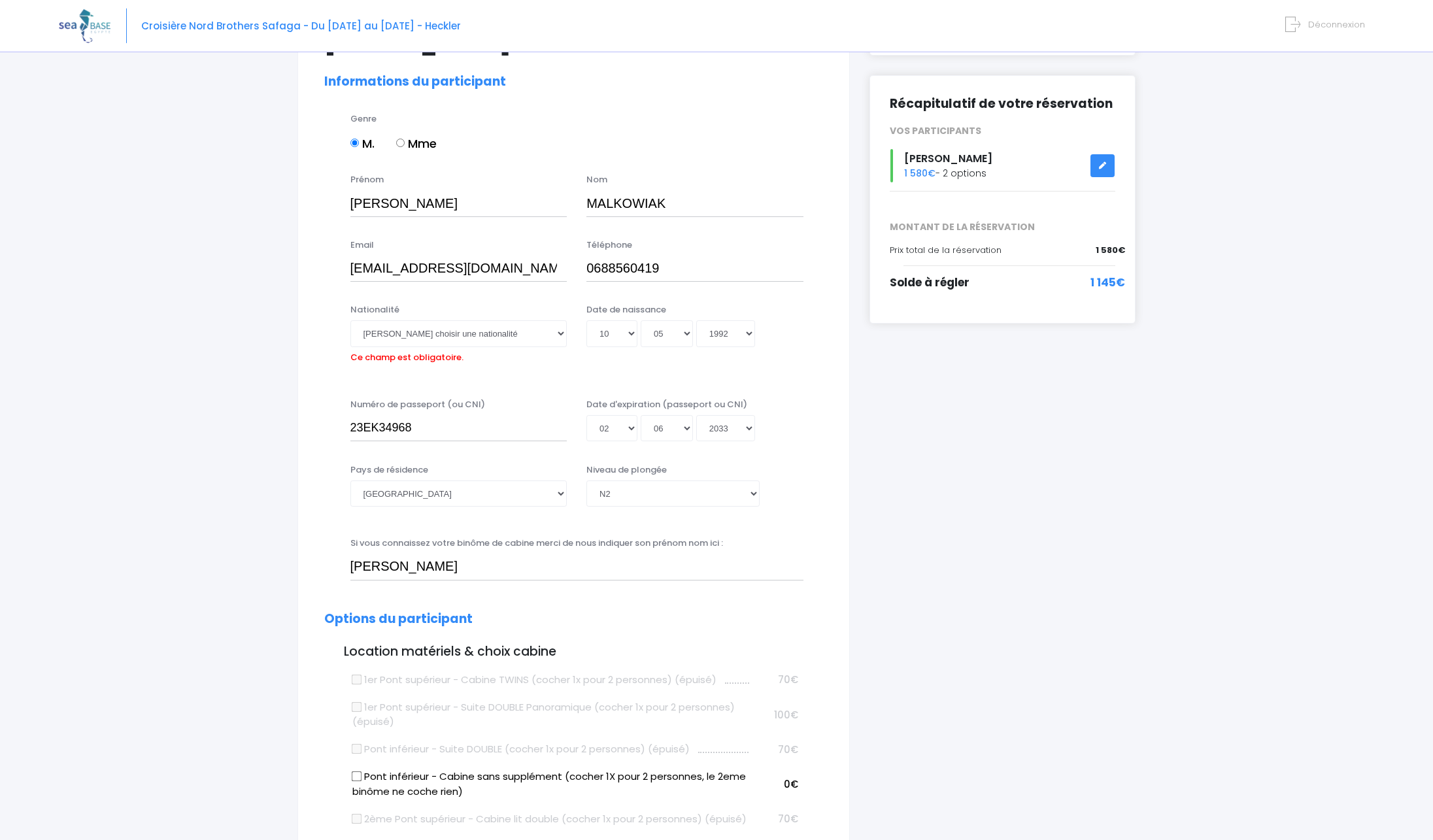
scroll to position [124, 0]
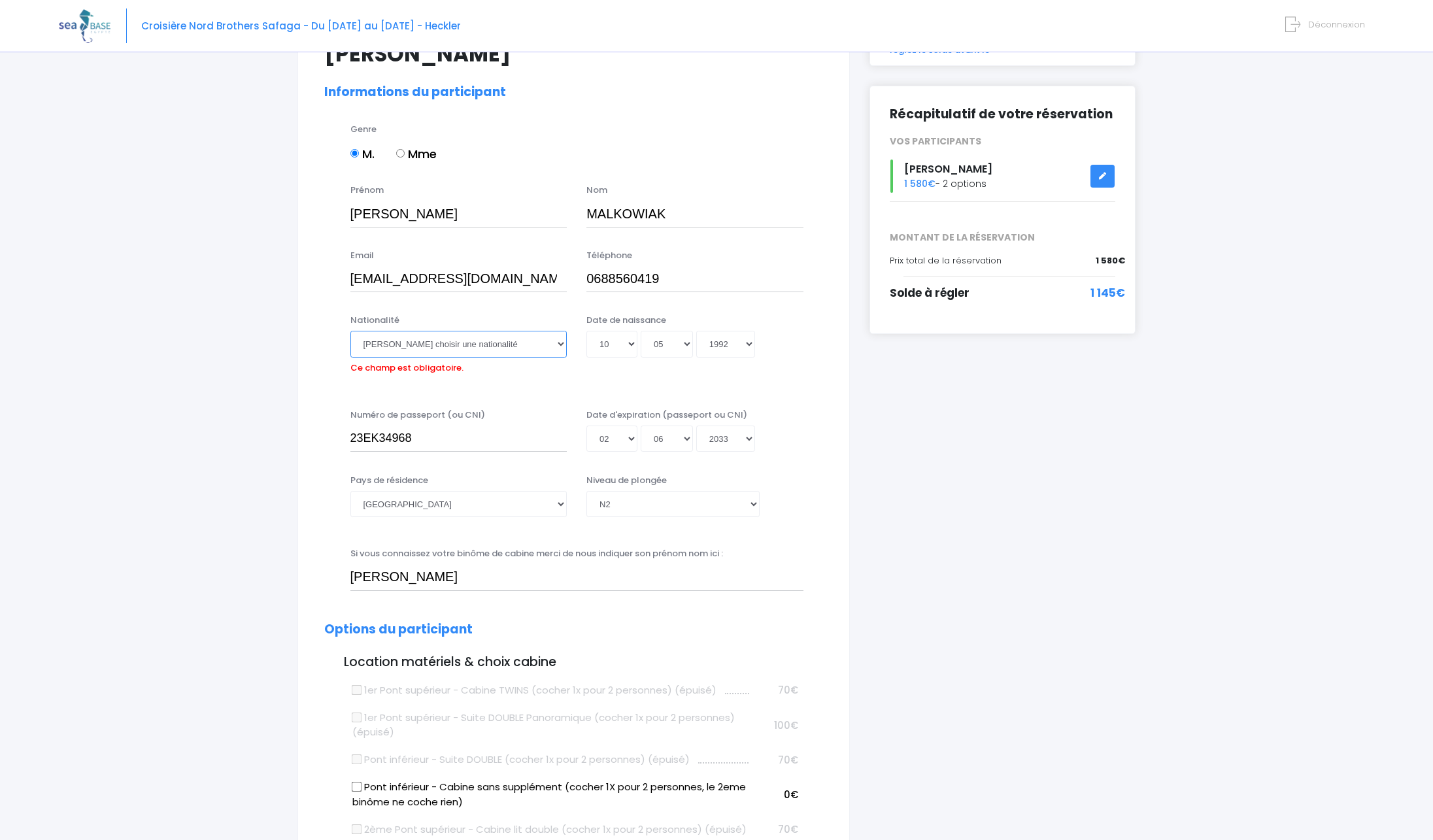
click at [351, 331] on select "Veuillez choisir une nationalité Afghane Albanaise Algerienne Allemande America…" at bounding box center [459, 344] width 217 height 26
select select "Française"
click option "Française" at bounding box center [0, 0] width 0 height 0
click at [438, 341] on select "Veuillez choisir une nationalité Afghane Albanaise Algerienne Allemande America…" at bounding box center [459, 344] width 217 height 26
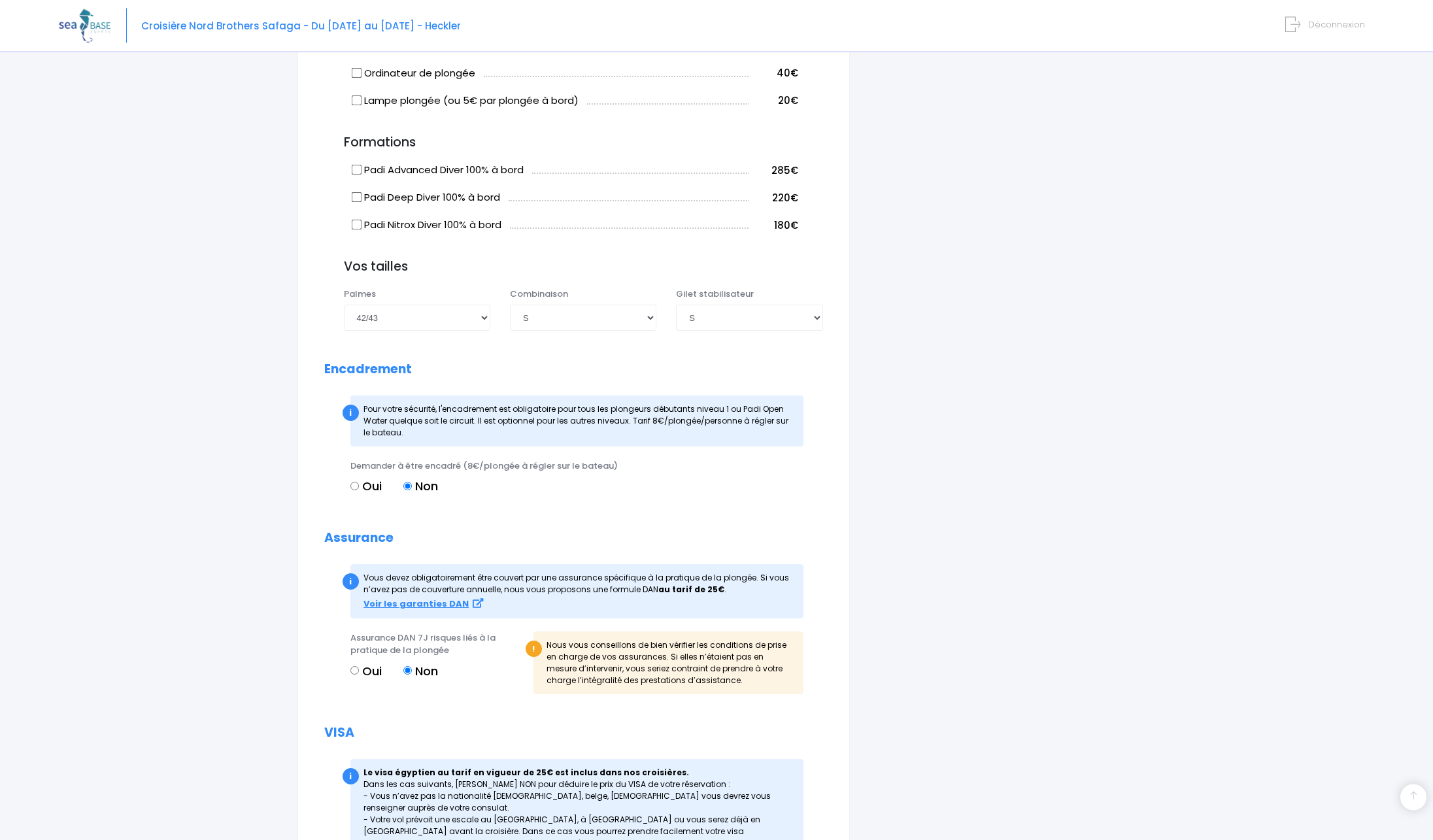
scroll to position [1057, 0]
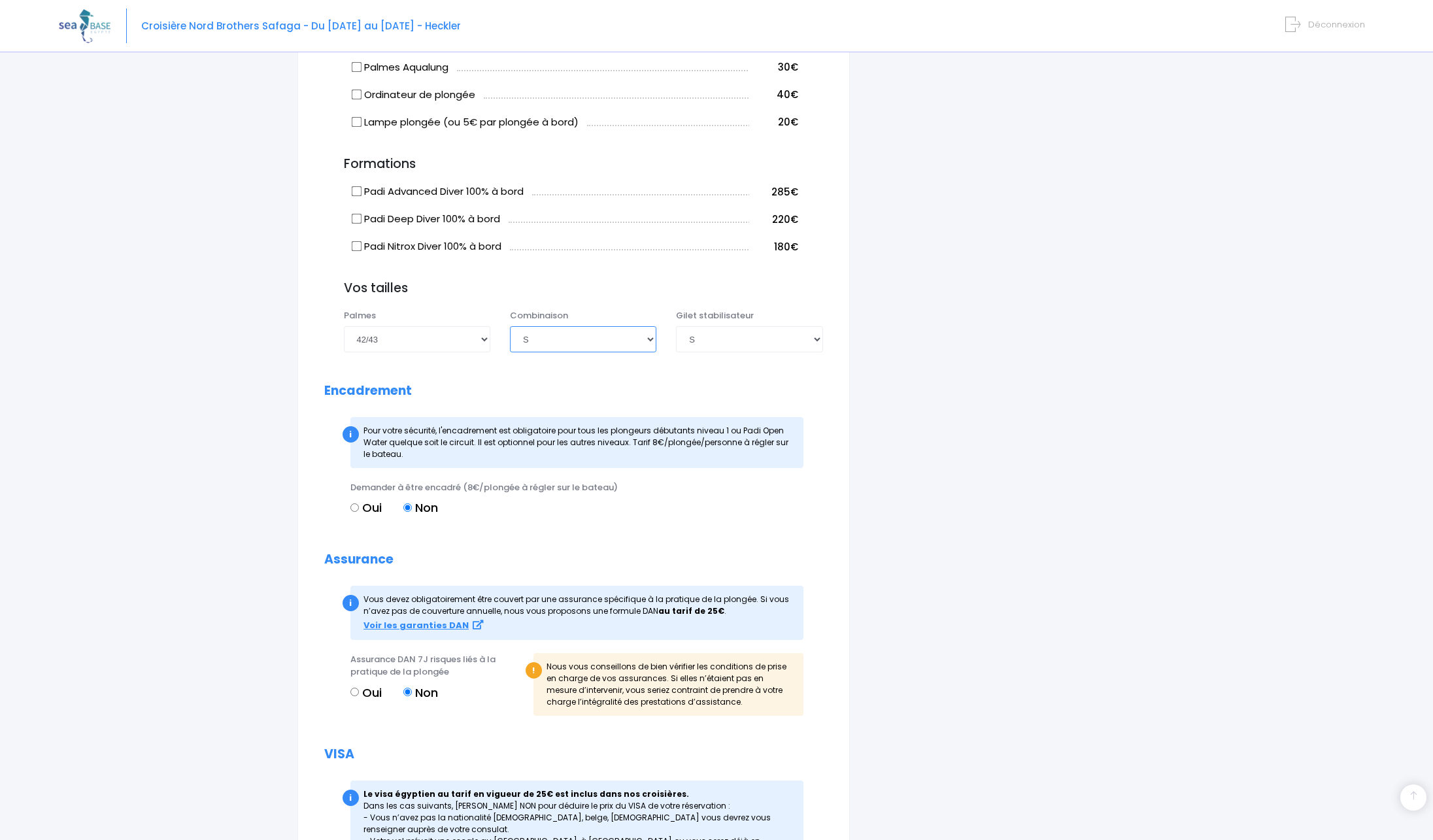
click at [510, 327] on select "Choisir une taille XS S M ML L XL XXL" at bounding box center [583, 340] width 146 height 26
select select "M"
click option "M" at bounding box center [0, 0] width 0 height 0
click at [344, 327] on select "Choisir une taille 36/37 38/39 40/41 42/43 44/45 46/47" at bounding box center [417, 340] width 146 height 26
select select "44/45"
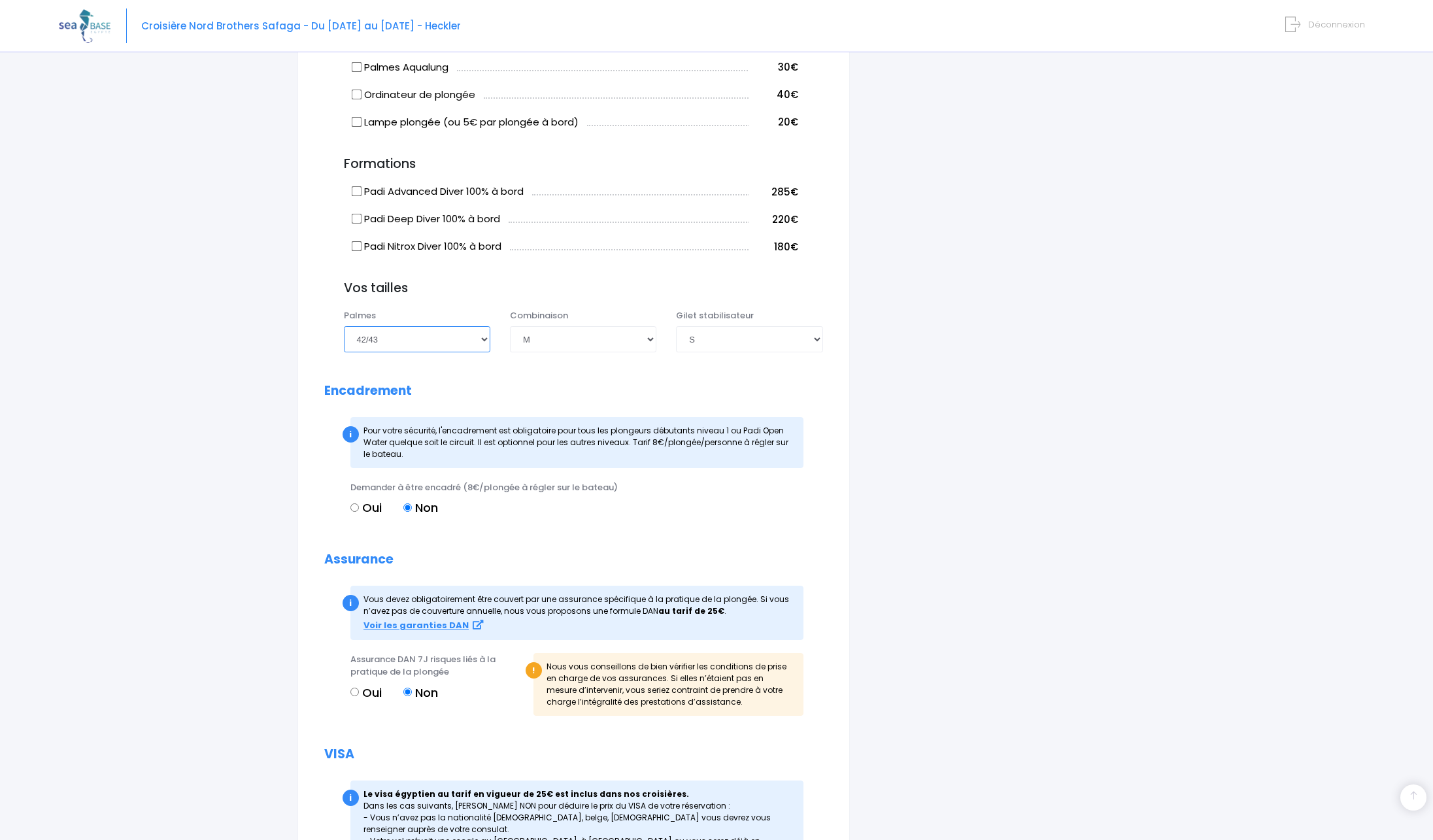
click option "44/45" at bounding box center [0, 0] width 0 height 0
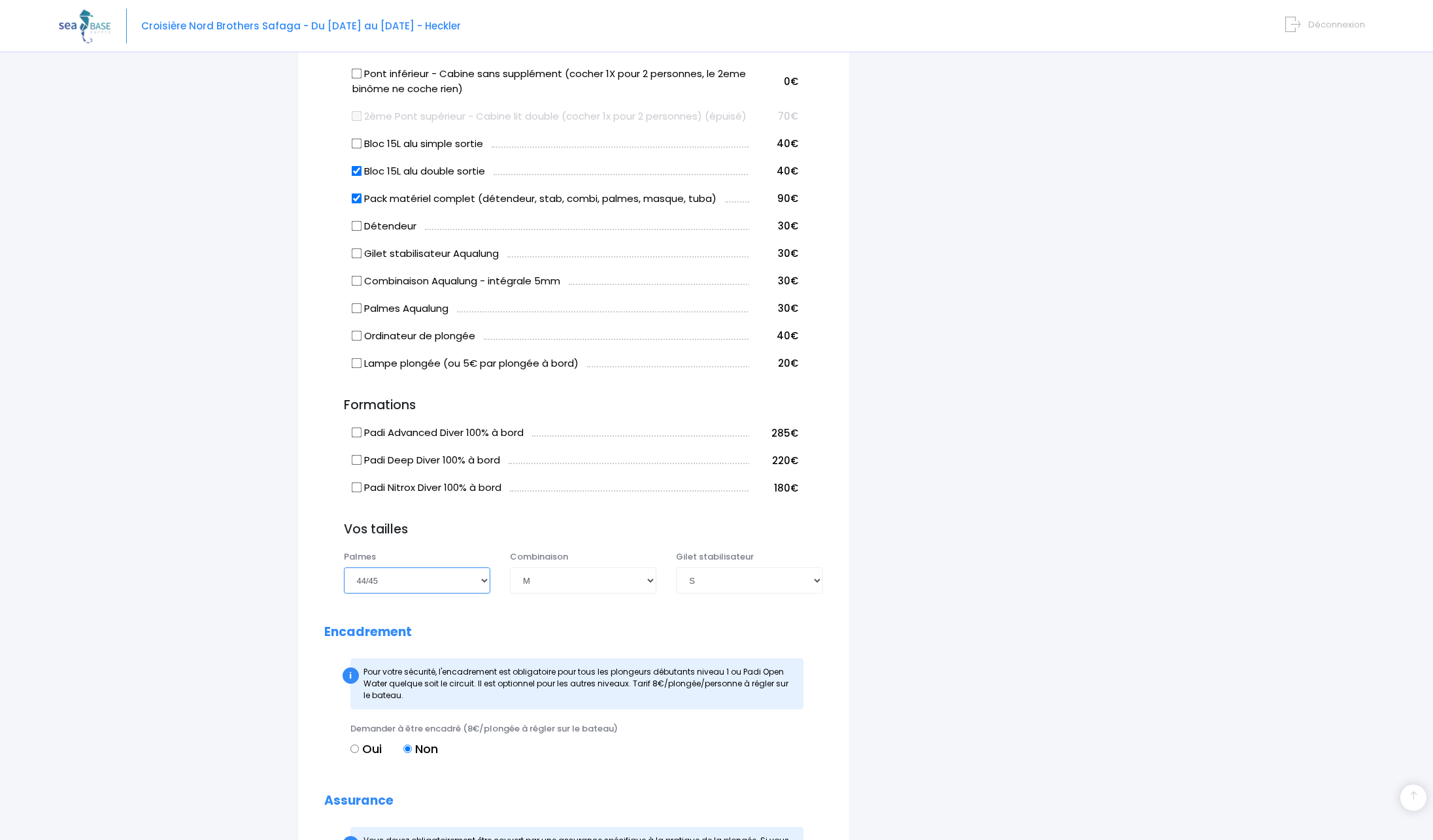
scroll to position [791, 0]
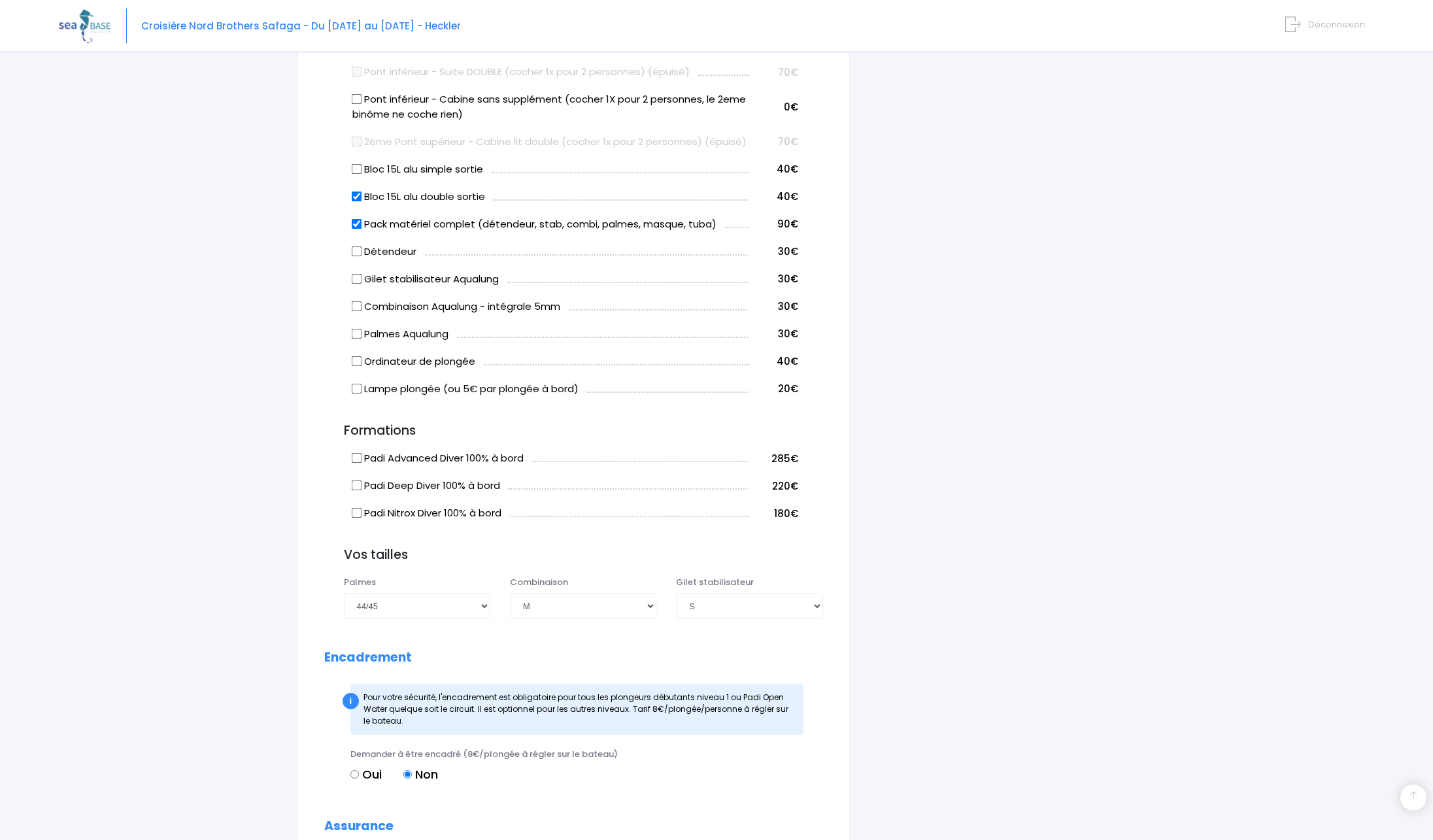
click at [912, 454] on div "i Finalisez votre réservation et réglez le solde avant le 23/09/2025 Récapitula…" at bounding box center [1003, 290] width 287 height 1872
click at [993, 303] on div "i Finalisez votre réservation et réglez le solde avant le 23/09/2025 Récapitula…" at bounding box center [1003, 290] width 287 height 1872
click at [968, 210] on div "i Finalisez votre réservation et réglez le solde avant le 23/09/2025 Récapitula…" at bounding box center [1003, 290] width 287 height 1872
click at [676, 593] on select "Choisir une taille XXS XS S M ML L XL XXL" at bounding box center [749, 606] width 146 height 26
select select "M"
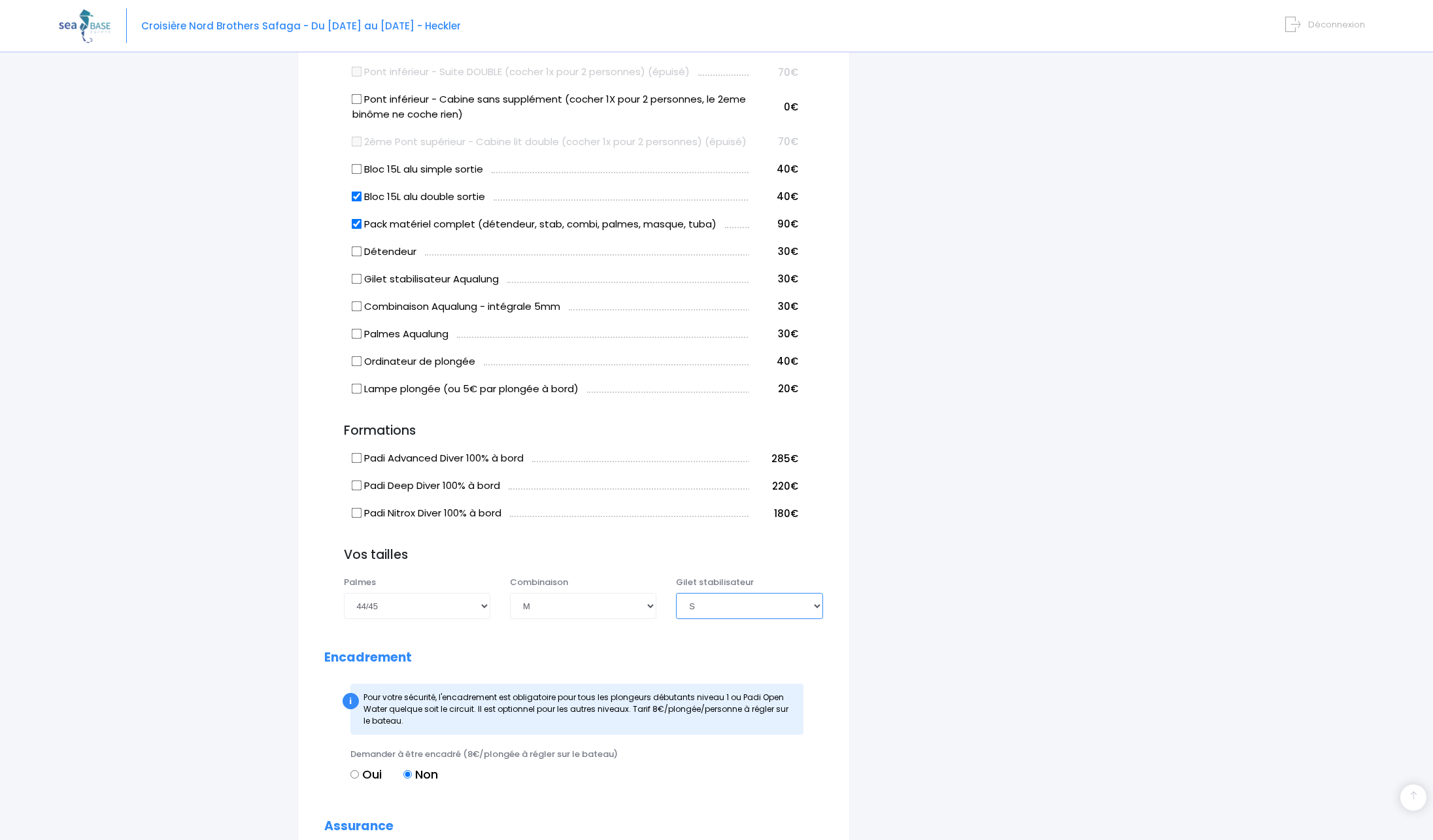
click option "M" at bounding box center [0, 0] width 0 height 0
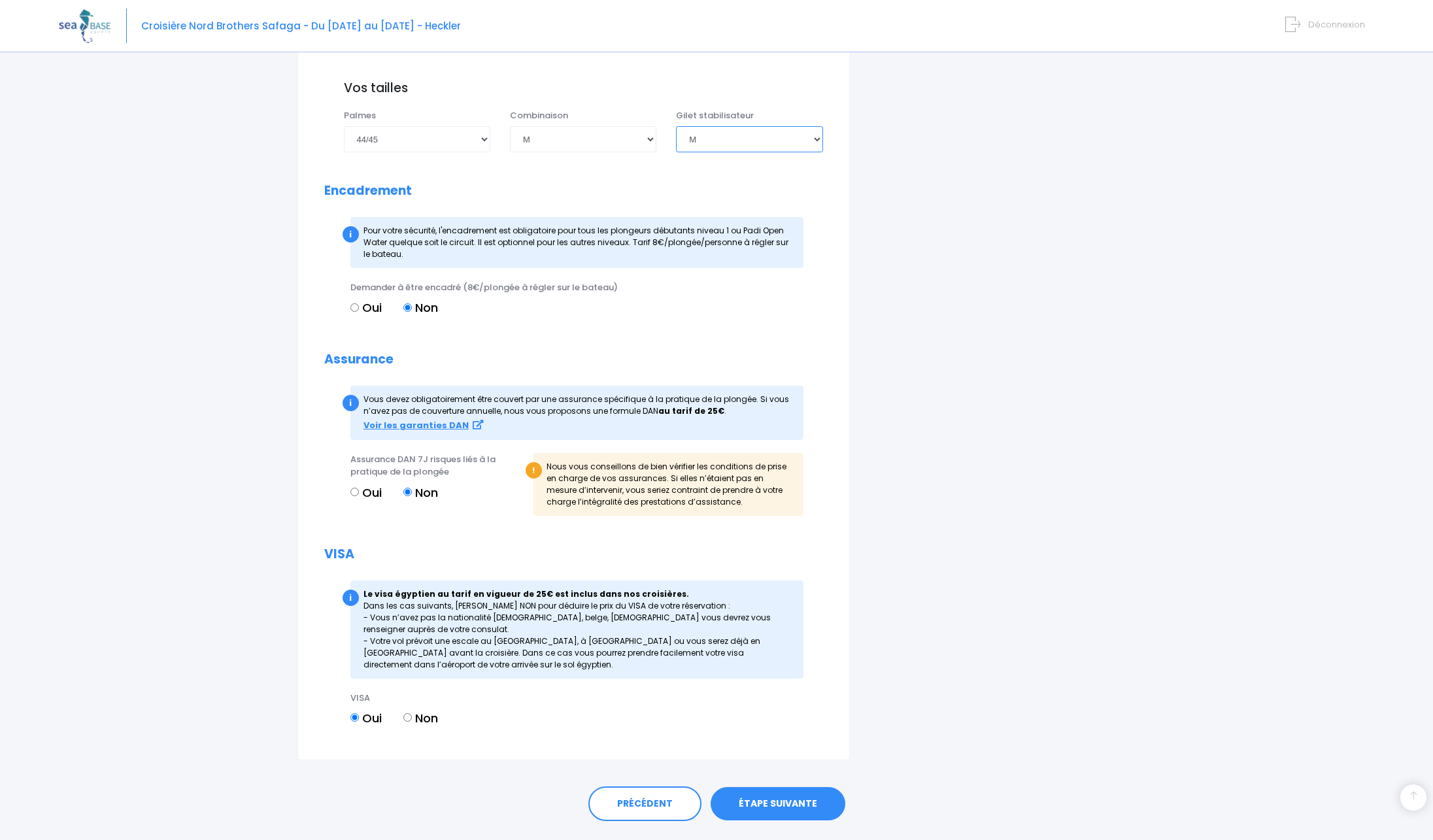
scroll to position [1305, 0]
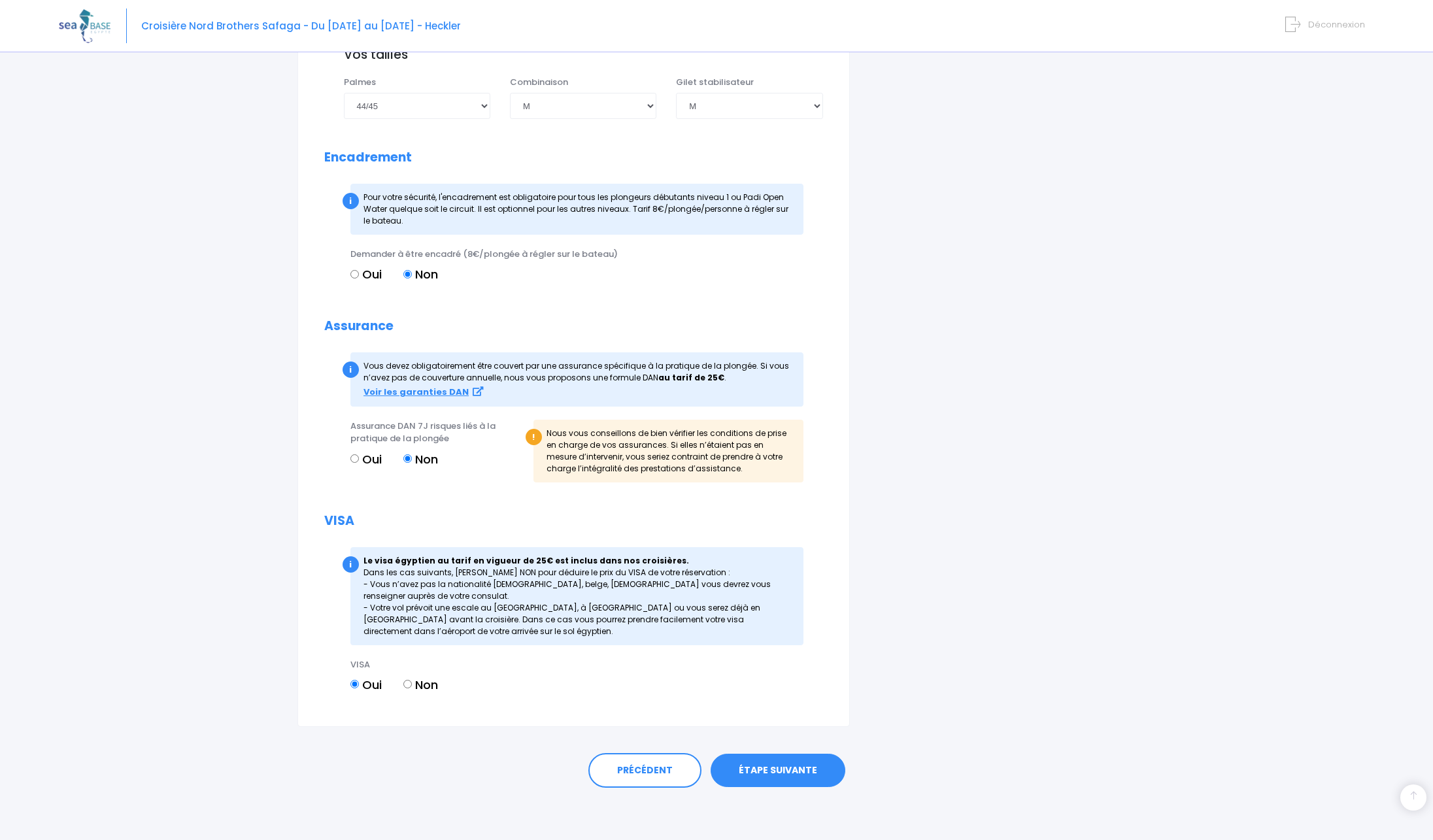
click at [781, 769] on link "ÉTAPE SUIVANTE" at bounding box center [778, 770] width 135 height 34
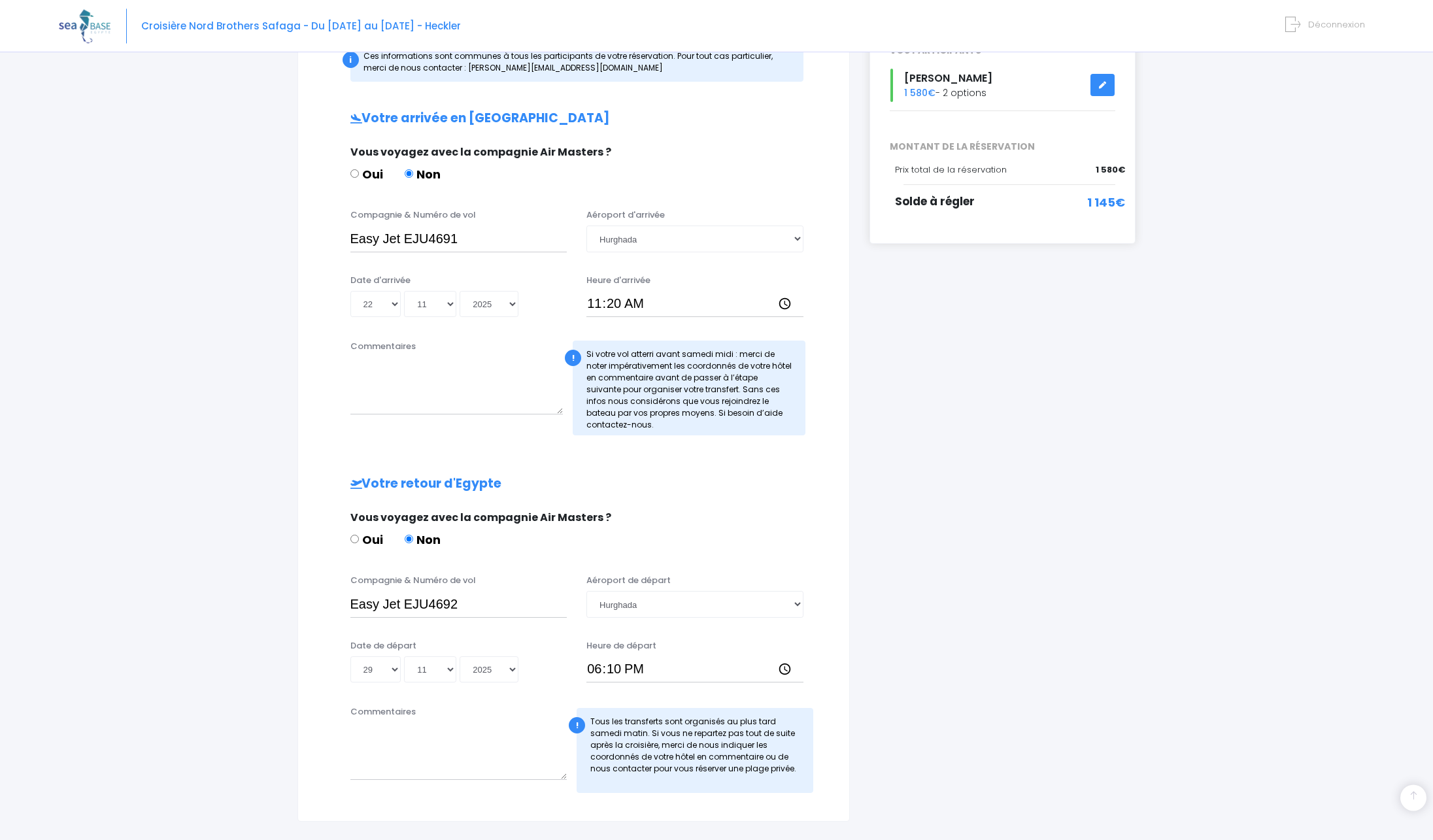
scroll to position [200, 0]
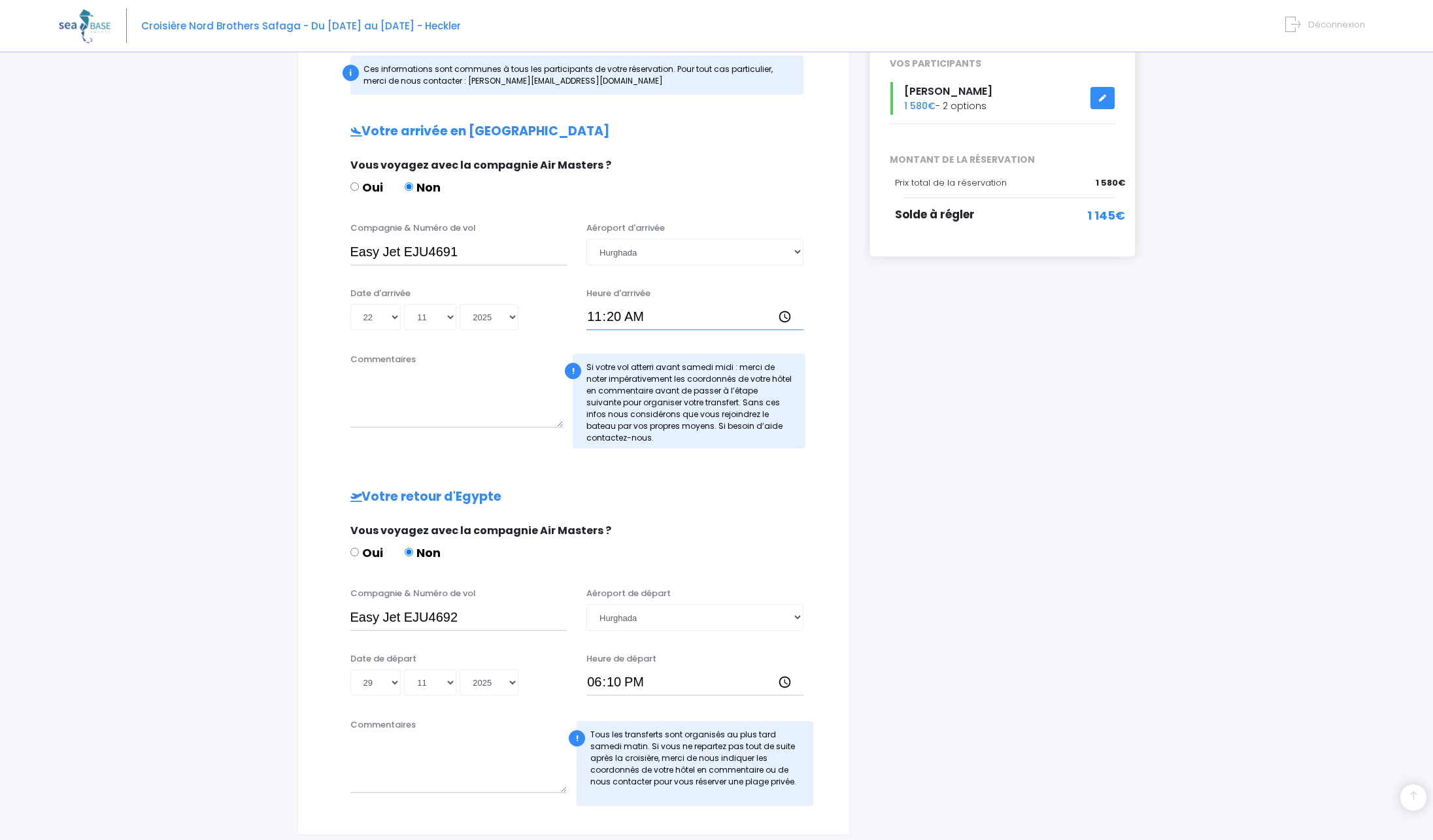
click at [624, 311] on input "11:20" at bounding box center [695, 317] width 217 height 26
click at [599, 314] on input "11:20" at bounding box center [695, 317] width 217 height 26
click at [1005, 391] on div "i Finalisez votre réservation et réglez le solde avant le 23/09/2025 Récapitula…" at bounding box center [1003, 390] width 287 height 890
click at [679, 324] on input "17:20" at bounding box center [695, 317] width 217 height 26
click at [654, 322] on input "17:20" at bounding box center [695, 317] width 217 height 26
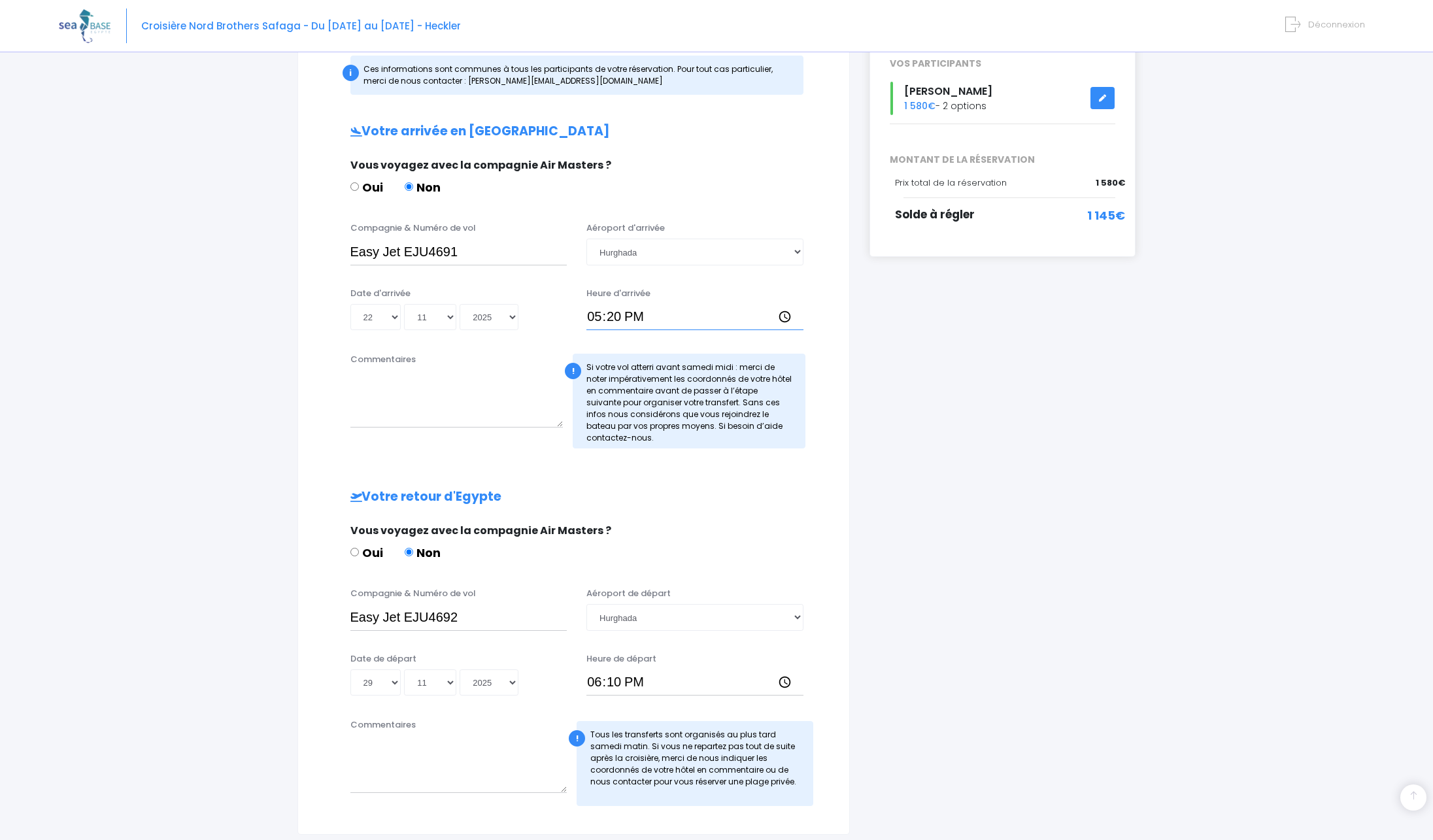
drag, startPoint x: 635, startPoint y: 313, endPoint x: 614, endPoint y: 314, distance: 21.0
click at [634, 314] on input "17:20" at bounding box center [695, 317] width 217 height 26
click at [614, 314] on input "17:20" at bounding box center [695, 317] width 217 height 26
type input "17:15"
click at [965, 403] on div "i Finalisez votre réservation et réglez le solde avant le 23/09/2025 Récapitula…" at bounding box center [1003, 390] width 287 height 890
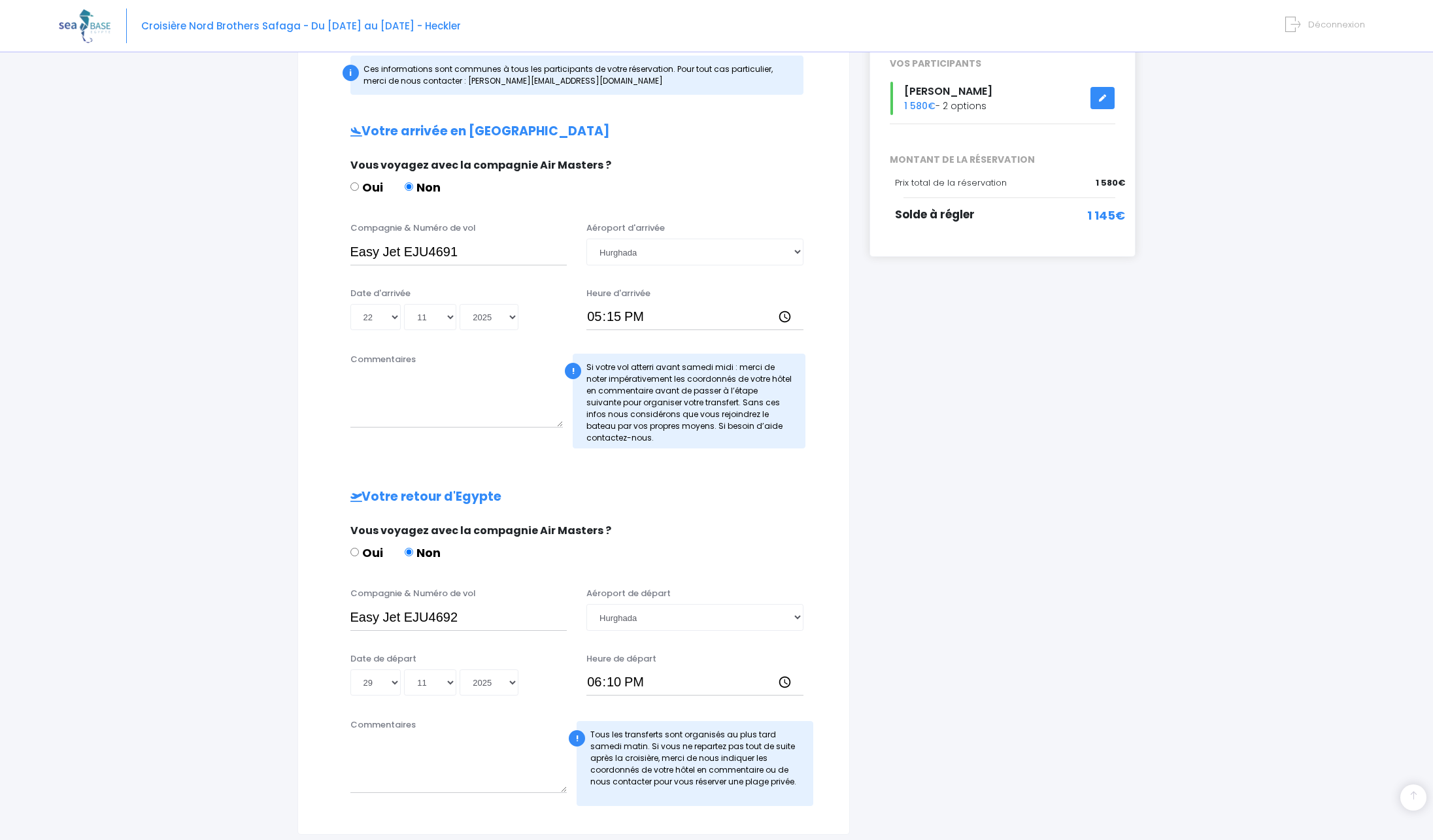
click at [922, 323] on div "i Finalisez votre réservation et réglez le solde avant le 23/09/2025 Récapitula…" at bounding box center [1003, 390] width 287 height 890
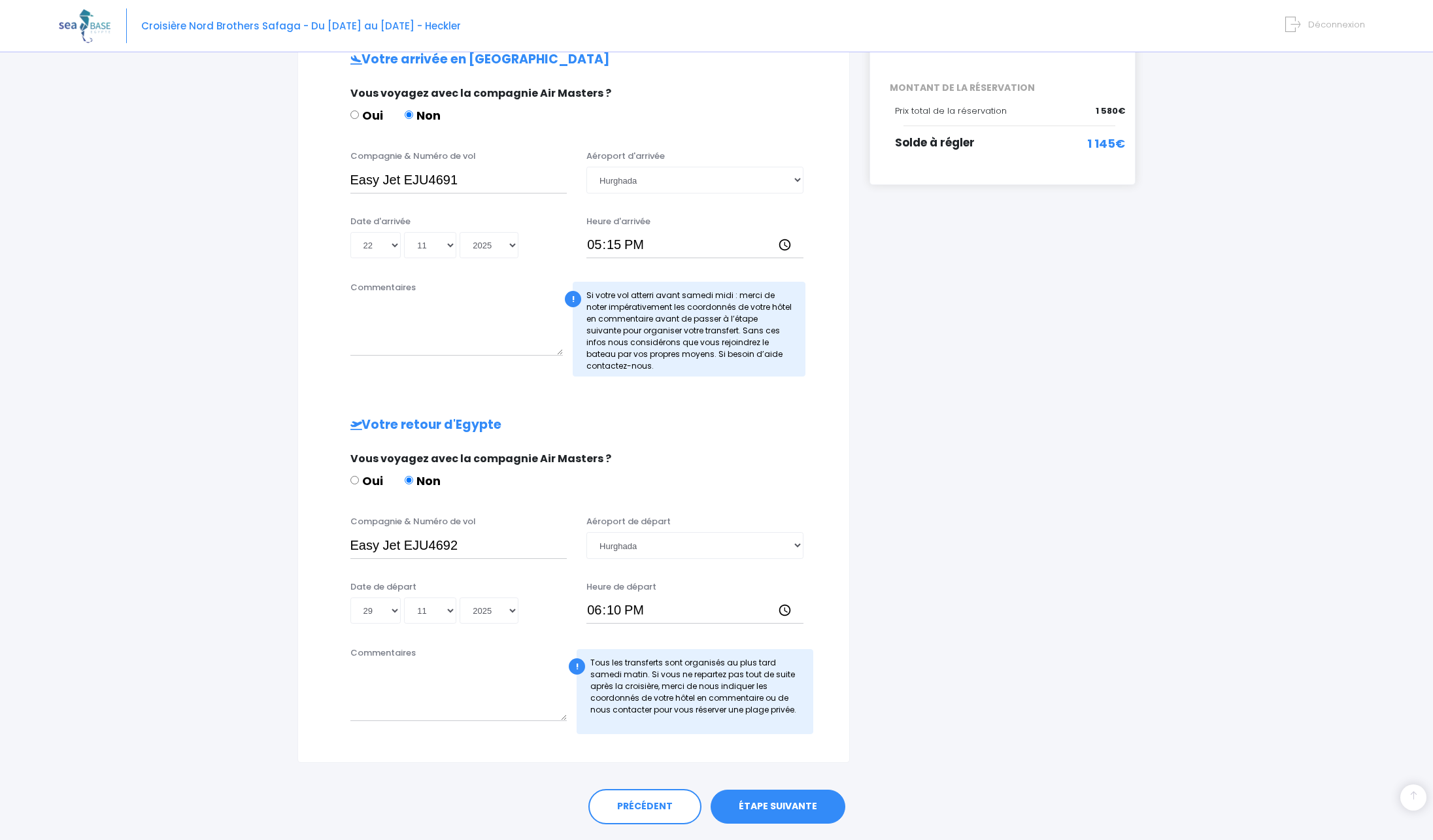
scroll to position [308, 0]
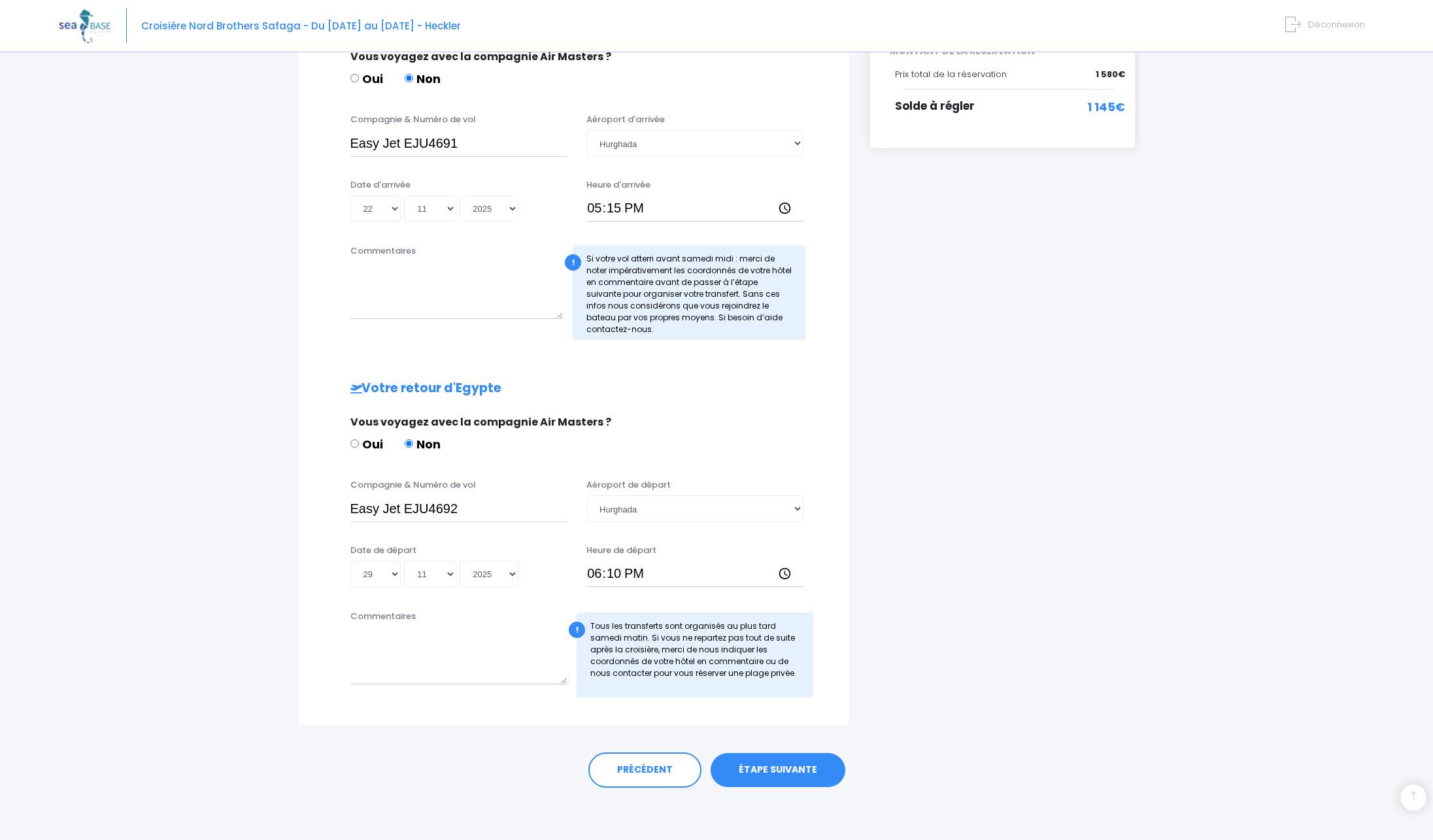
click at [791, 769] on link "ÉTAPE SUIVANTE" at bounding box center [778, 770] width 135 height 34
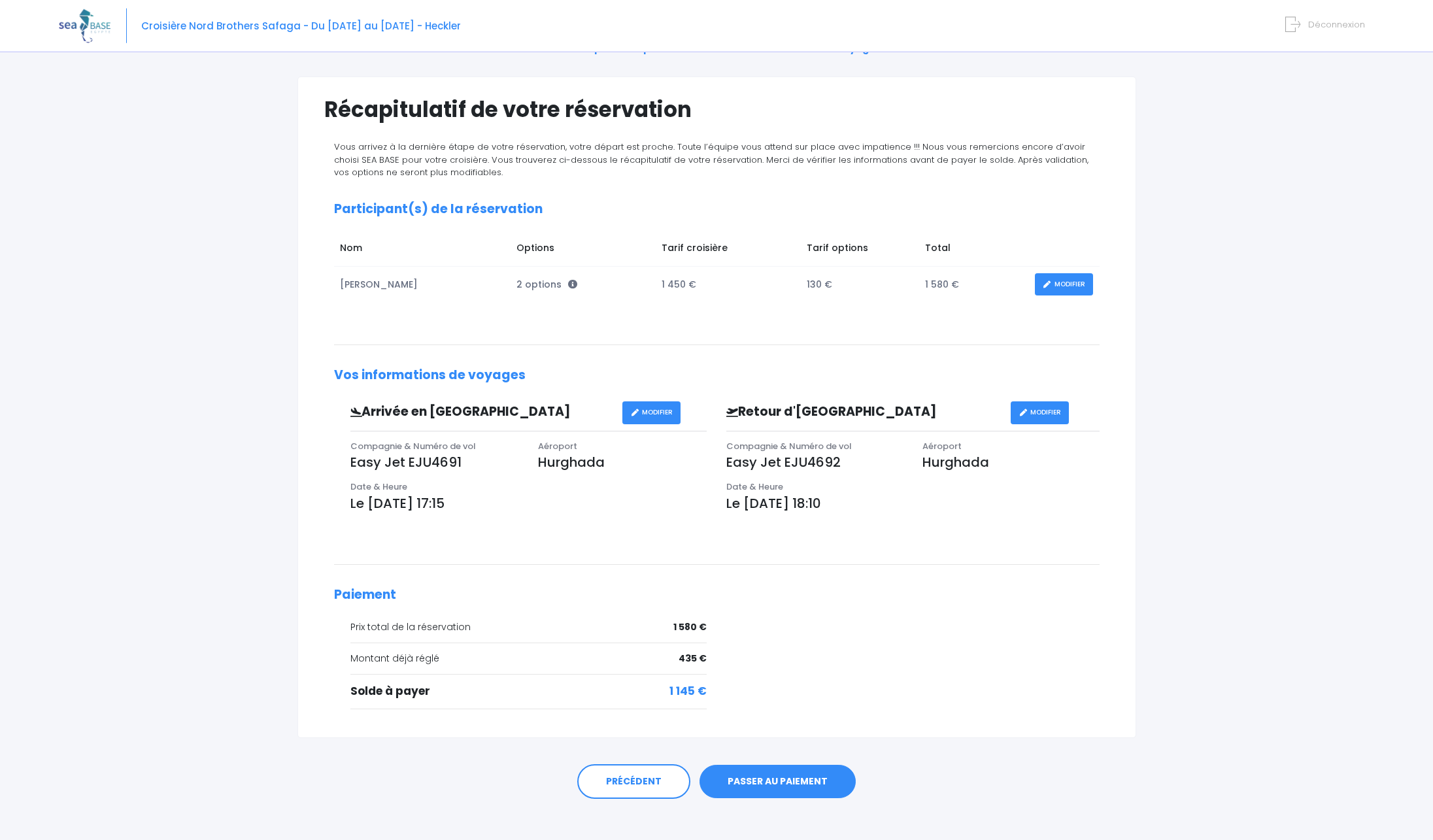
scroll to position [80, 0]
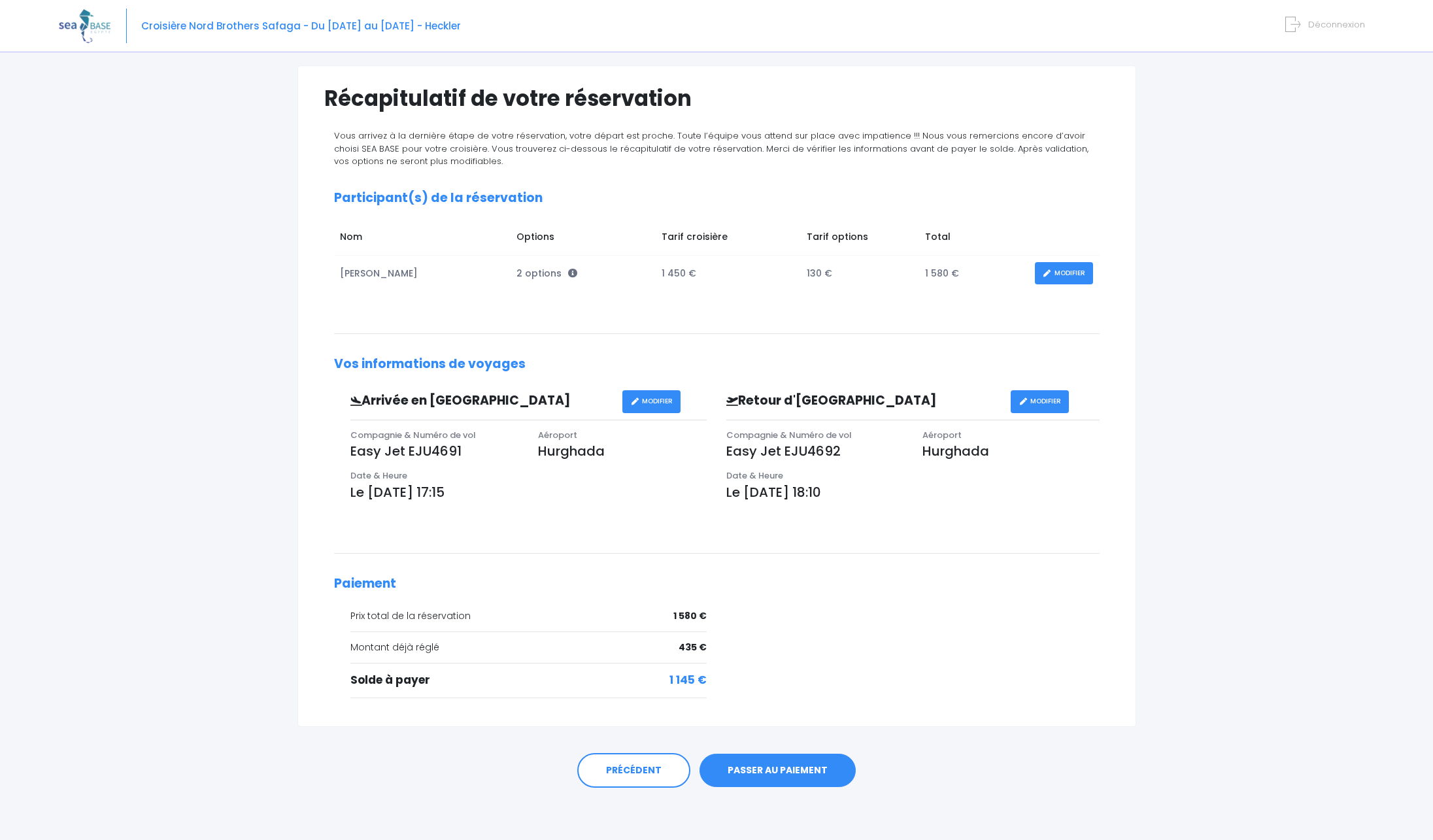
click at [799, 760] on link "PASSER AU PAIEMENT" at bounding box center [778, 770] width 156 height 34
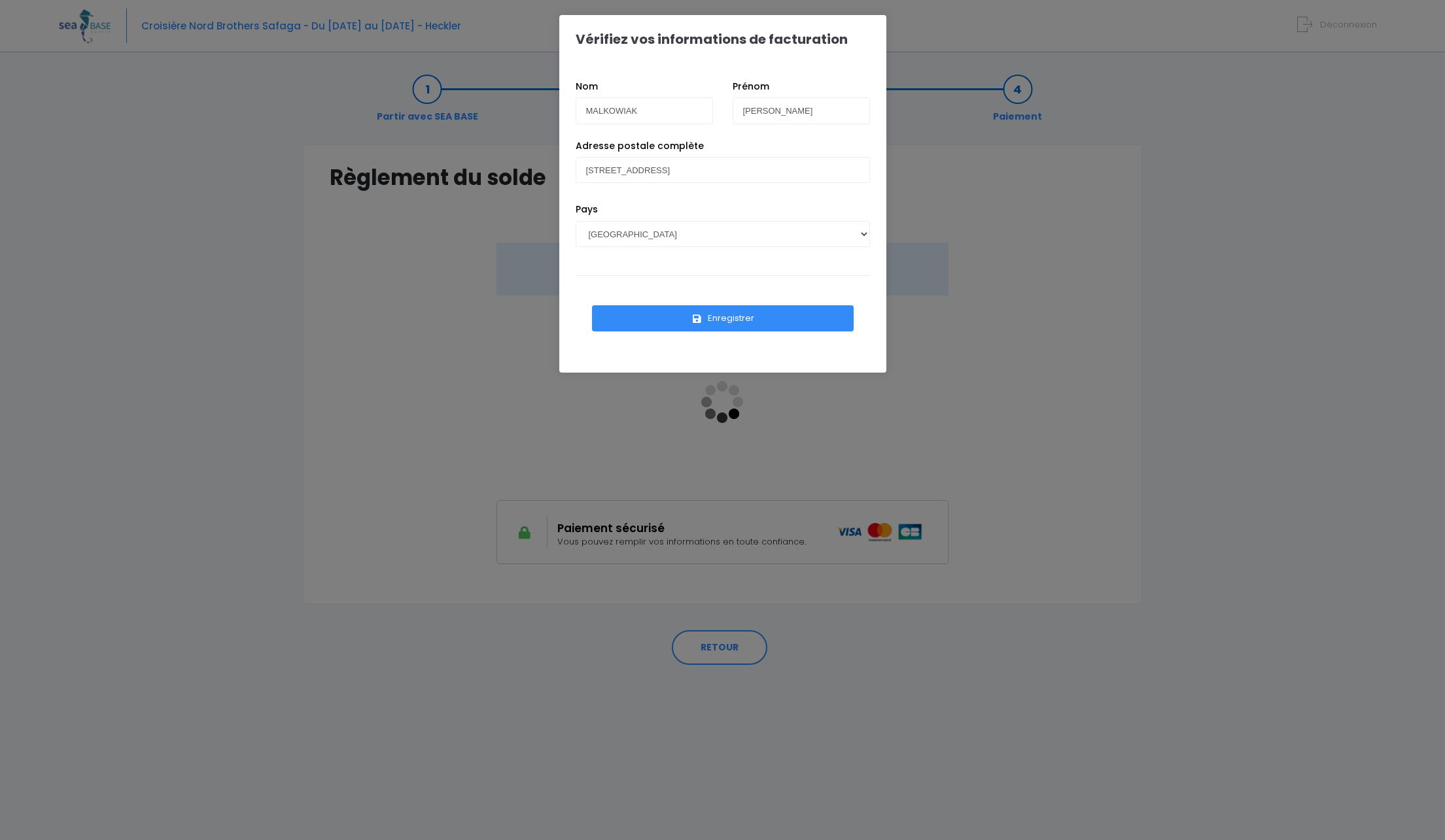
click at [725, 315] on button "Enregistrer" at bounding box center [722, 319] width 262 height 26
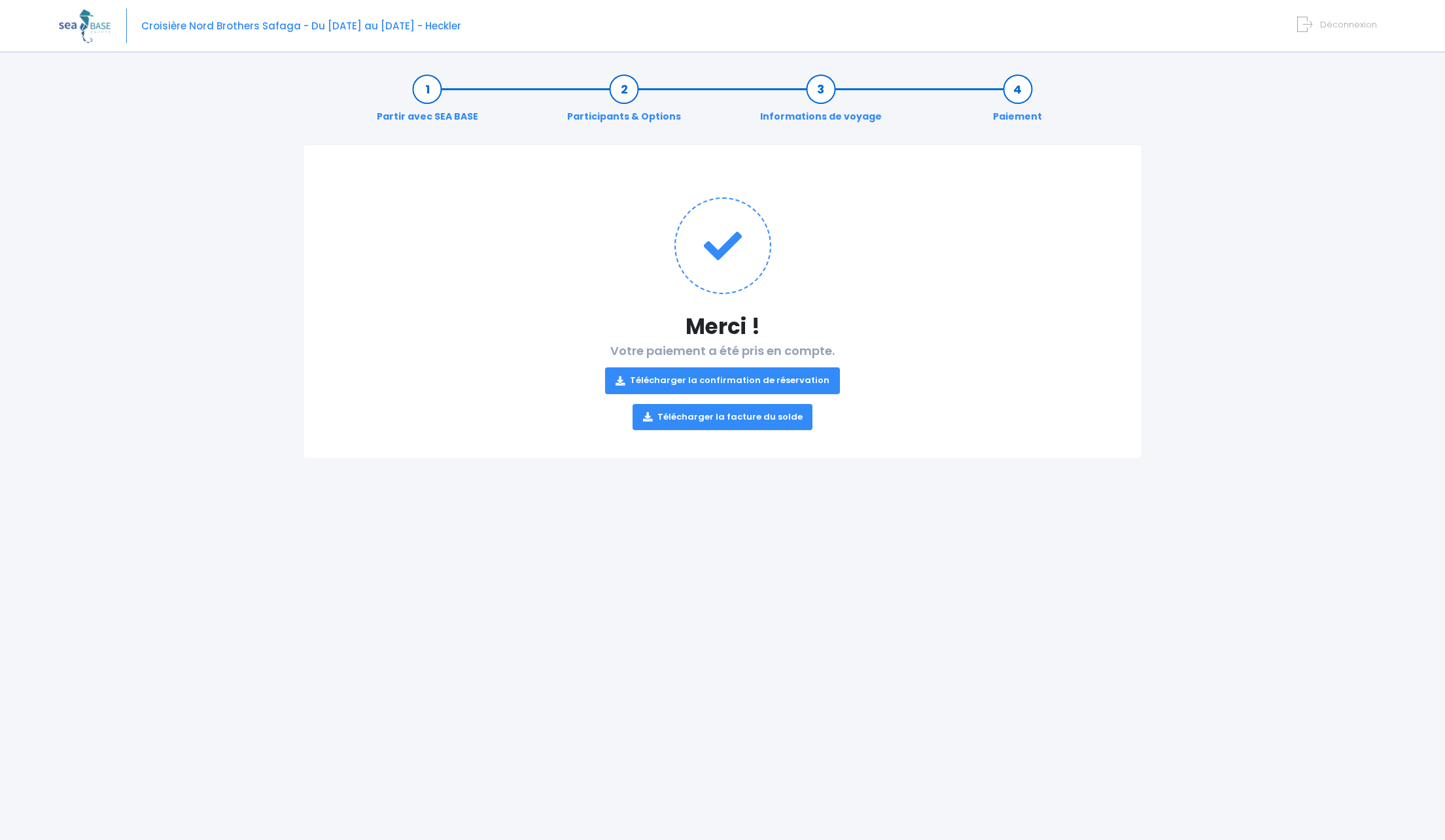
click at [787, 384] on link "Télécharger la confirmation de réservation" at bounding box center [722, 380] width 235 height 26
